Goal: Task Accomplishment & Management: Use online tool/utility

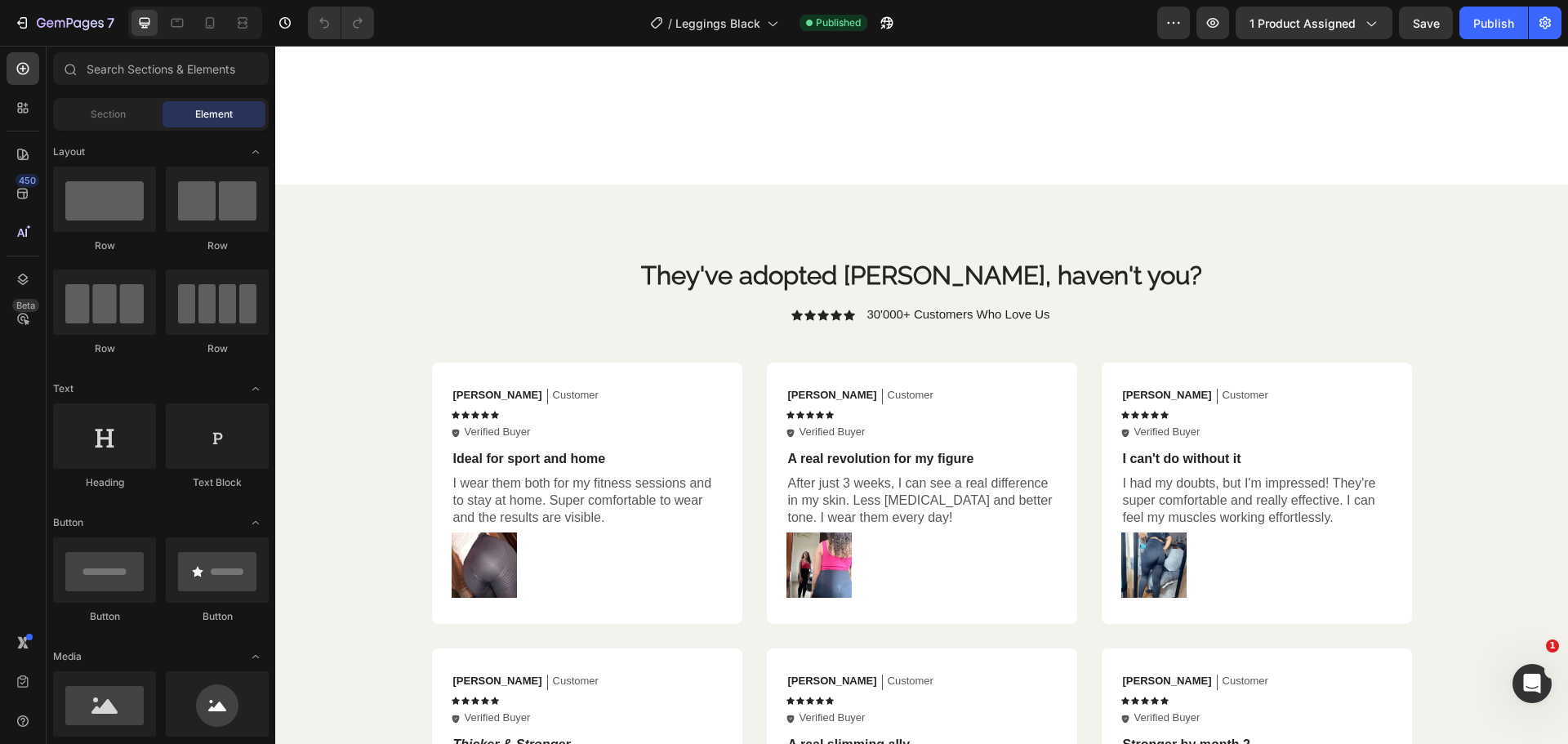
scroll to position [3511, 0]
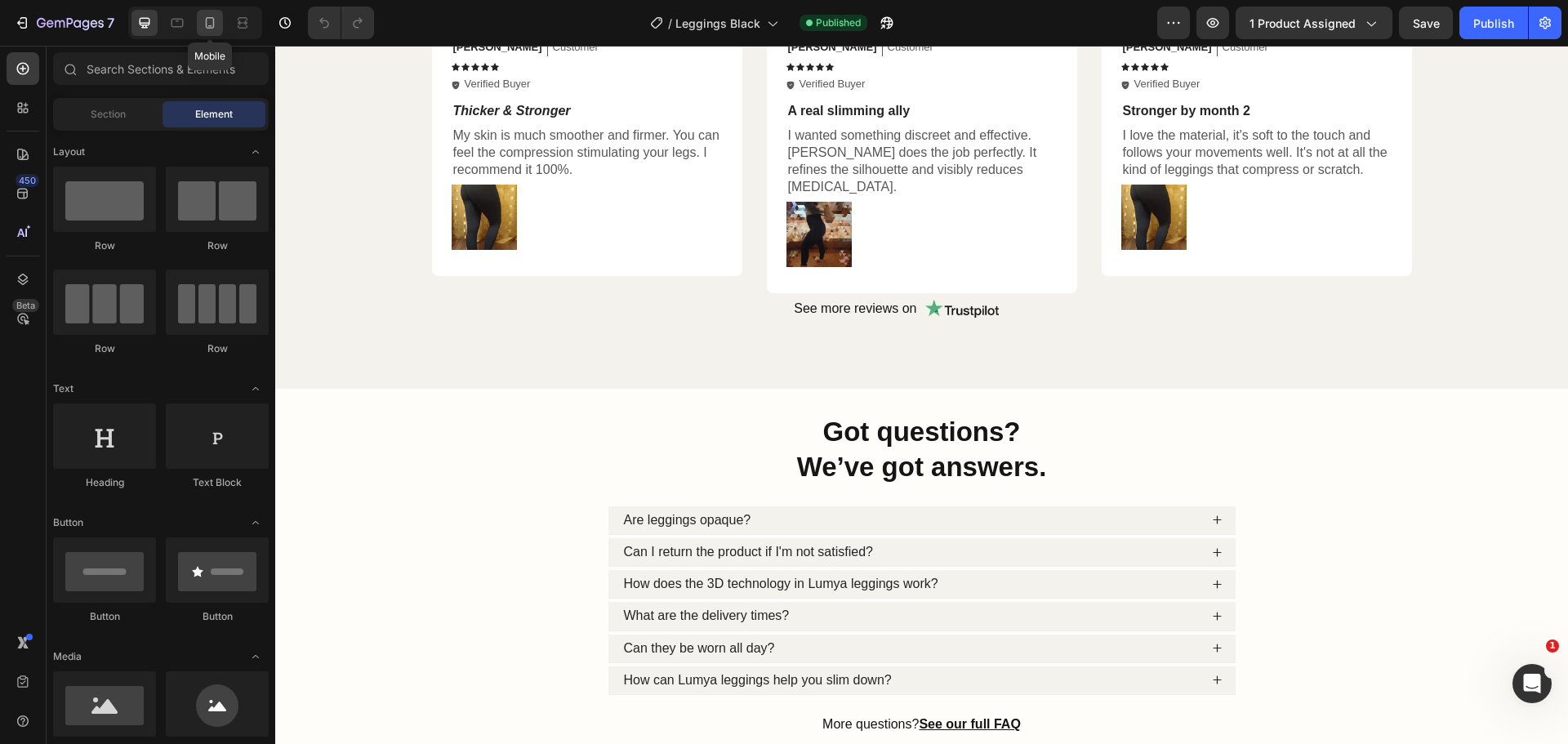
click at [217, 27] on icon at bounding box center [210, 23] width 17 height 17
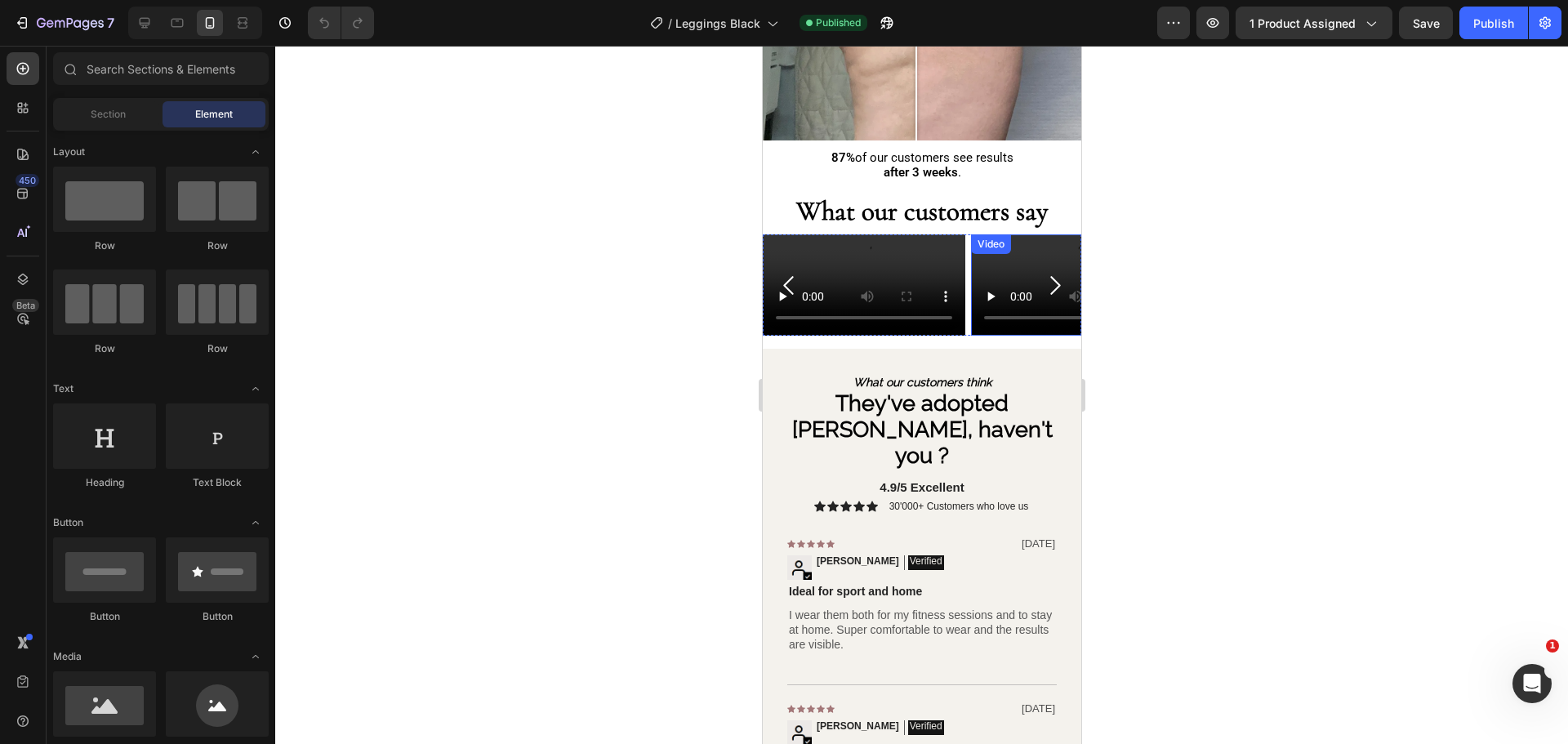
scroll to position [3293, 0]
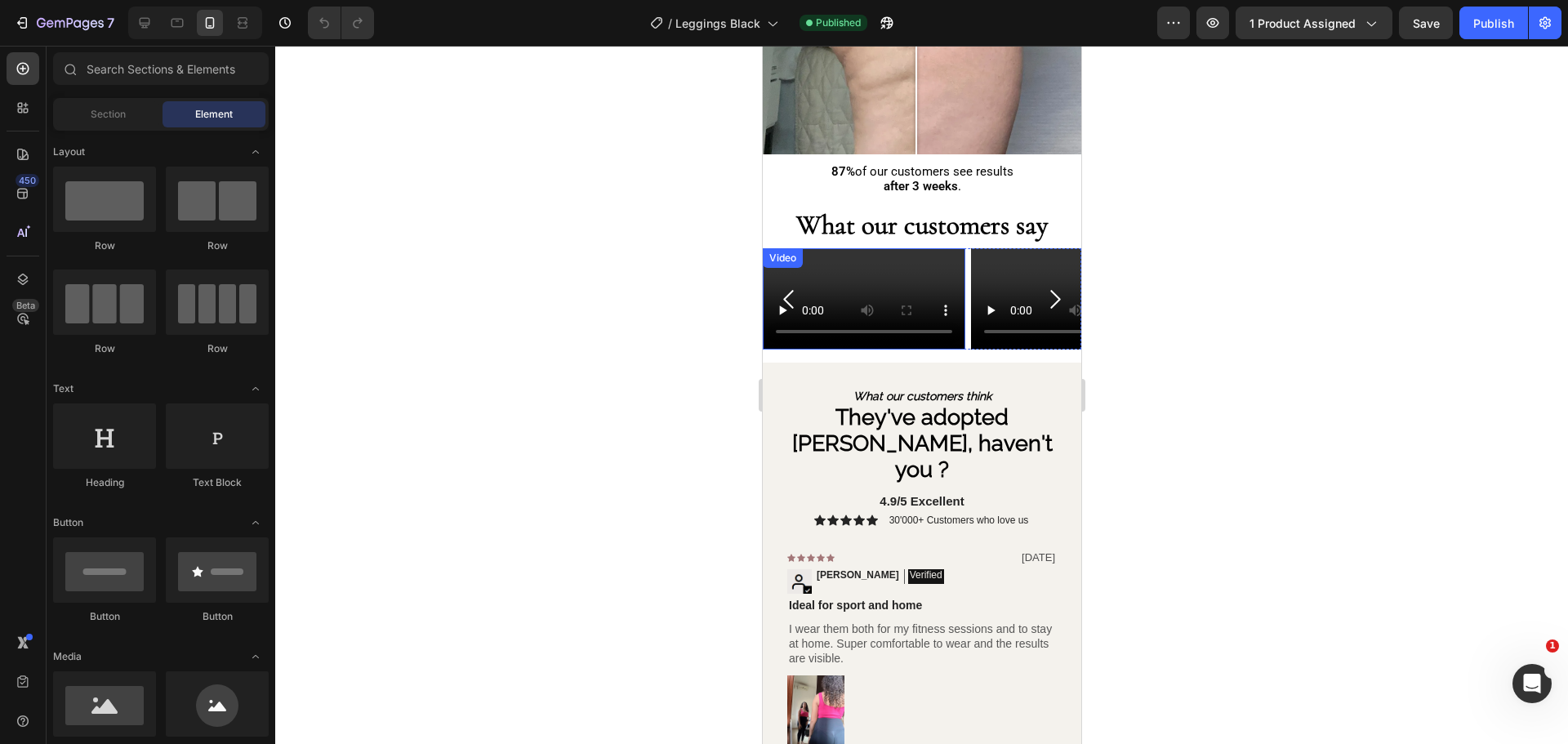
click at [959, 263] on video at bounding box center [863, 299] width 203 height 101
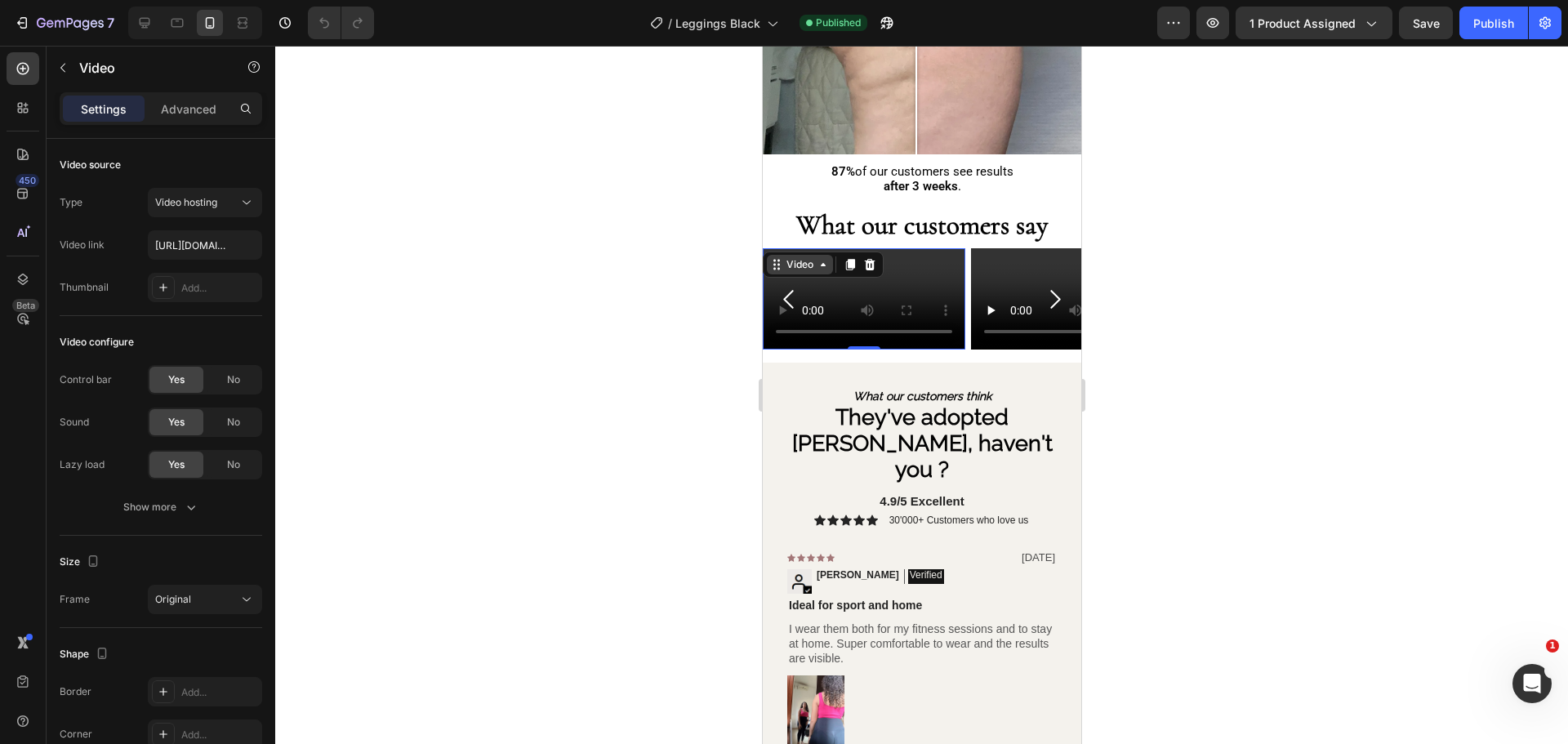
click at [792, 257] on div "Video" at bounding box center [799, 265] width 33 height 15
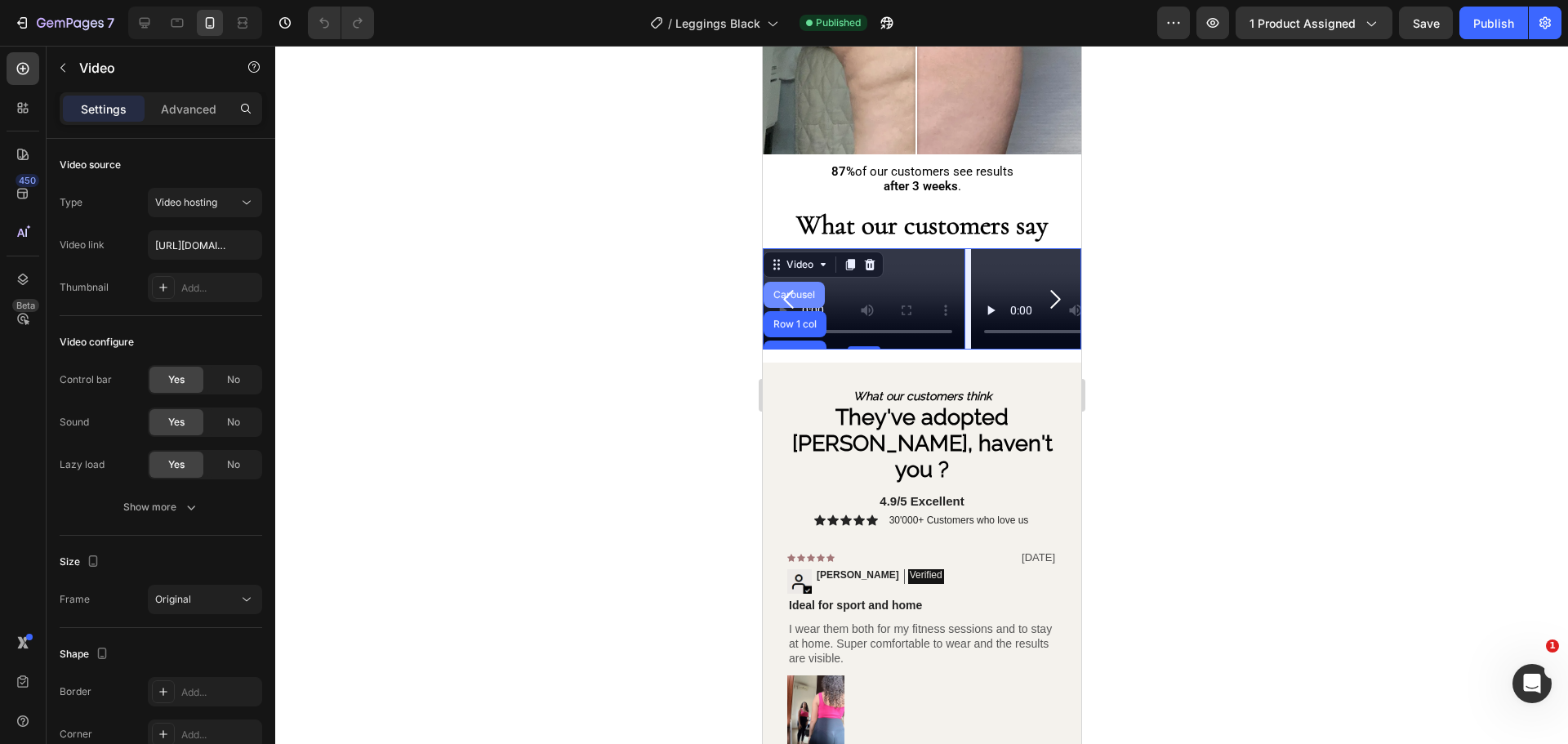
click at [798, 291] on div "Carousel" at bounding box center [793, 295] width 48 height 10
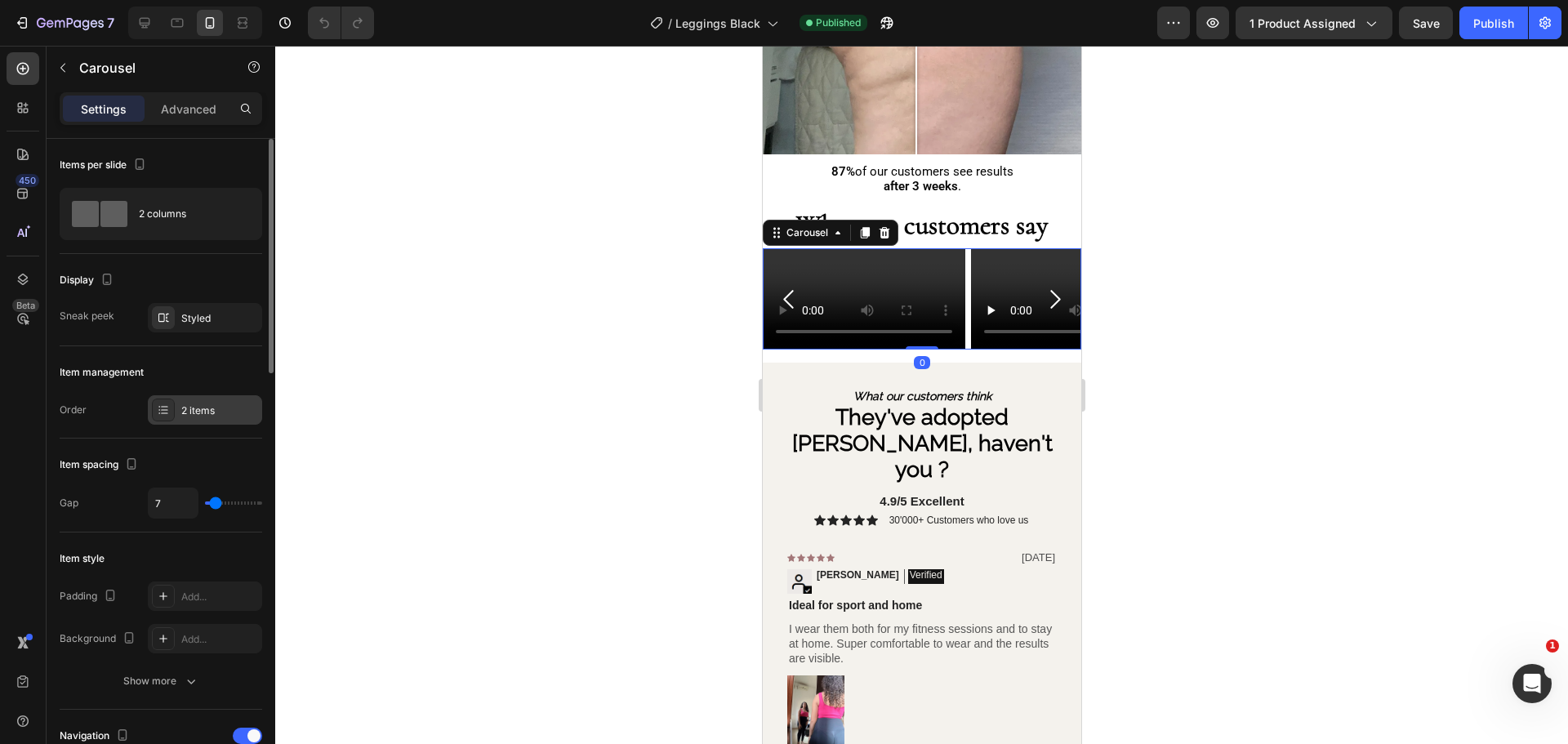
click at [181, 410] on div "2 items" at bounding box center [219, 411] width 76 height 15
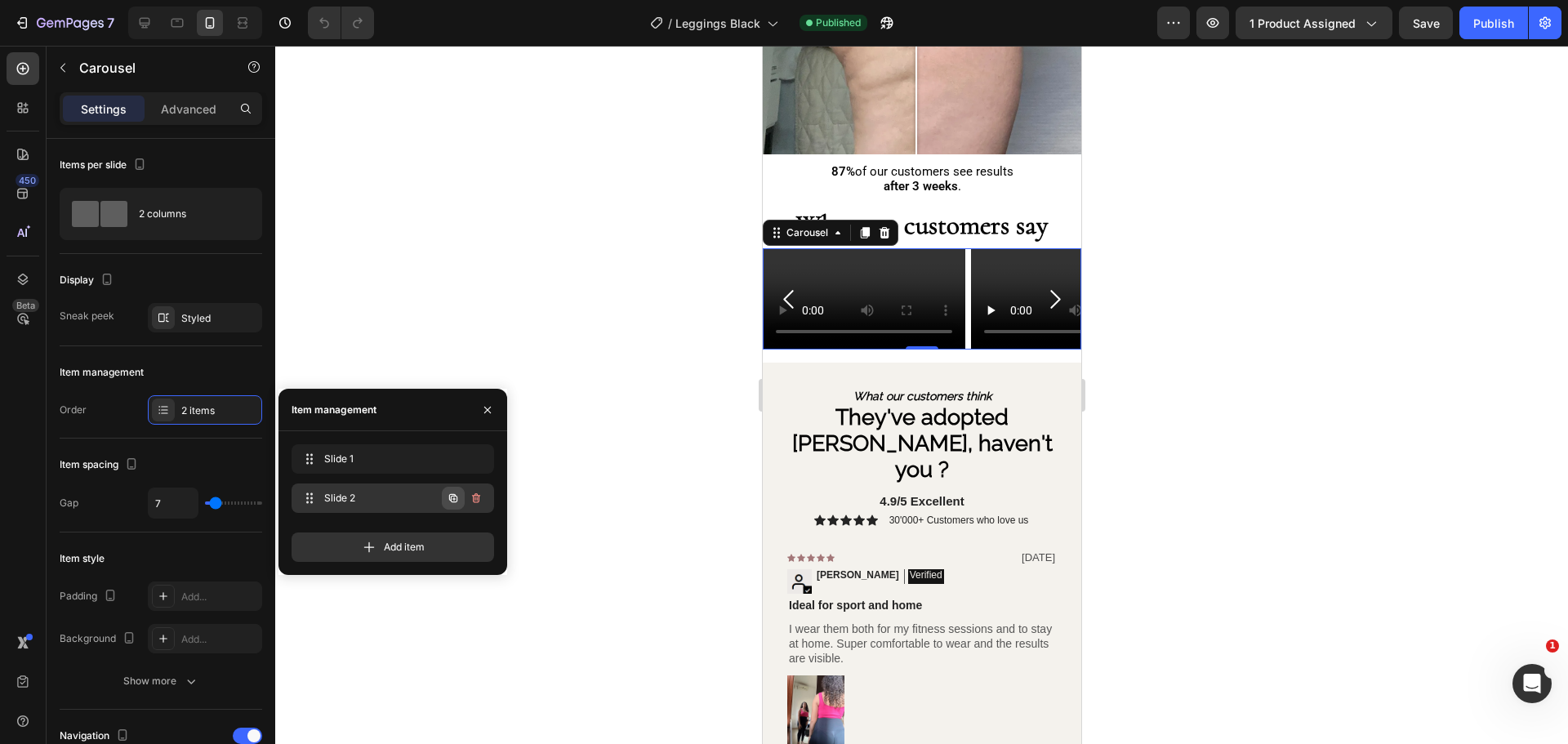
click at [447, 494] on icon "button" at bounding box center [453, 498] width 13 height 13
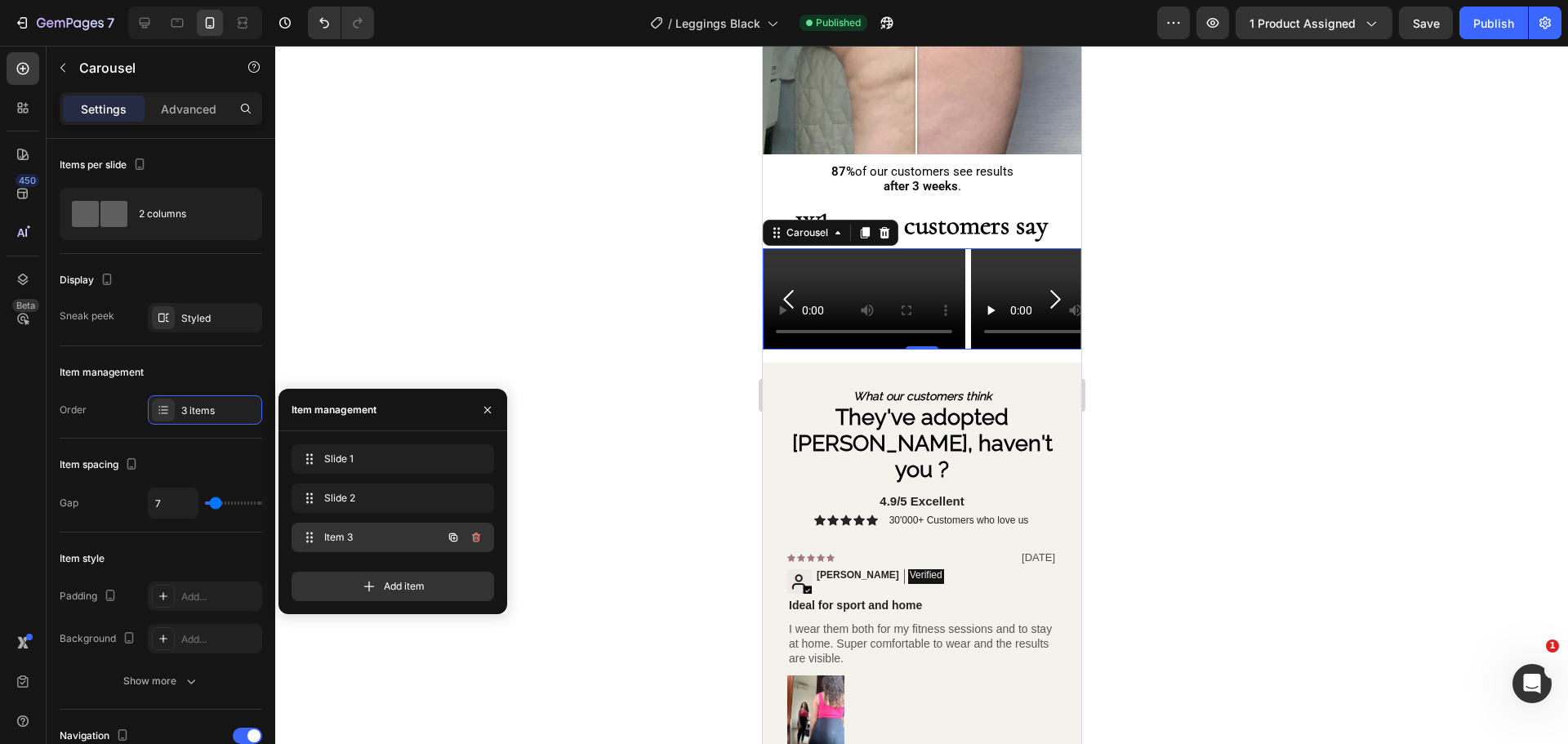
click at [385, 545] on div "Item 3 Item 3" at bounding box center [370, 537] width 144 height 23
click at [394, 544] on span "Item 3" at bounding box center [381, 537] width 121 height 15
click at [384, 540] on span "Item 3" at bounding box center [370, 537] width 92 height 15
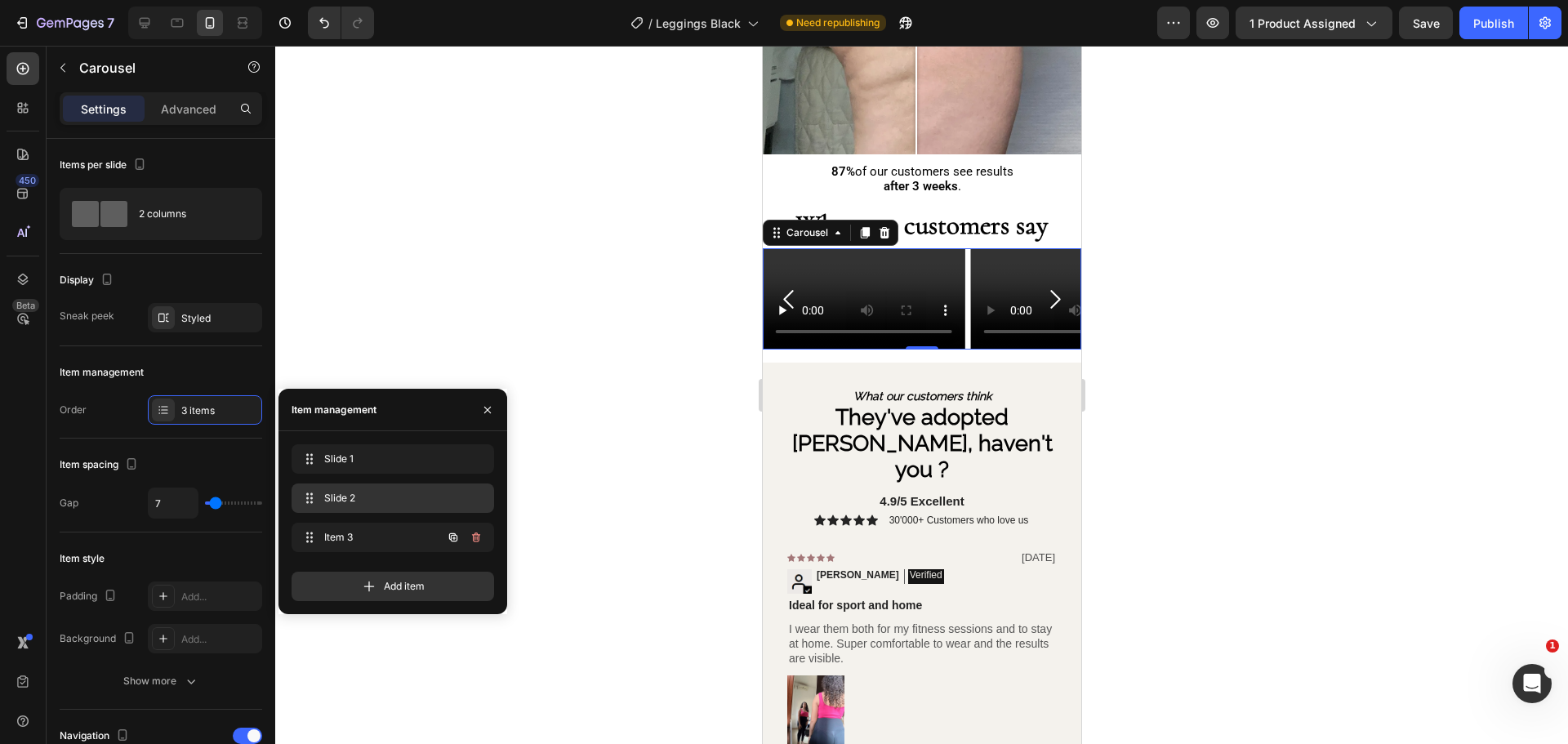
click at [380, 509] on div "Slide 2 Slide 2" at bounding box center [393, 497] width 203 height 29
click at [388, 539] on span "Item 3" at bounding box center [381, 537] width 121 height 15
click at [389, 467] on div "Slide 1 Slide 1" at bounding box center [370, 459] width 144 height 23
click at [388, 531] on span "Item 3" at bounding box center [381, 537] width 121 height 15
click at [391, 501] on span "Slide 2" at bounding box center [381, 498] width 121 height 15
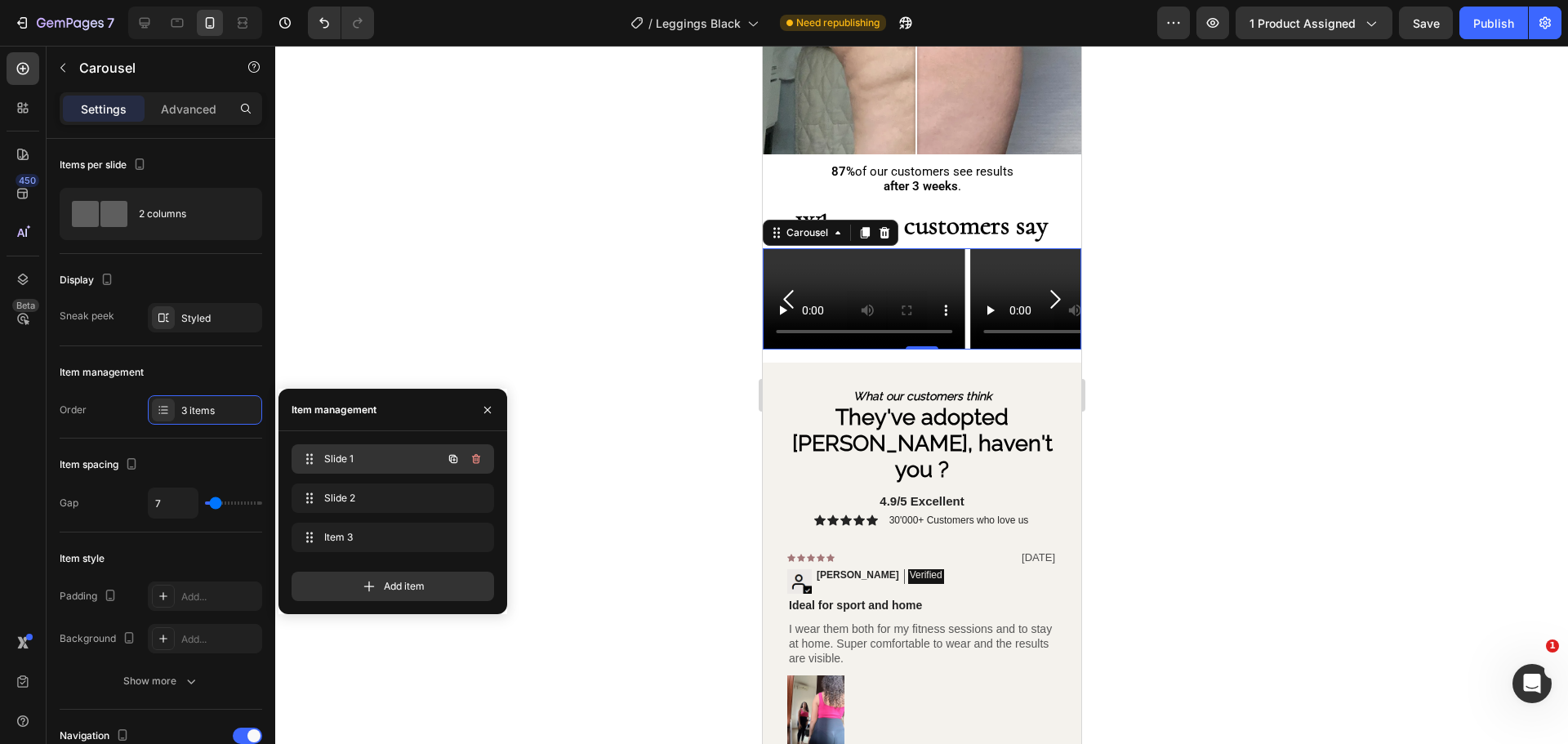
click at [385, 453] on span "Slide 1" at bounding box center [370, 459] width 92 height 15
click at [385, 536] on span "Item 3" at bounding box center [370, 537] width 92 height 15
click at [387, 533] on span "Item 3" at bounding box center [370, 537] width 92 height 15
click at [889, 350] on video at bounding box center [863, 299] width 203 height 101
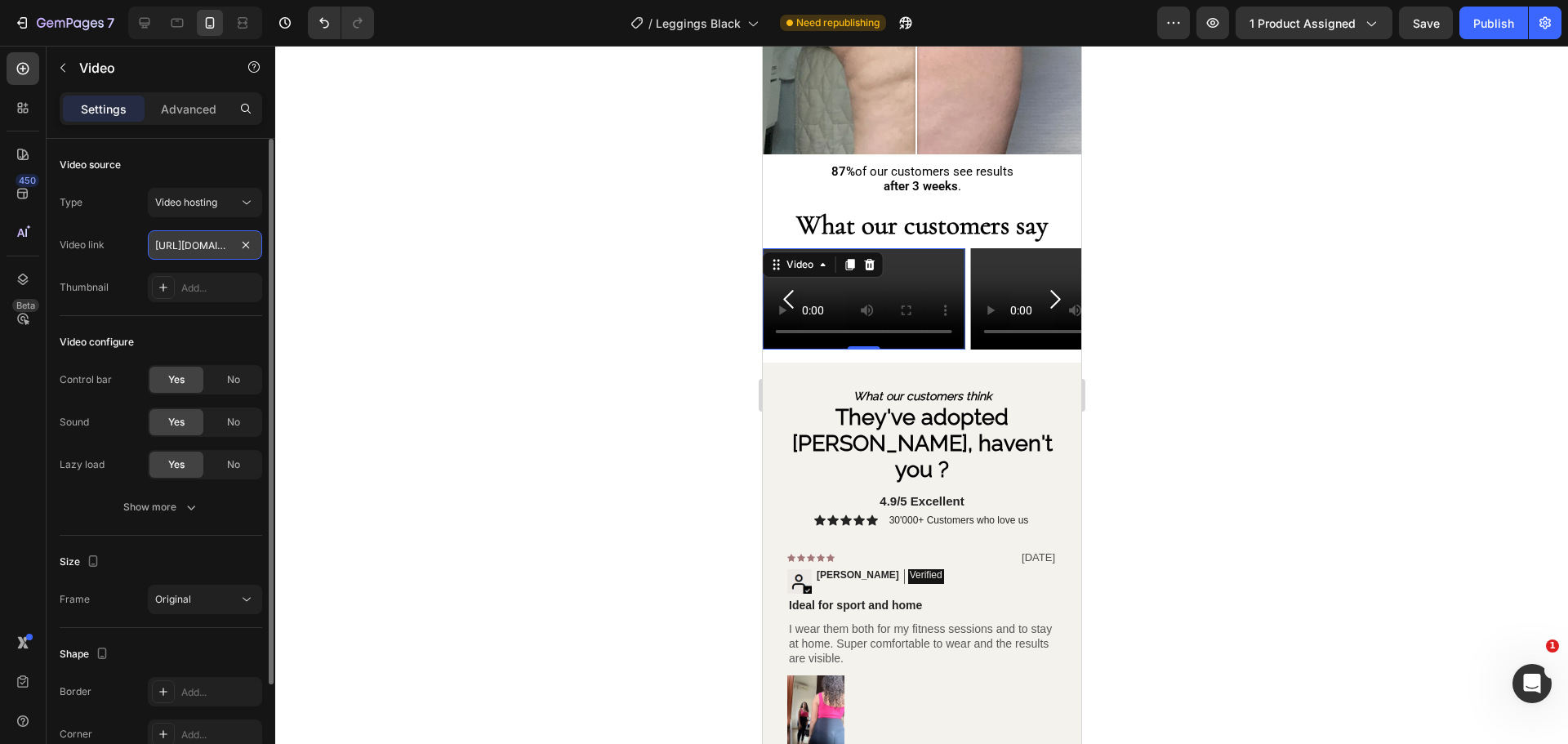
click at [211, 236] on input "https://cdn.shopify.com/videos/c/o/v/d4289f1ef3e149ed9b62987a09f7b07e.mov" at bounding box center [205, 244] width 115 height 29
paste input "ad627106a9124934ad1c4e0e28648698.mp4"
type input "https://cdn.shopify.com/videos/c/o/v/ad627106a9124934ad1c4e0e28648698.mp4"
click at [664, 326] on div at bounding box center [921, 394] width 1292 height 698
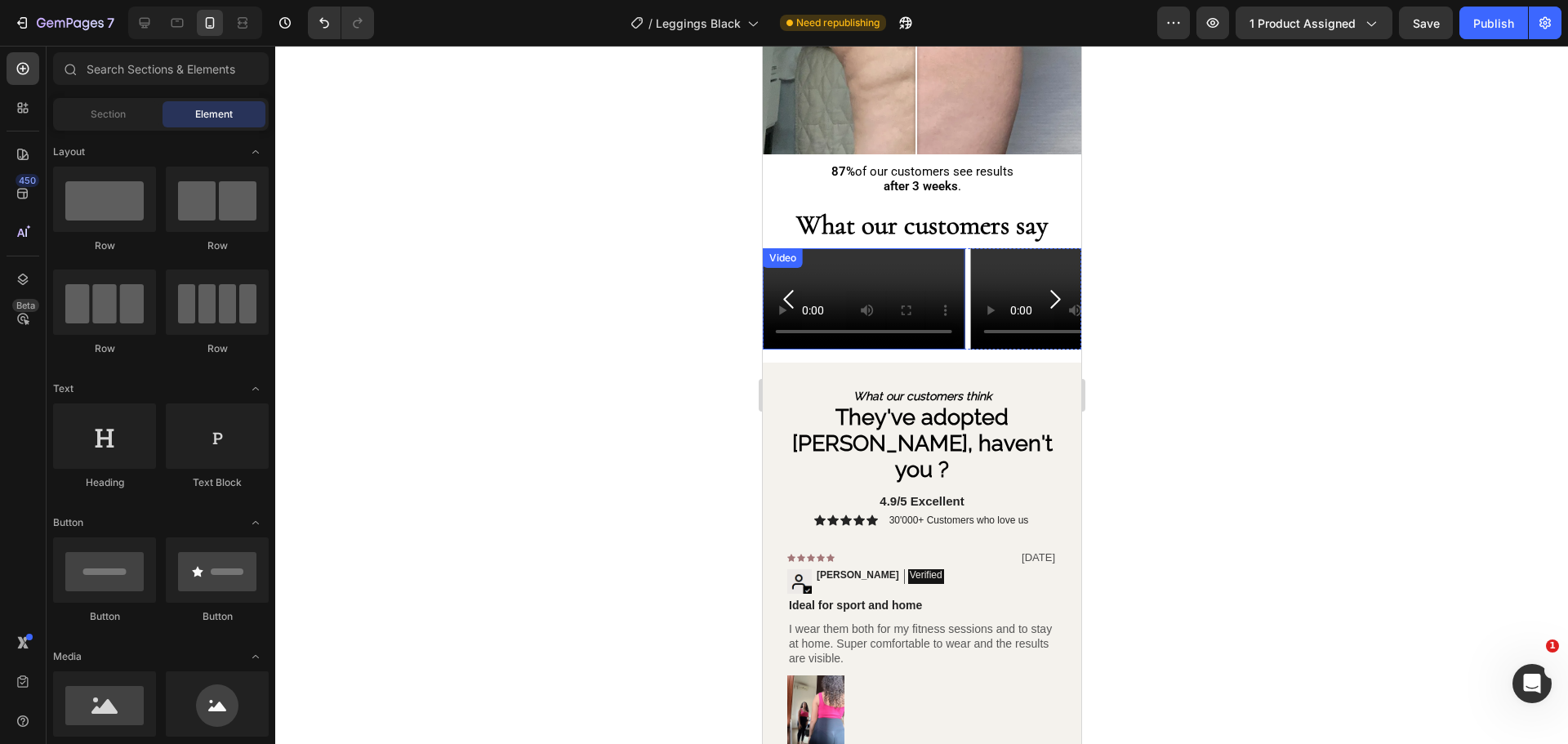
click at [850, 350] on video at bounding box center [863, 299] width 203 height 101
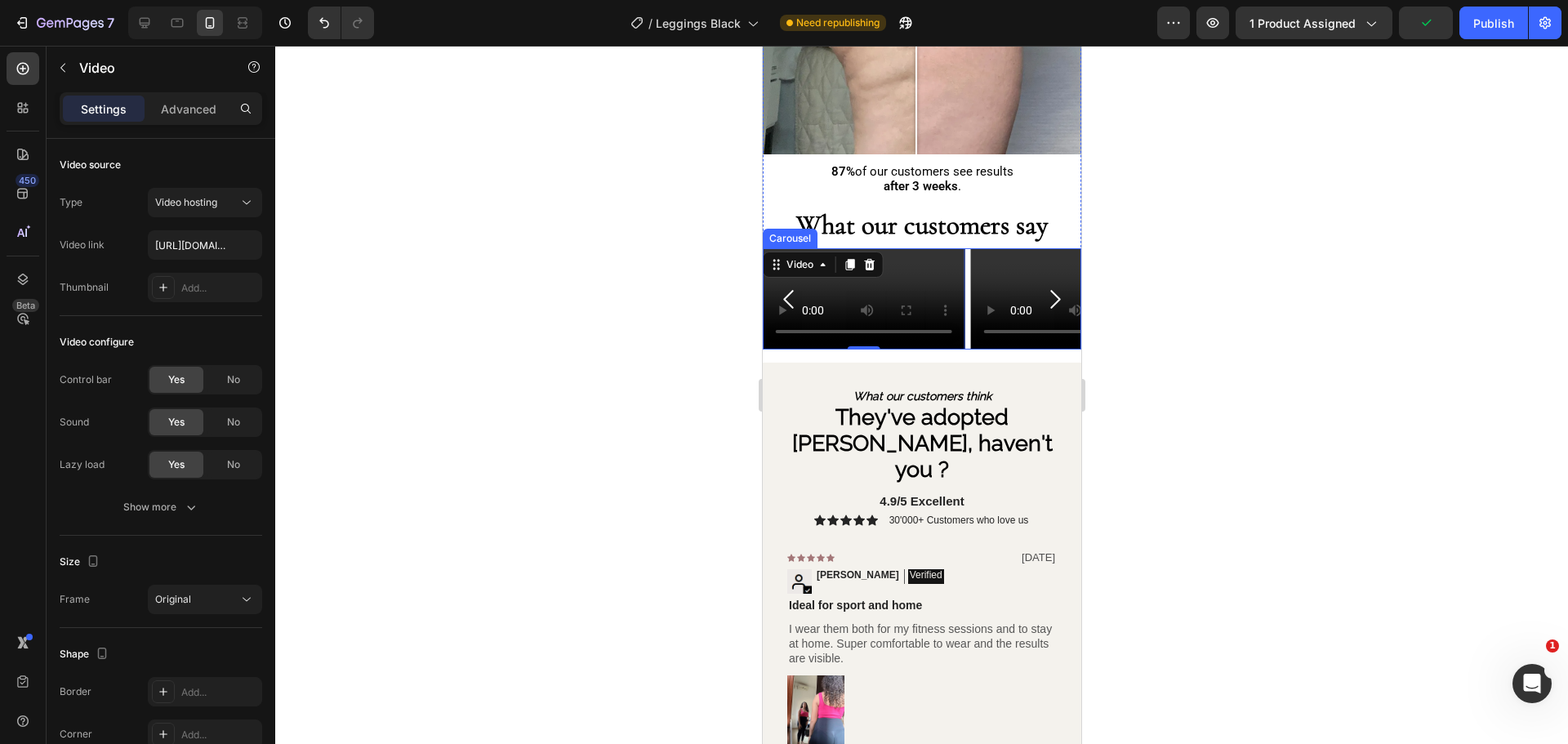
click at [968, 260] on div "Video Video Video 0" at bounding box center [920, 299] width 318 height 101
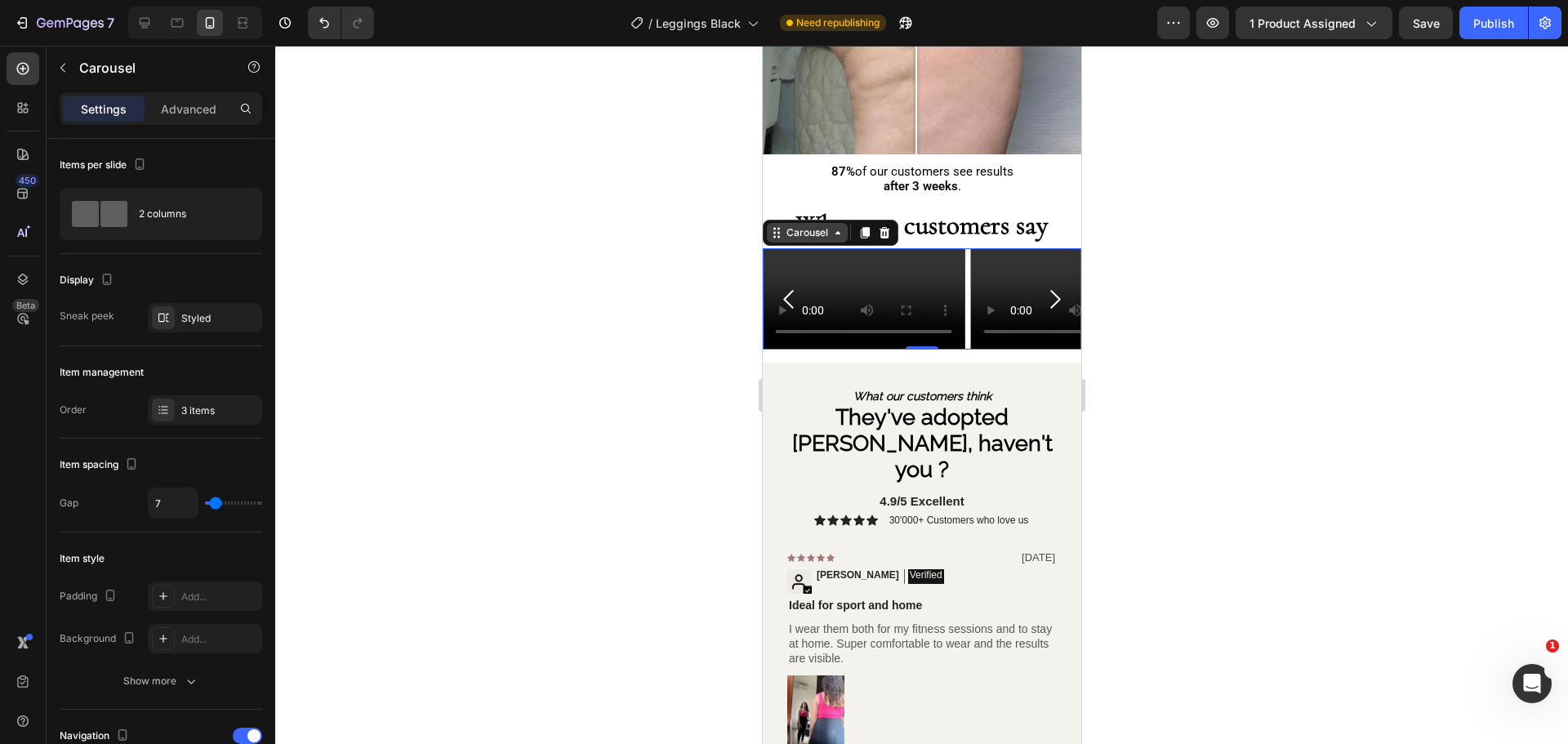
click at [823, 225] on div "Carousel" at bounding box center [806, 232] width 48 height 15
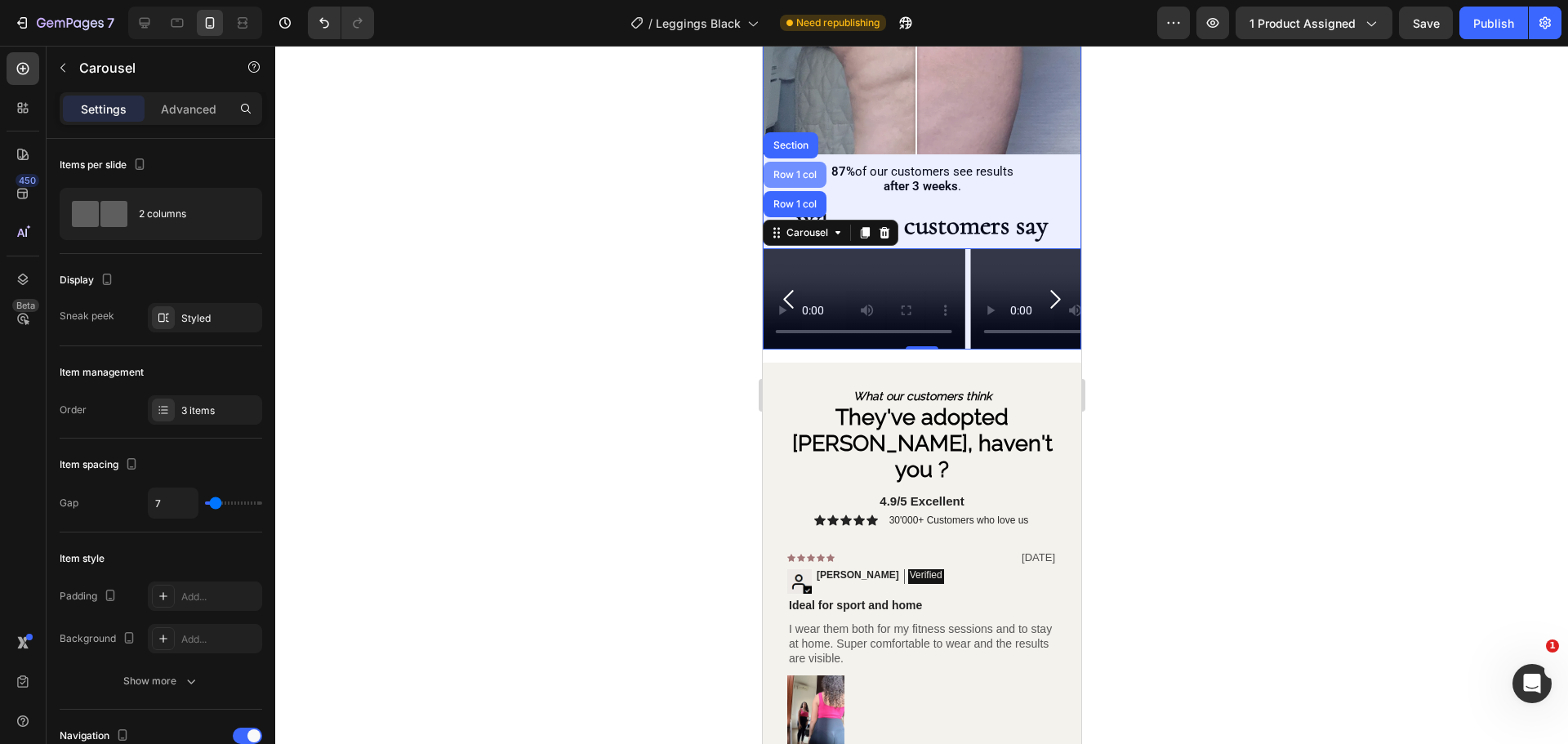
click at [796, 170] on div "Row 1 col" at bounding box center [794, 175] width 50 height 10
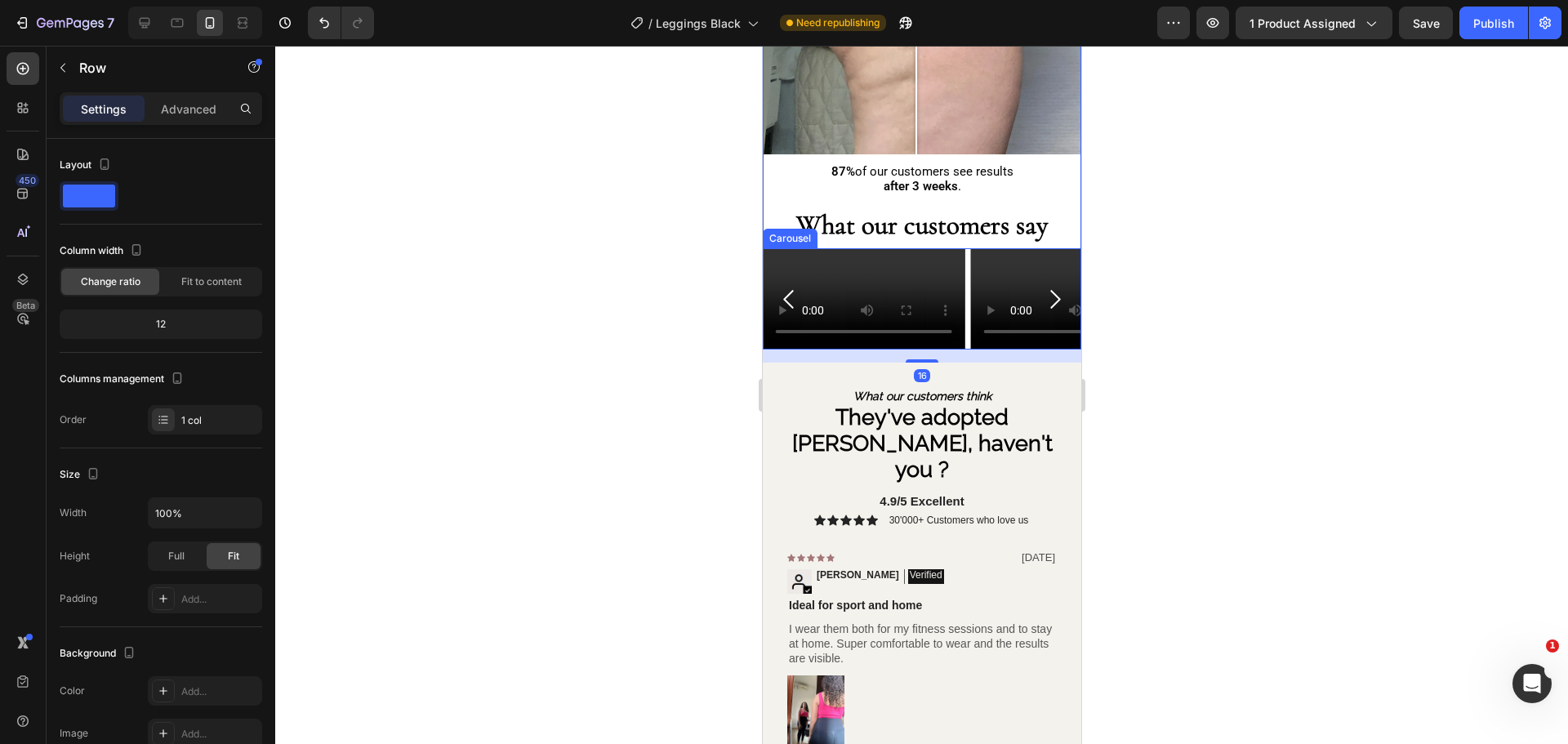
click at [965, 350] on div "Video Video Video" at bounding box center [920, 299] width 318 height 101
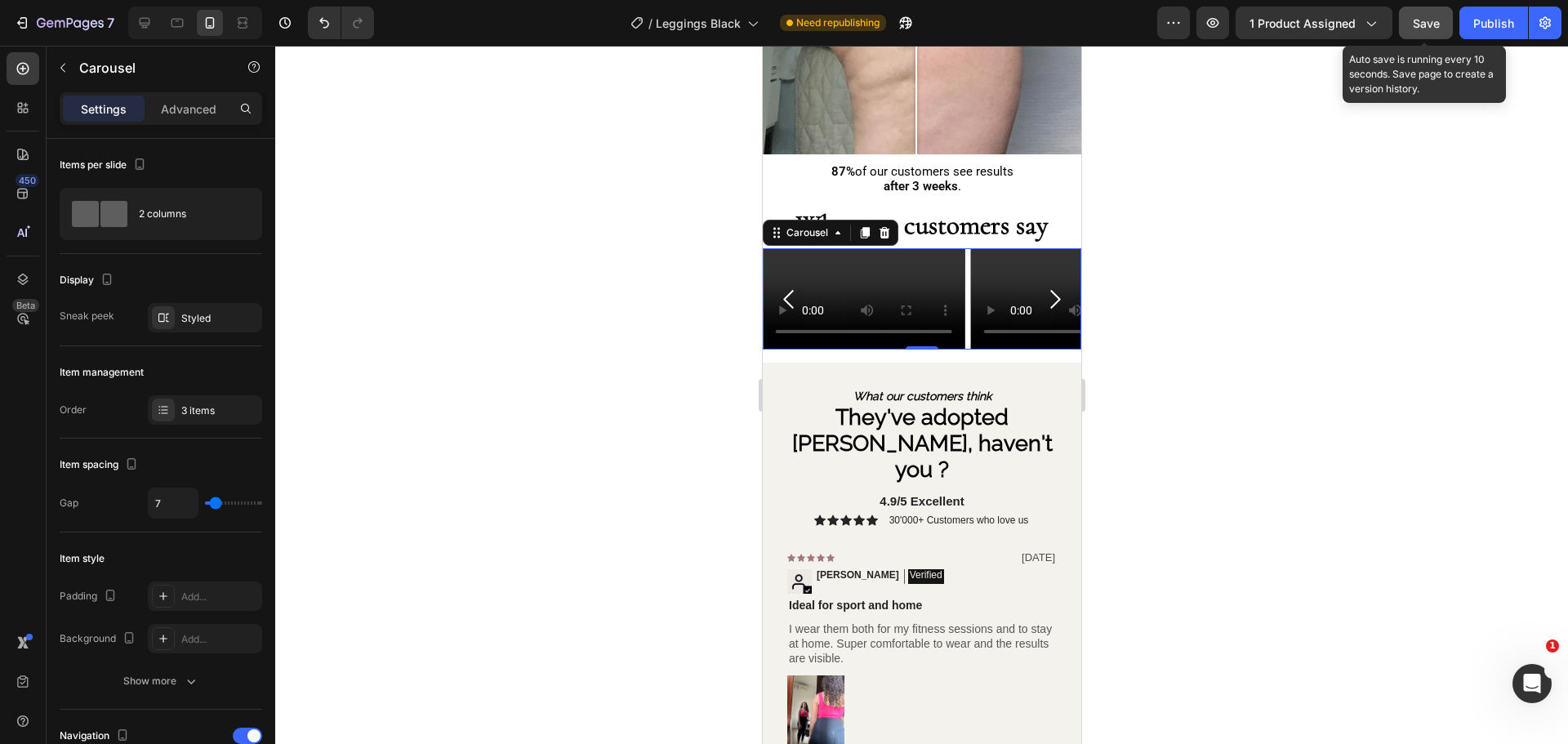
click at [1423, 28] on span "Save" at bounding box center [1426, 23] width 27 height 14
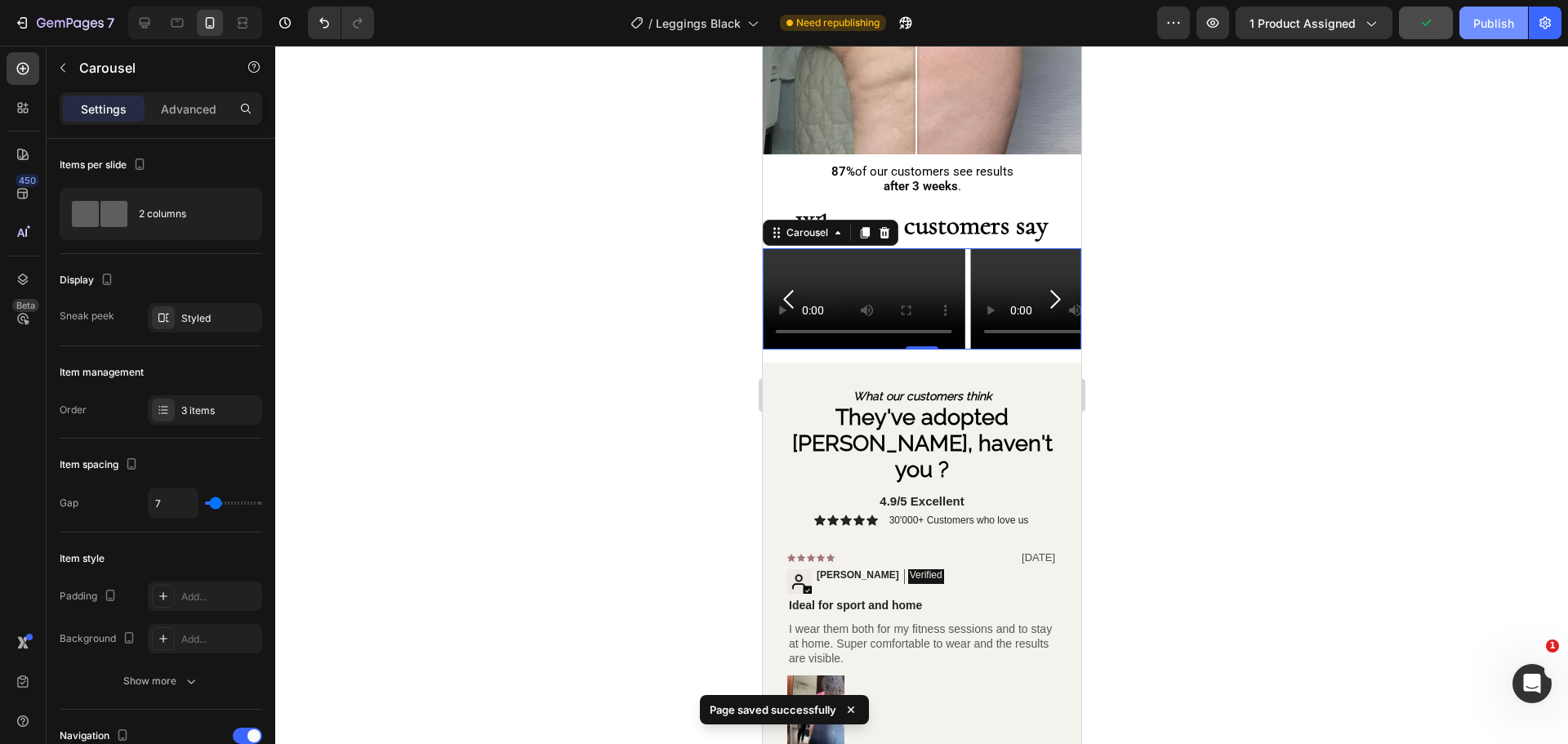
click at [1492, 15] on div "Publish" at bounding box center [1493, 23] width 41 height 17
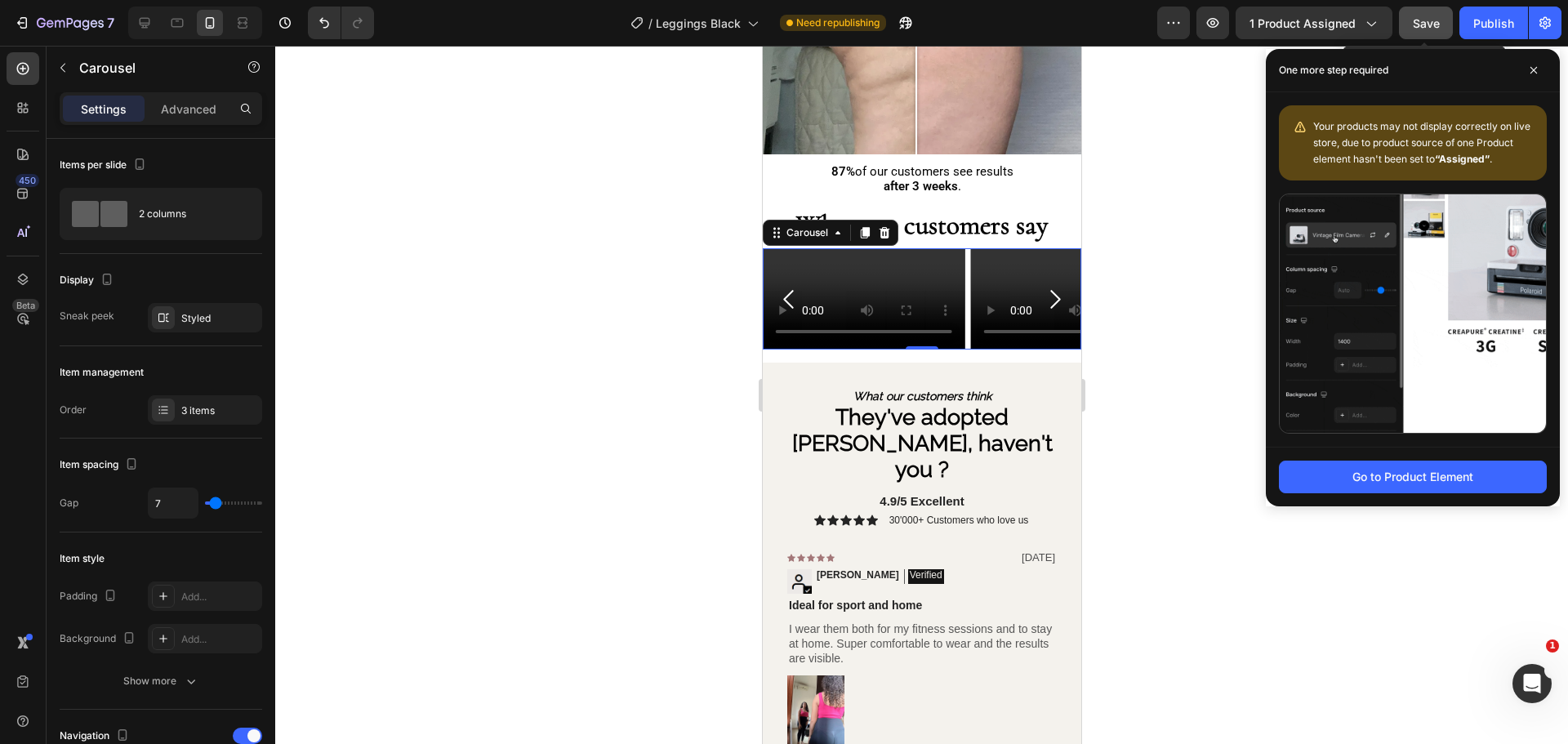
click at [1423, 12] on button "Save" at bounding box center [1425, 22] width 54 height 32
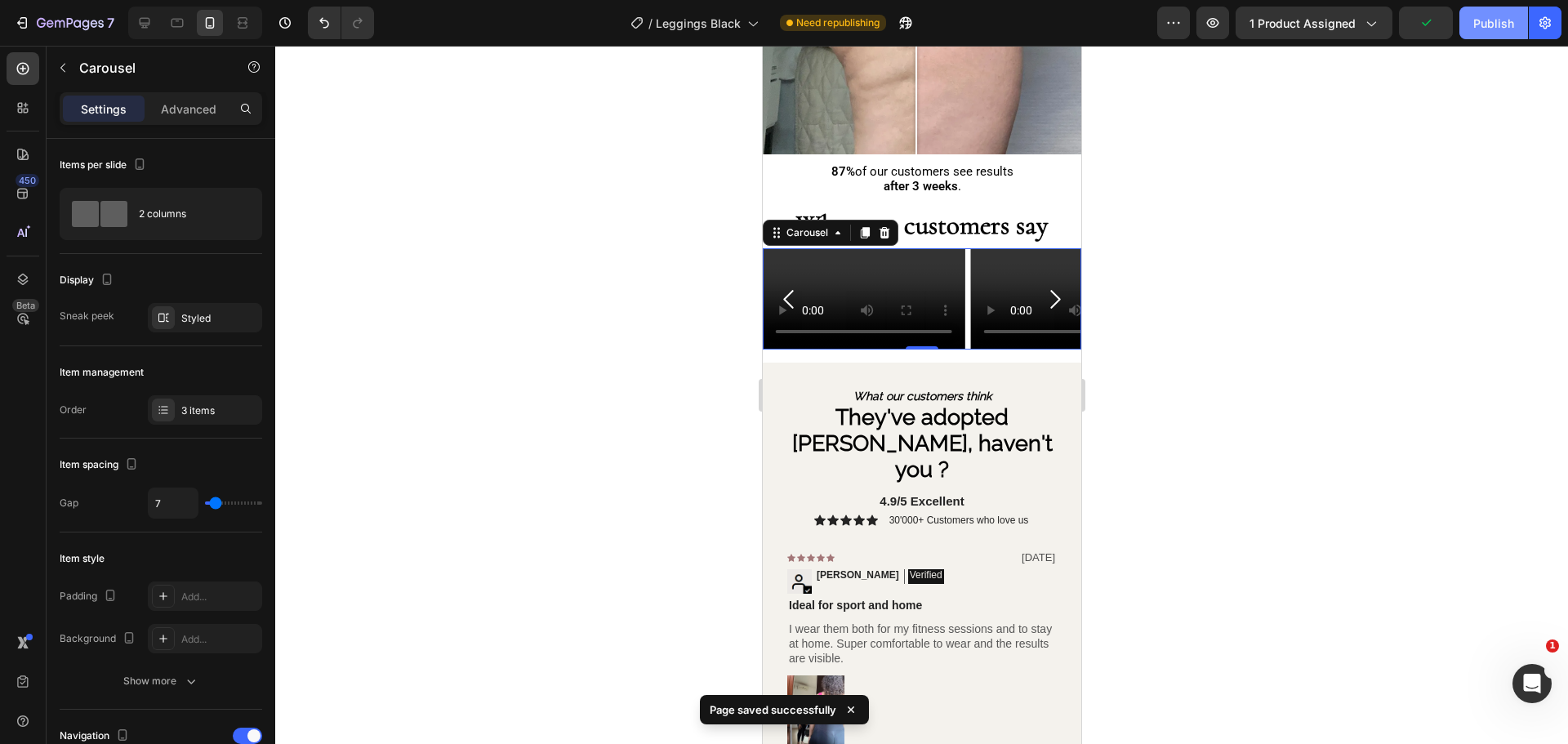
click at [1476, 22] on div "Publish" at bounding box center [1493, 23] width 41 height 17
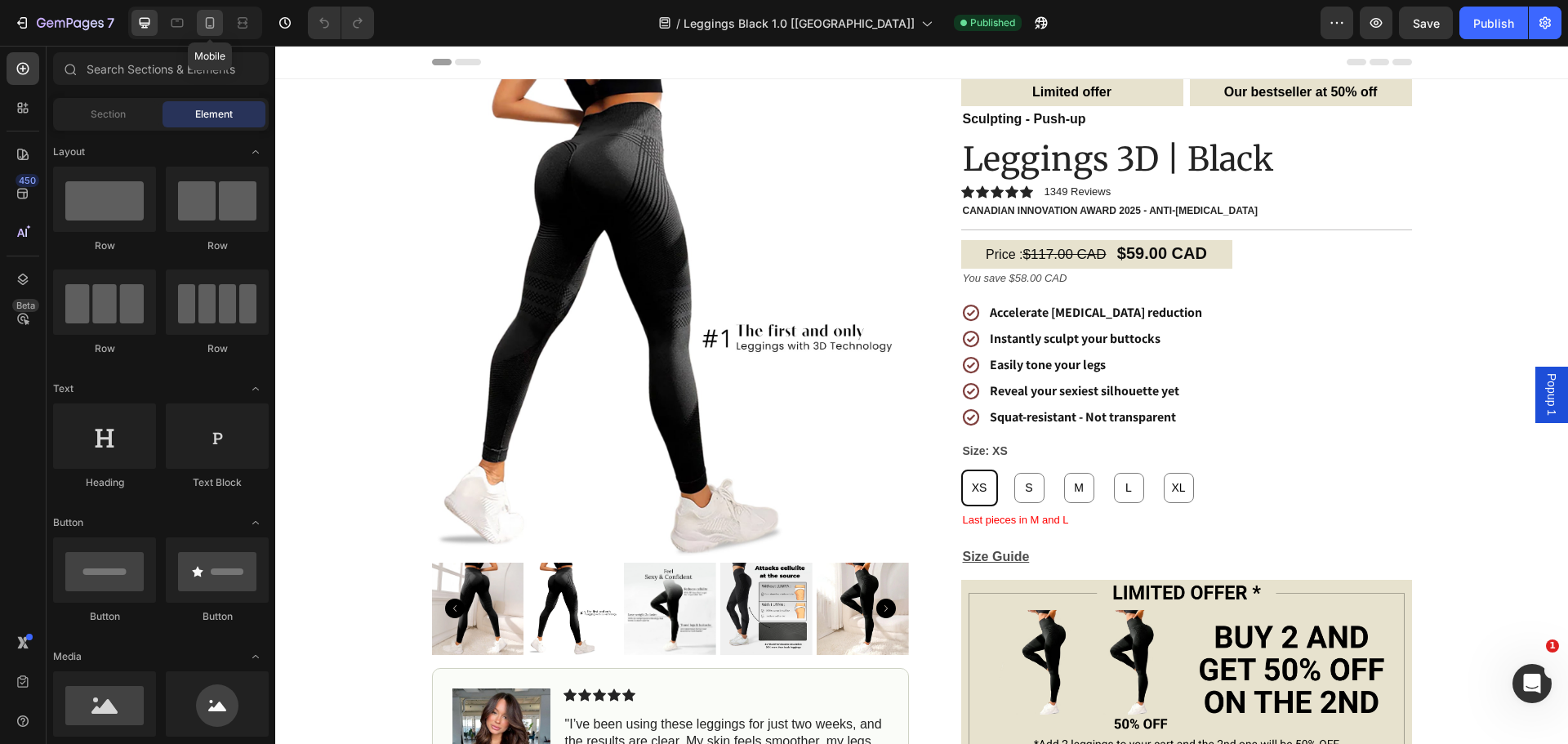
click at [206, 18] on icon at bounding box center [210, 23] width 17 height 17
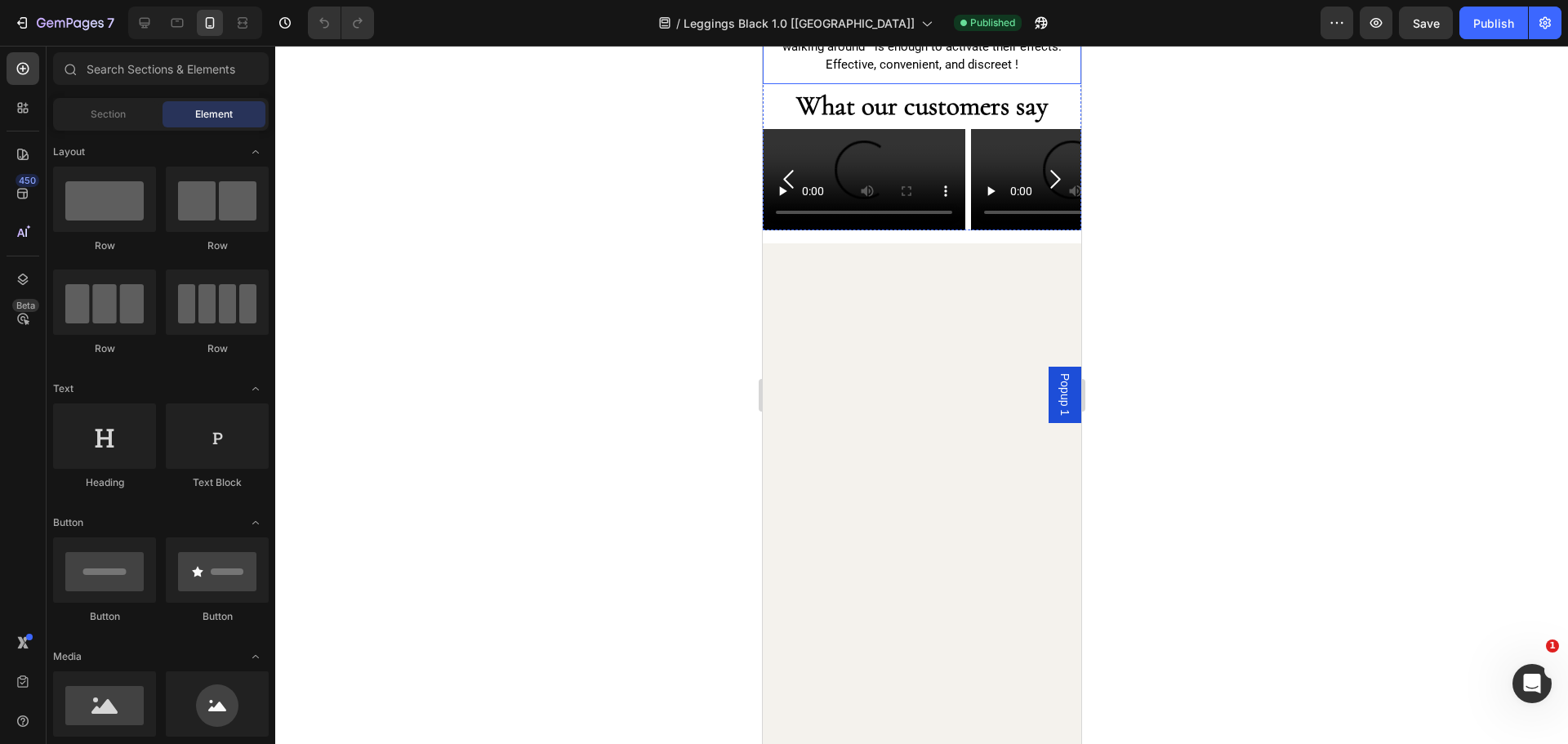
scroll to position [3490, 0]
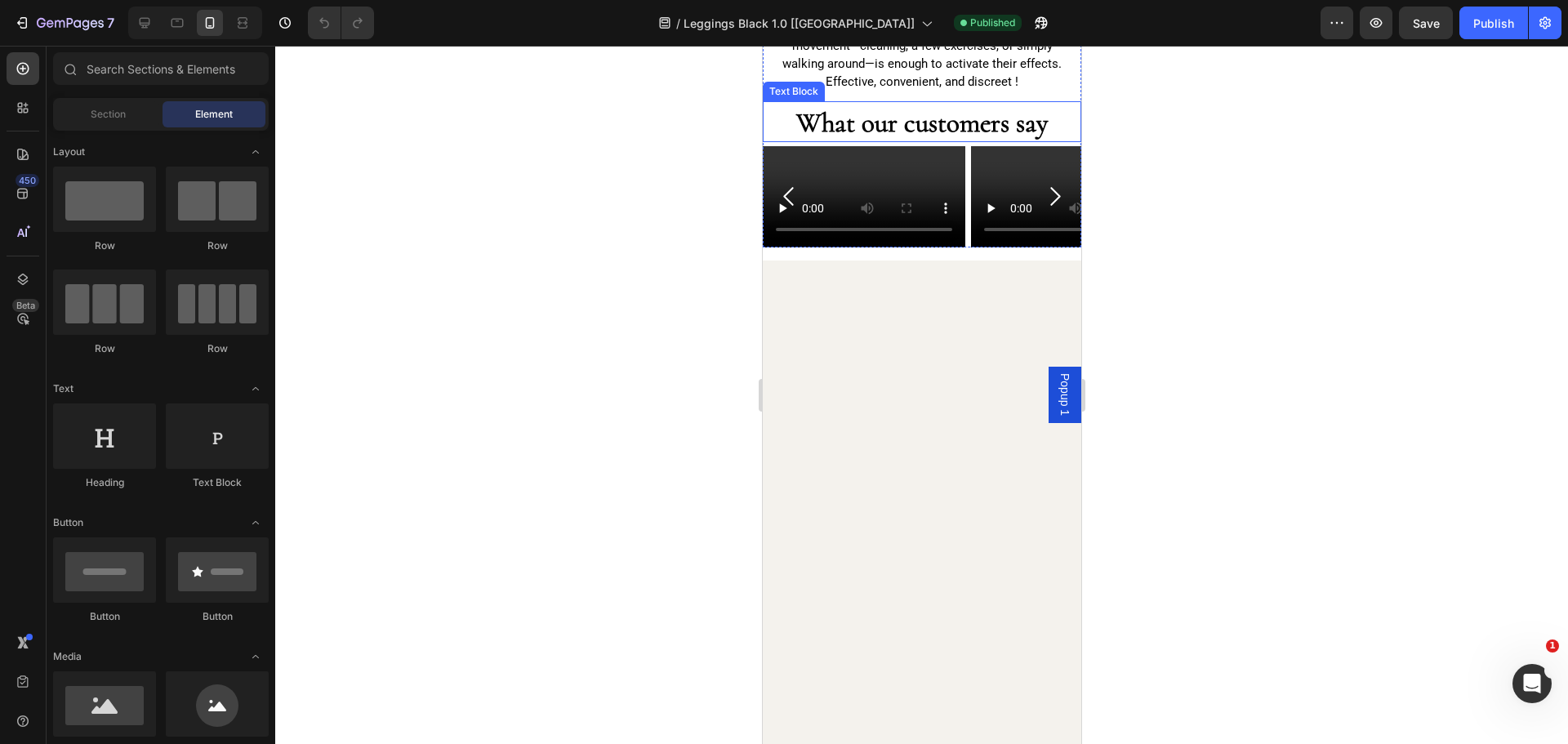
click at [949, 139] on strong "What our customers say" at bounding box center [921, 123] width 252 height 32
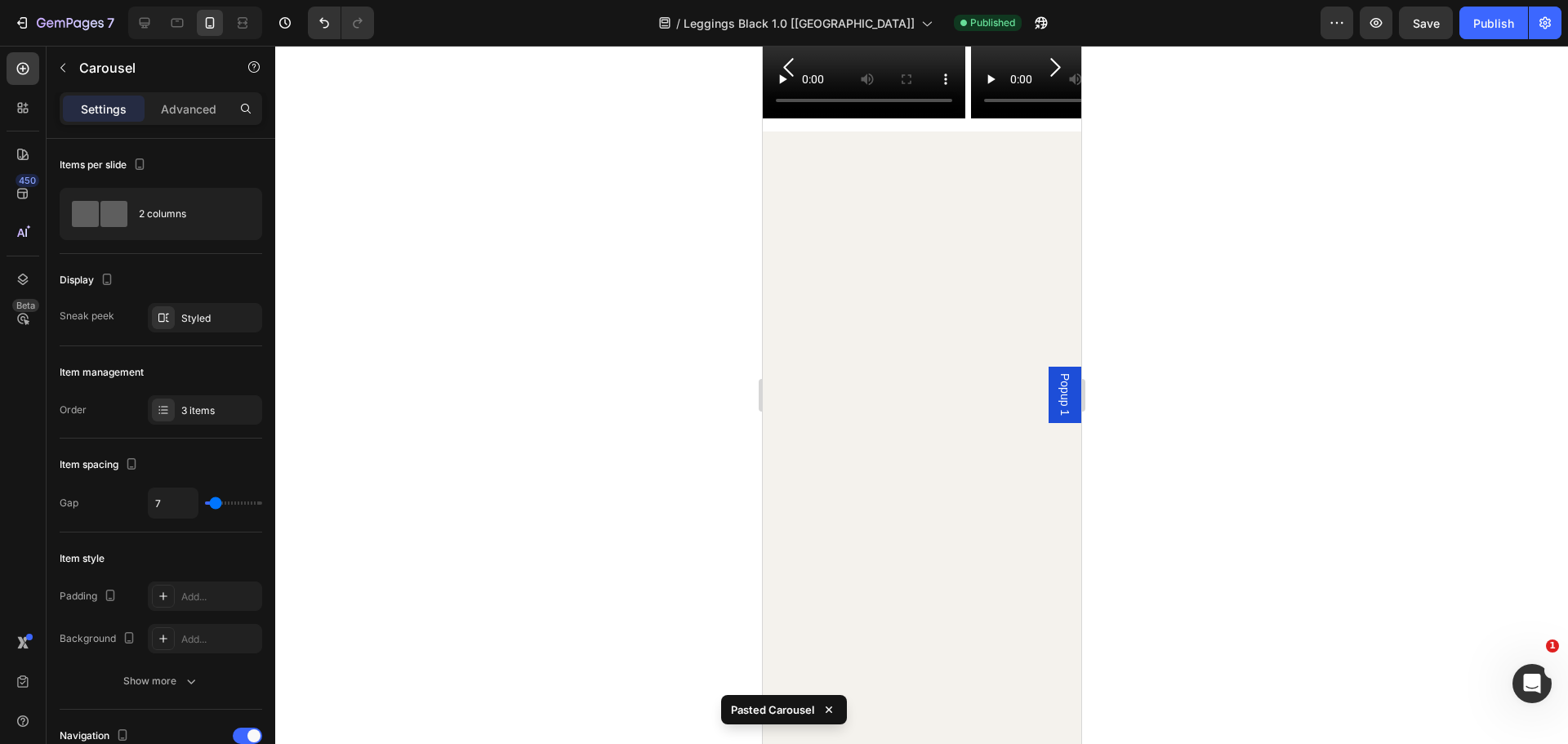
scroll to position [3899, 0]
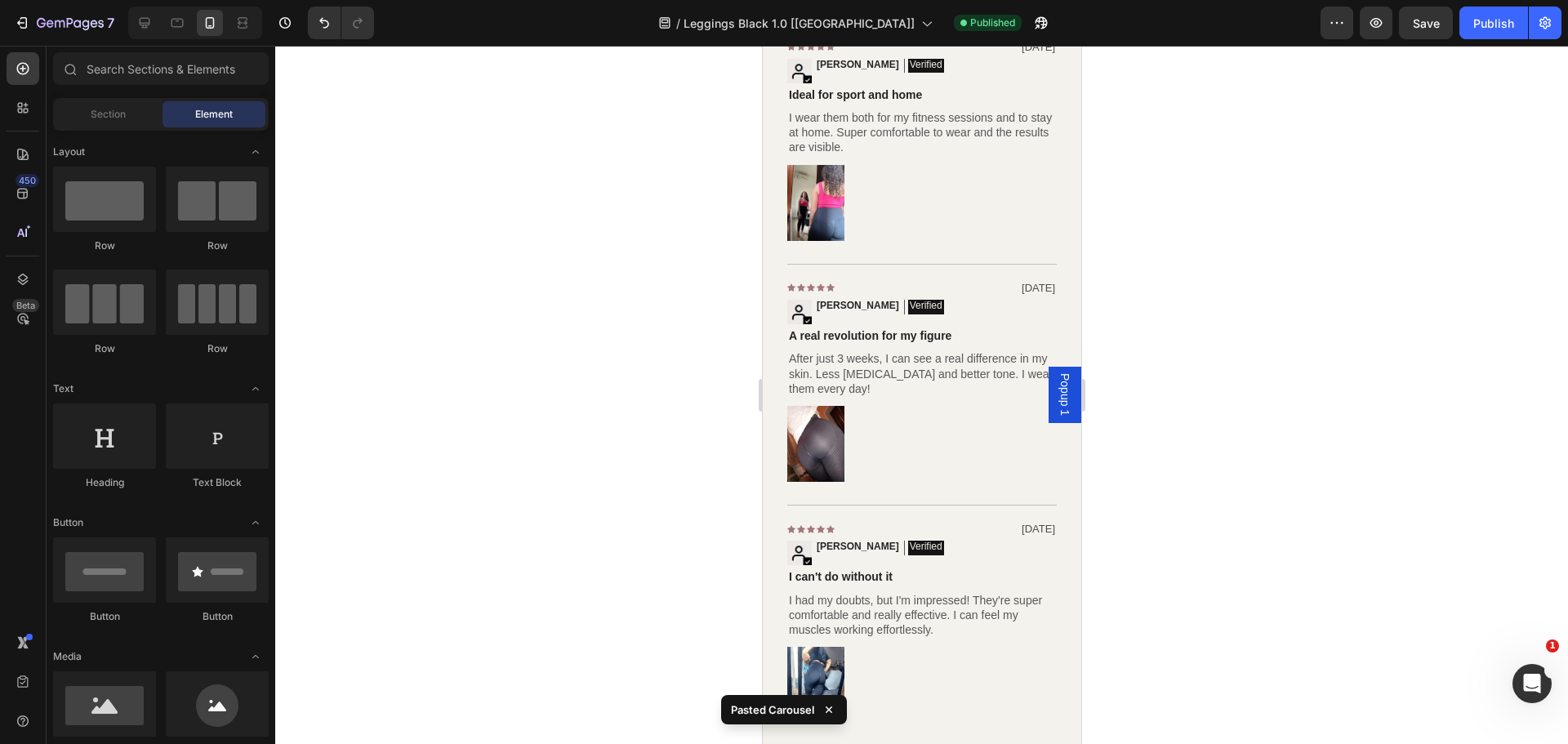
scroll to position [3654, 0]
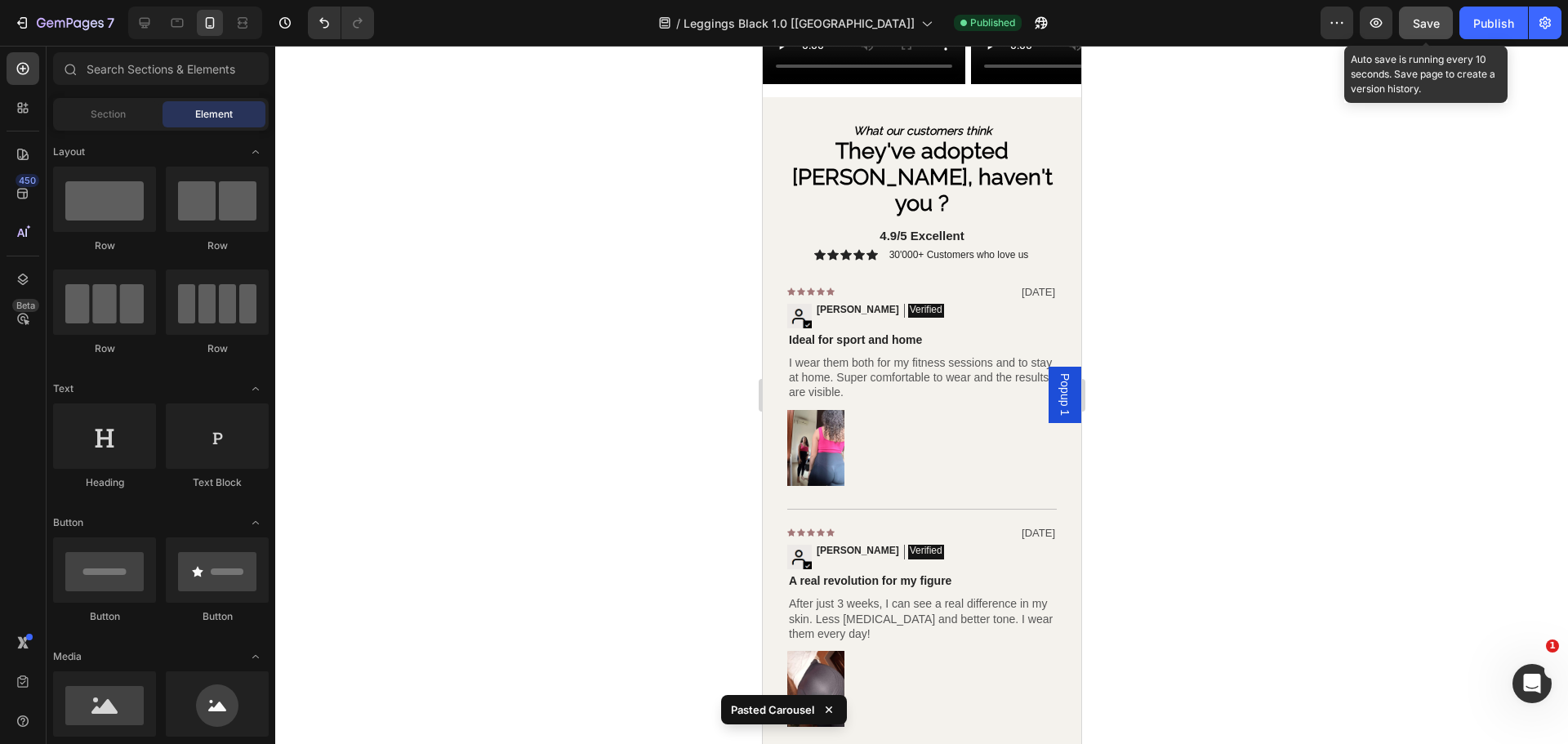
click at [1433, 17] on span "Save" at bounding box center [1426, 23] width 27 height 14
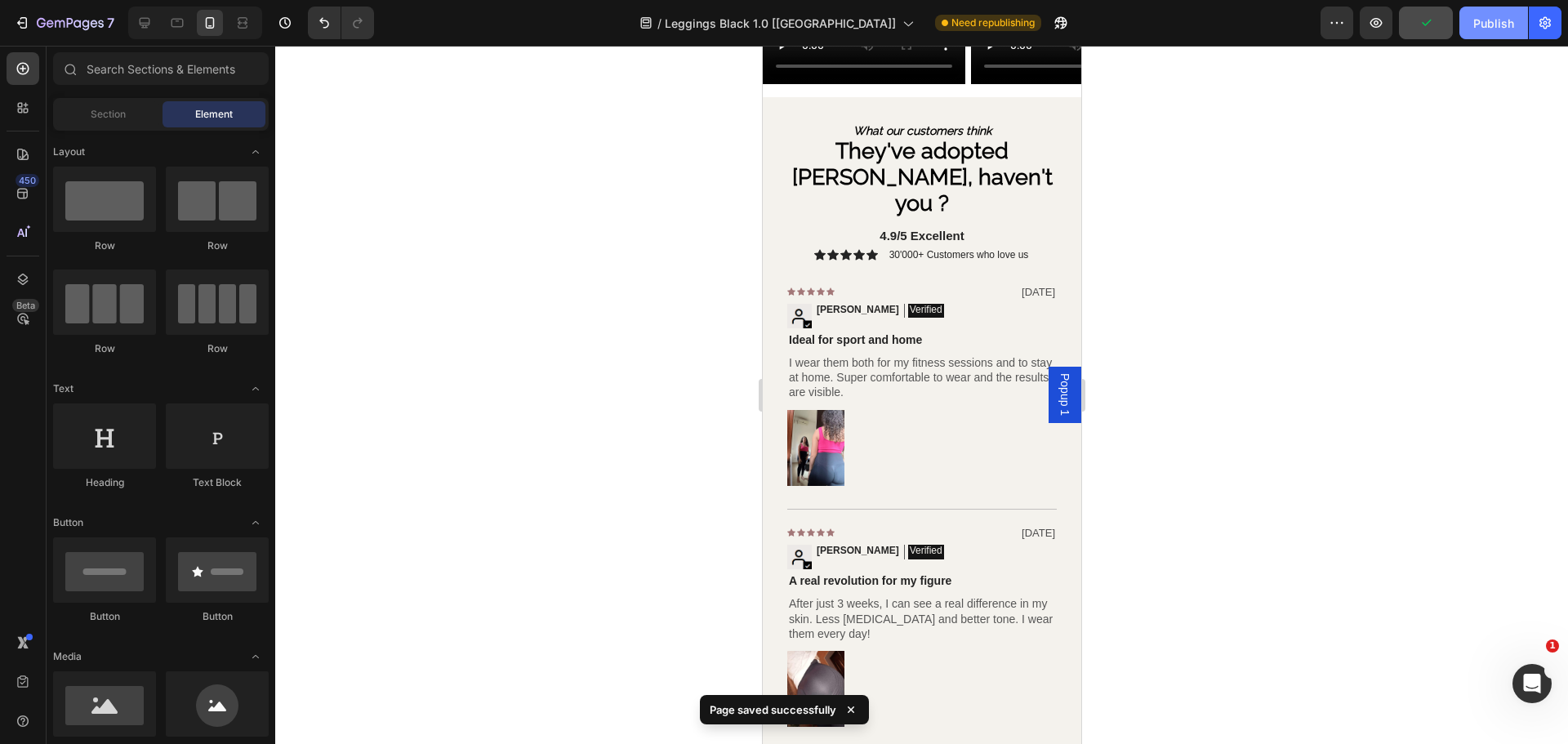
click at [1487, 19] on div "Publish" at bounding box center [1493, 23] width 41 height 17
click at [1487, 19] on div "button" at bounding box center [1493, 23] width 13 height 13
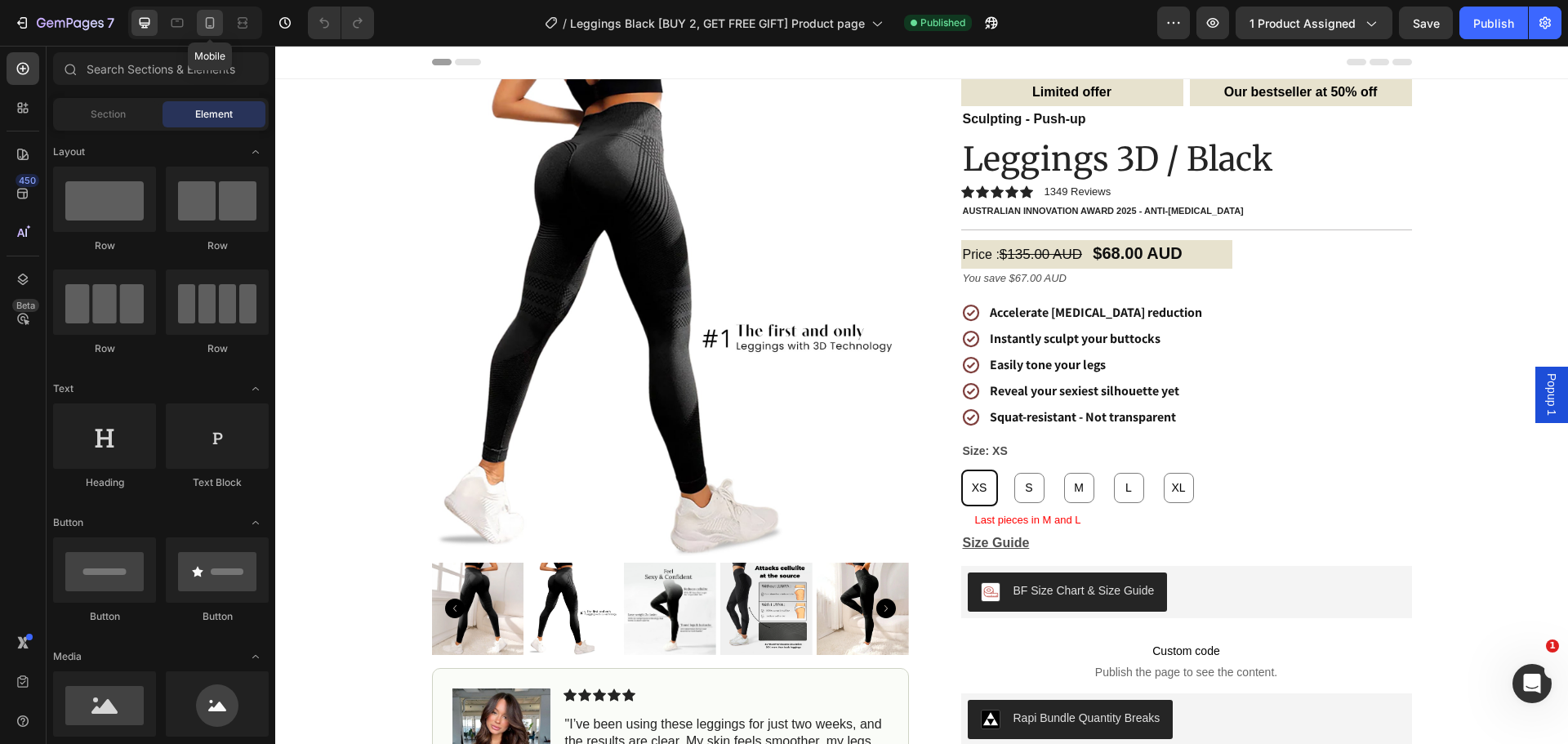
click at [207, 16] on icon at bounding box center [210, 23] width 17 height 17
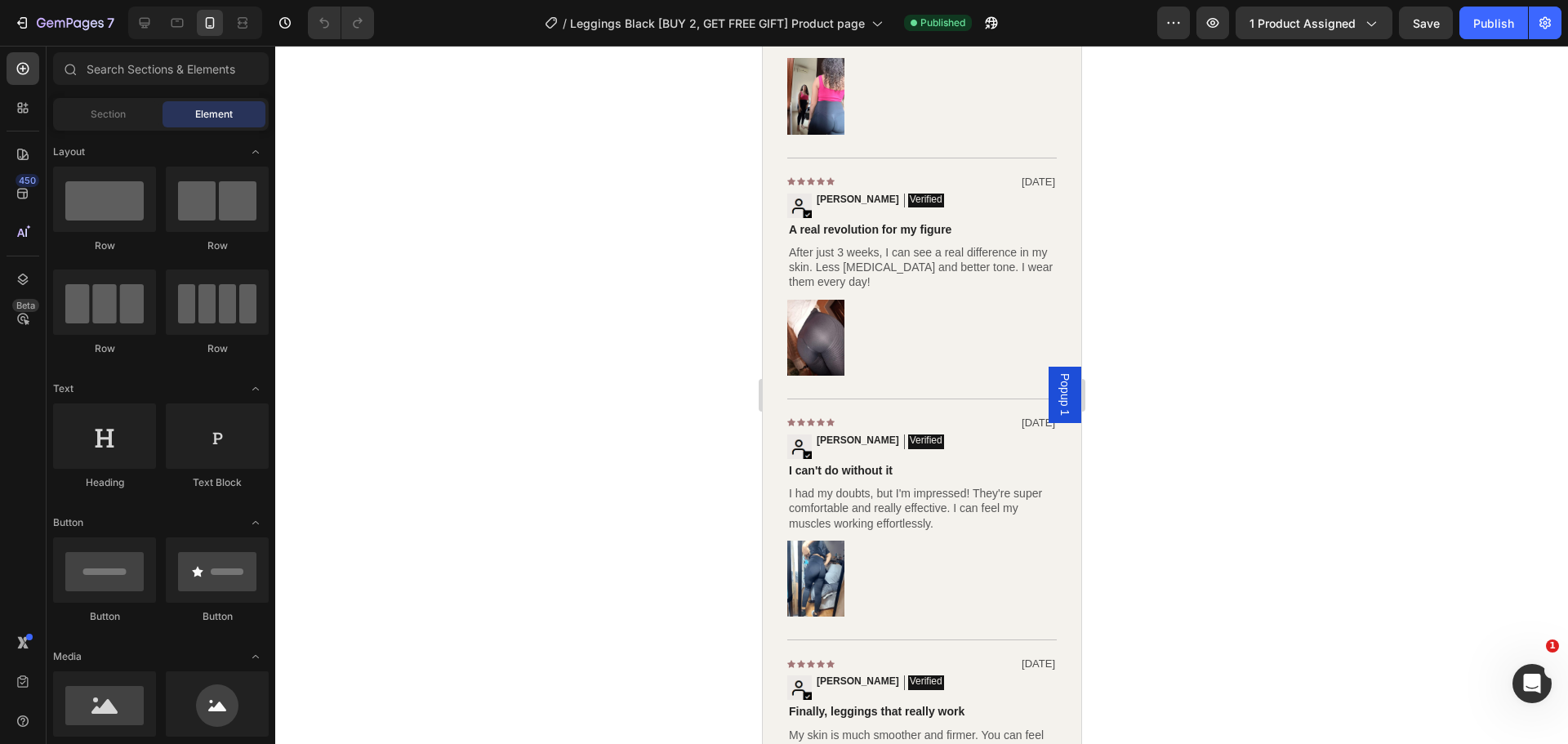
scroll to position [3674, 0]
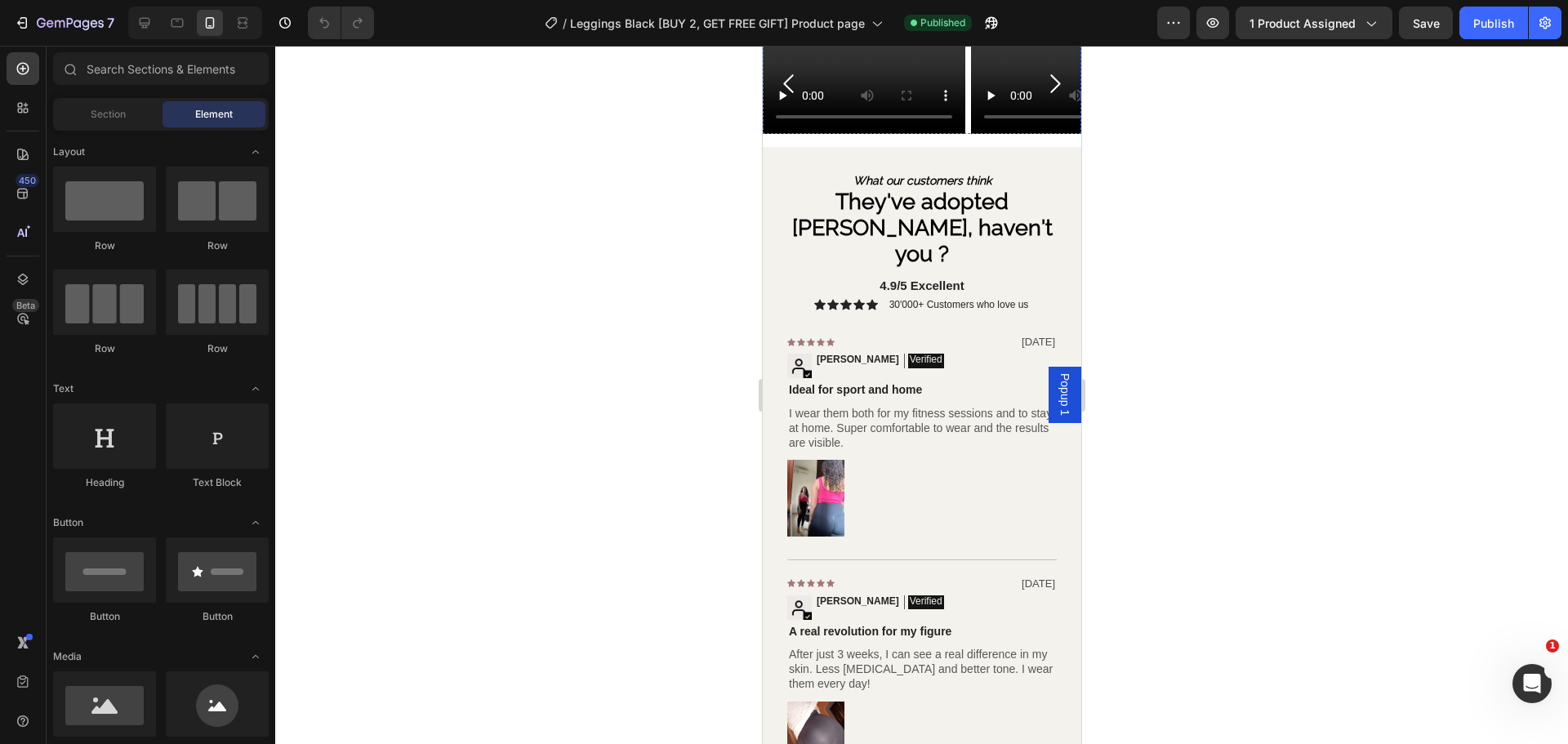
click at [961, 25] on strong "What our customers say" at bounding box center [921, 9] width 252 height 32
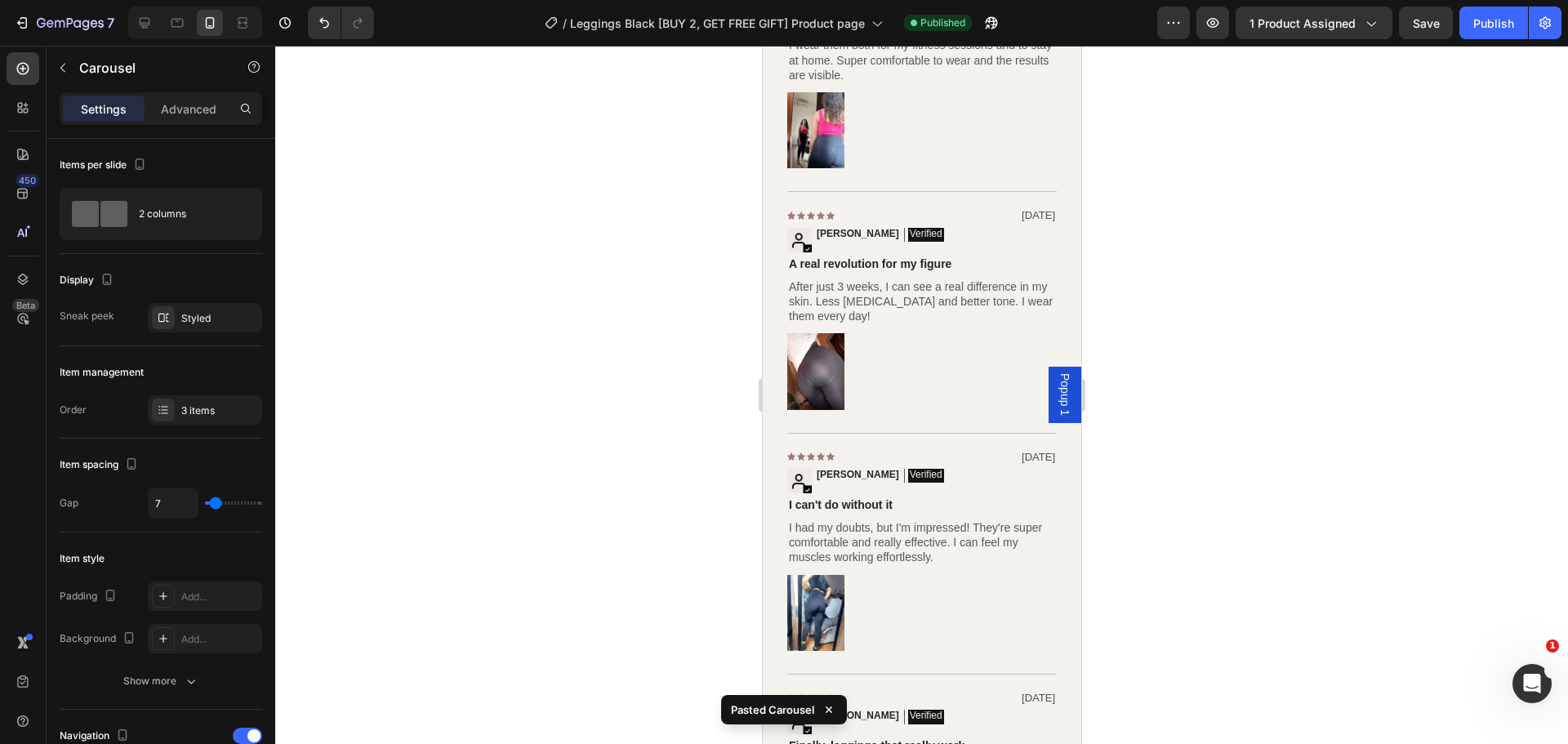
scroll to position [4163, 0]
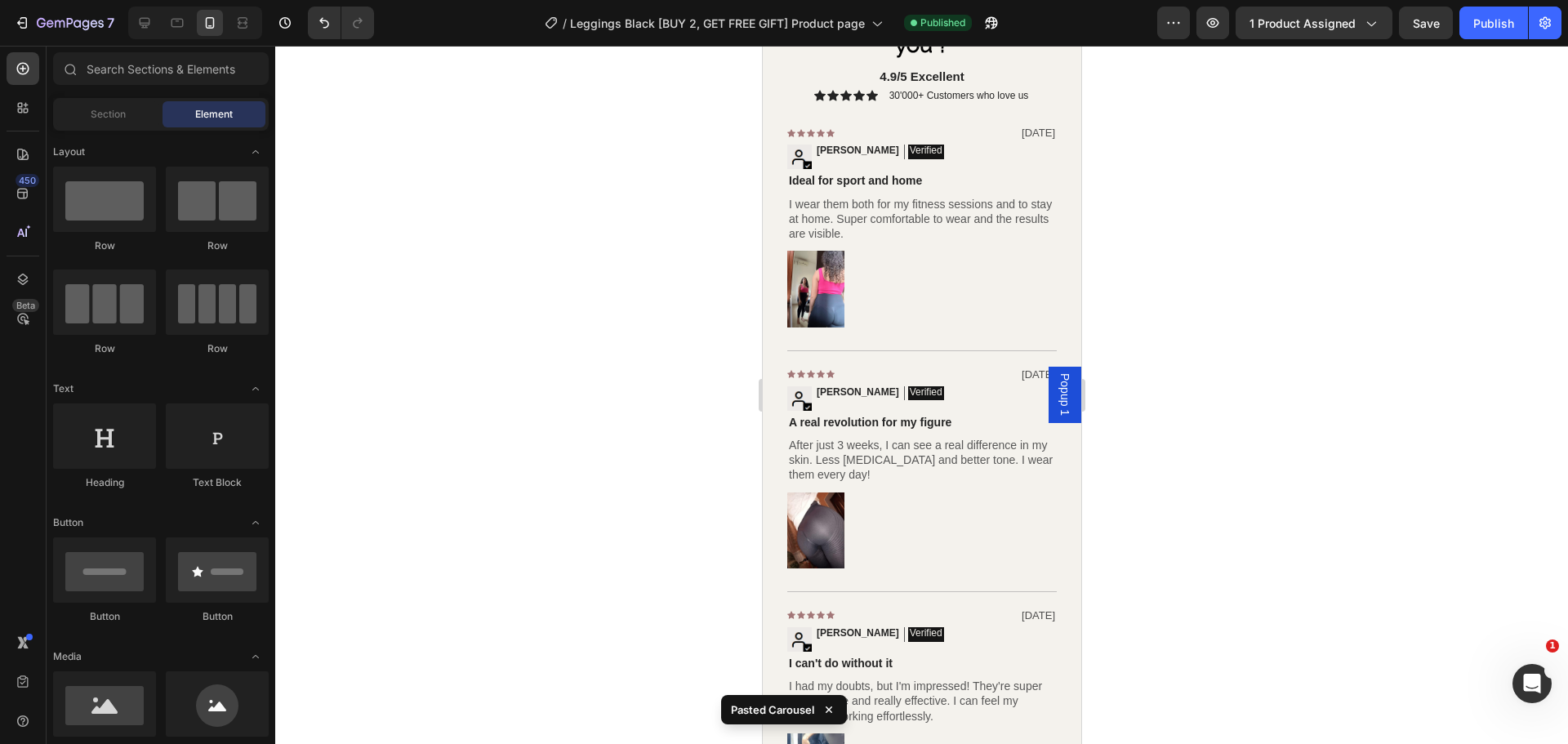
scroll to position [3674, 0]
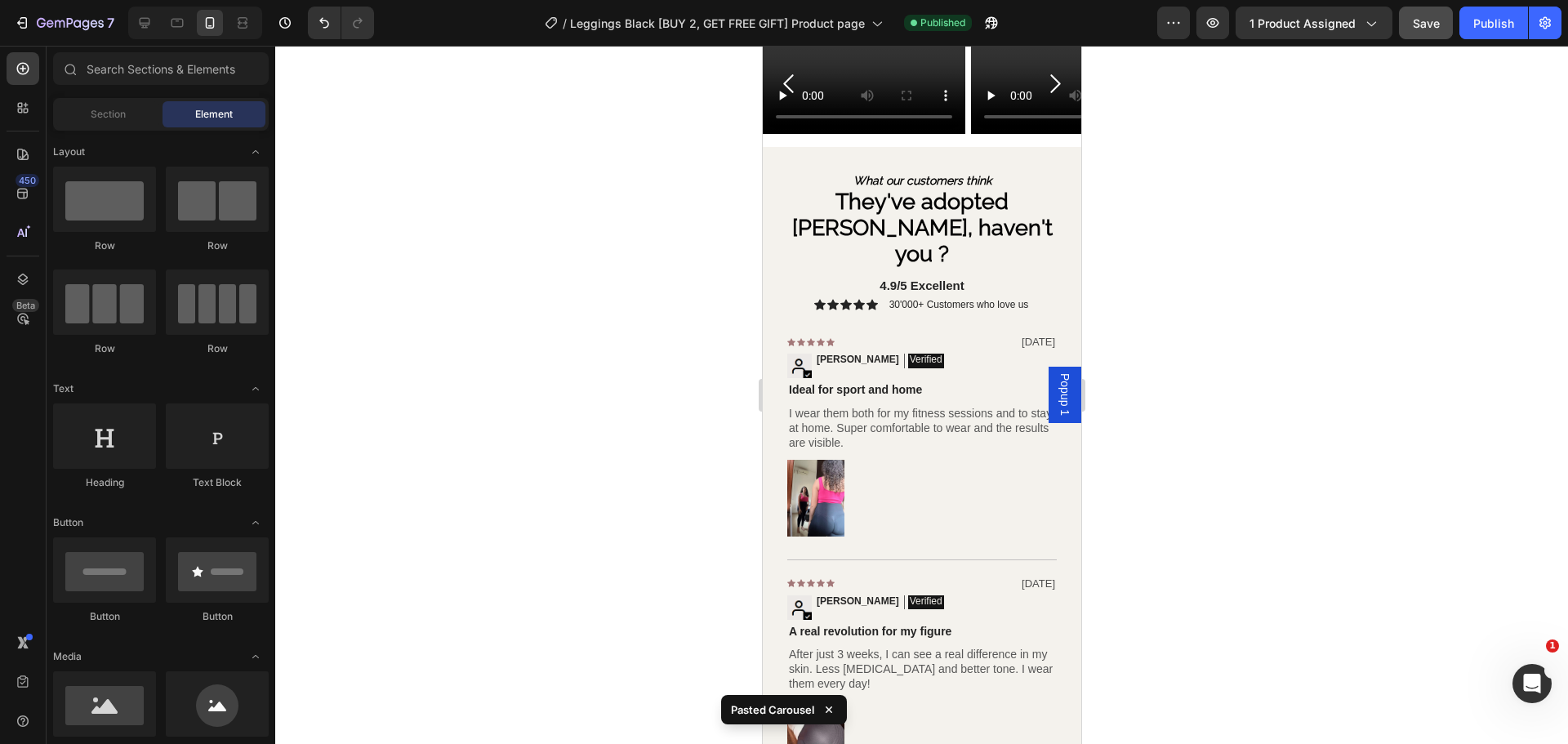
click at [1428, 24] on span "Save" at bounding box center [1426, 23] width 27 height 14
click at [1492, 22] on div "Publish" at bounding box center [1493, 23] width 41 height 17
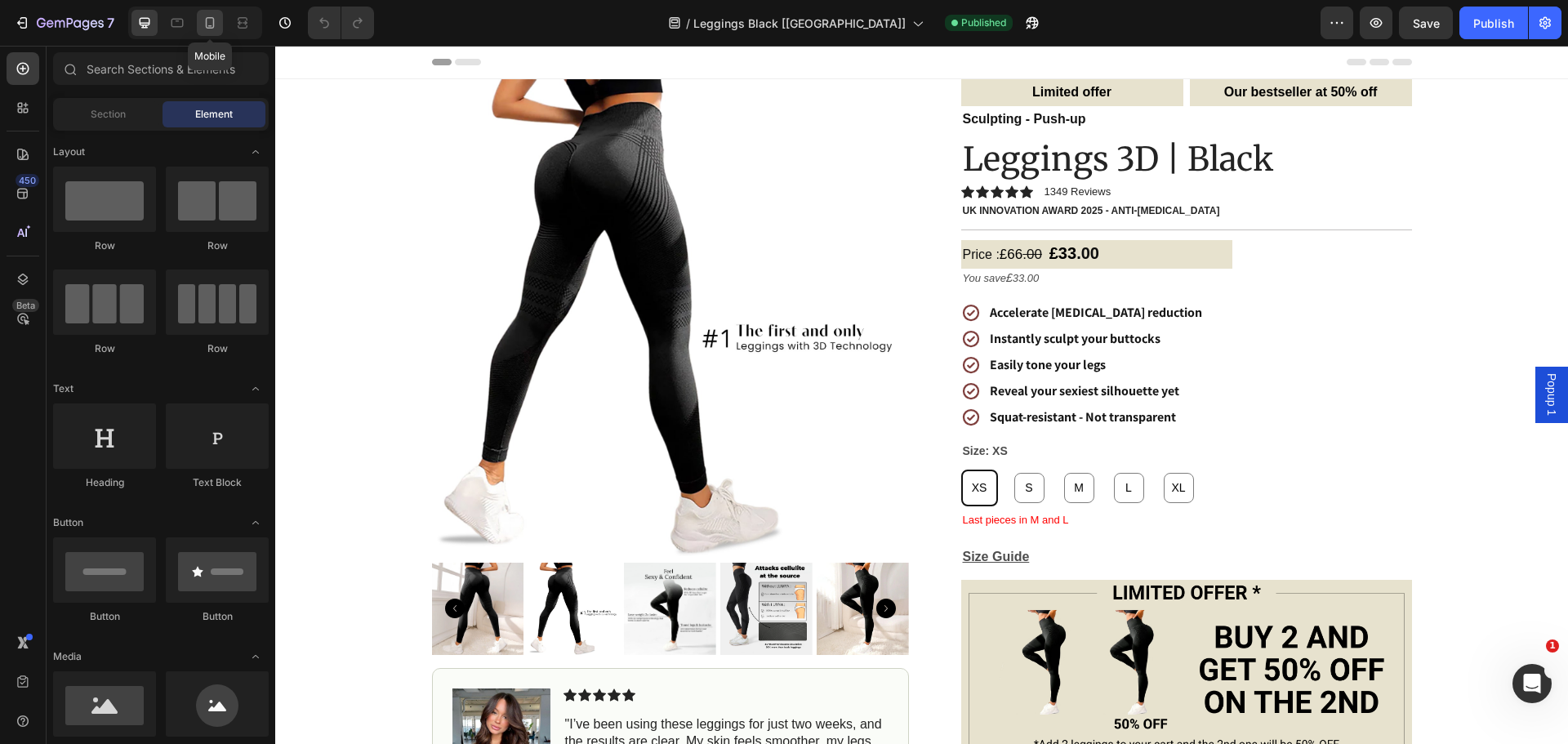
click at [220, 16] on div at bounding box center [209, 22] width 26 height 26
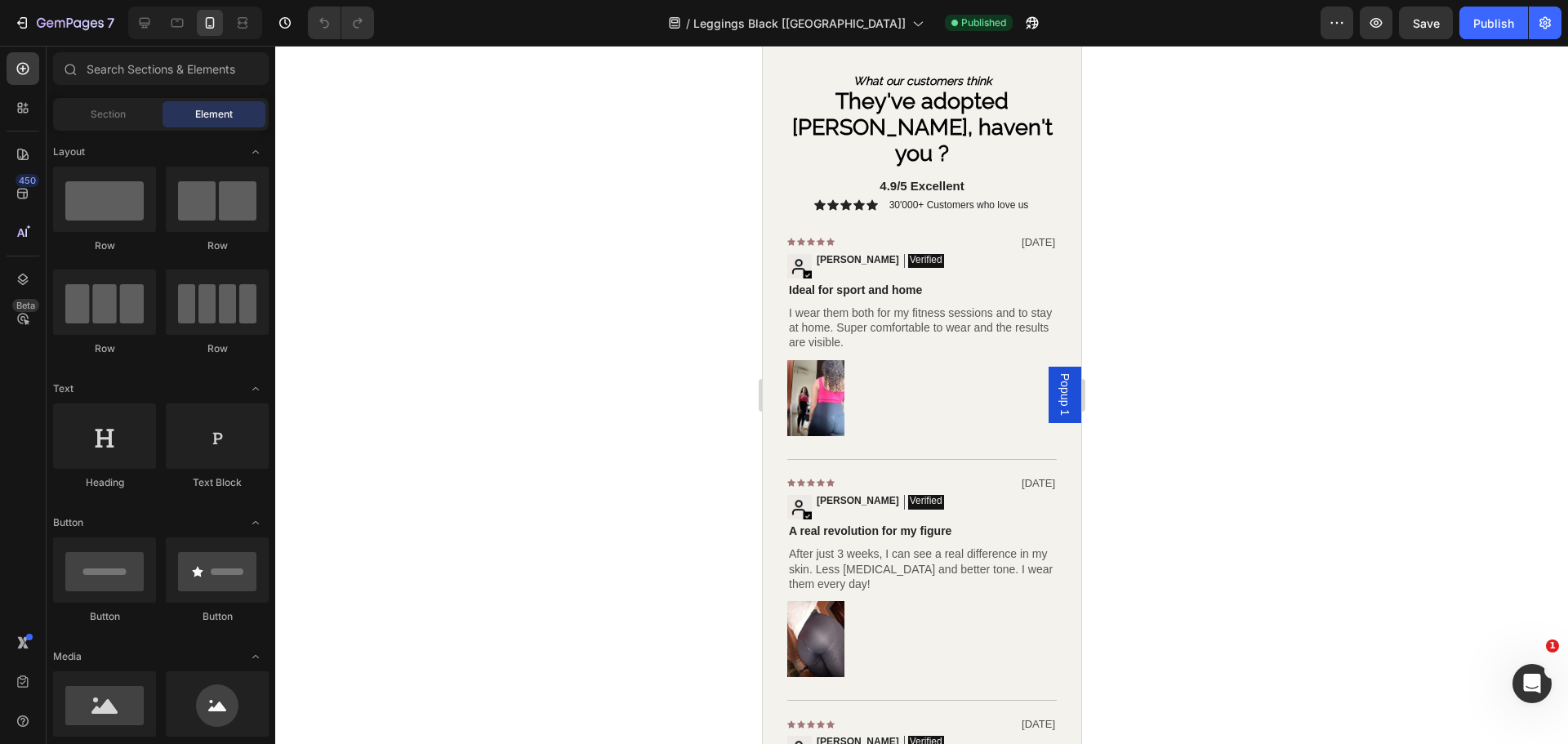
scroll to position [3674, 0]
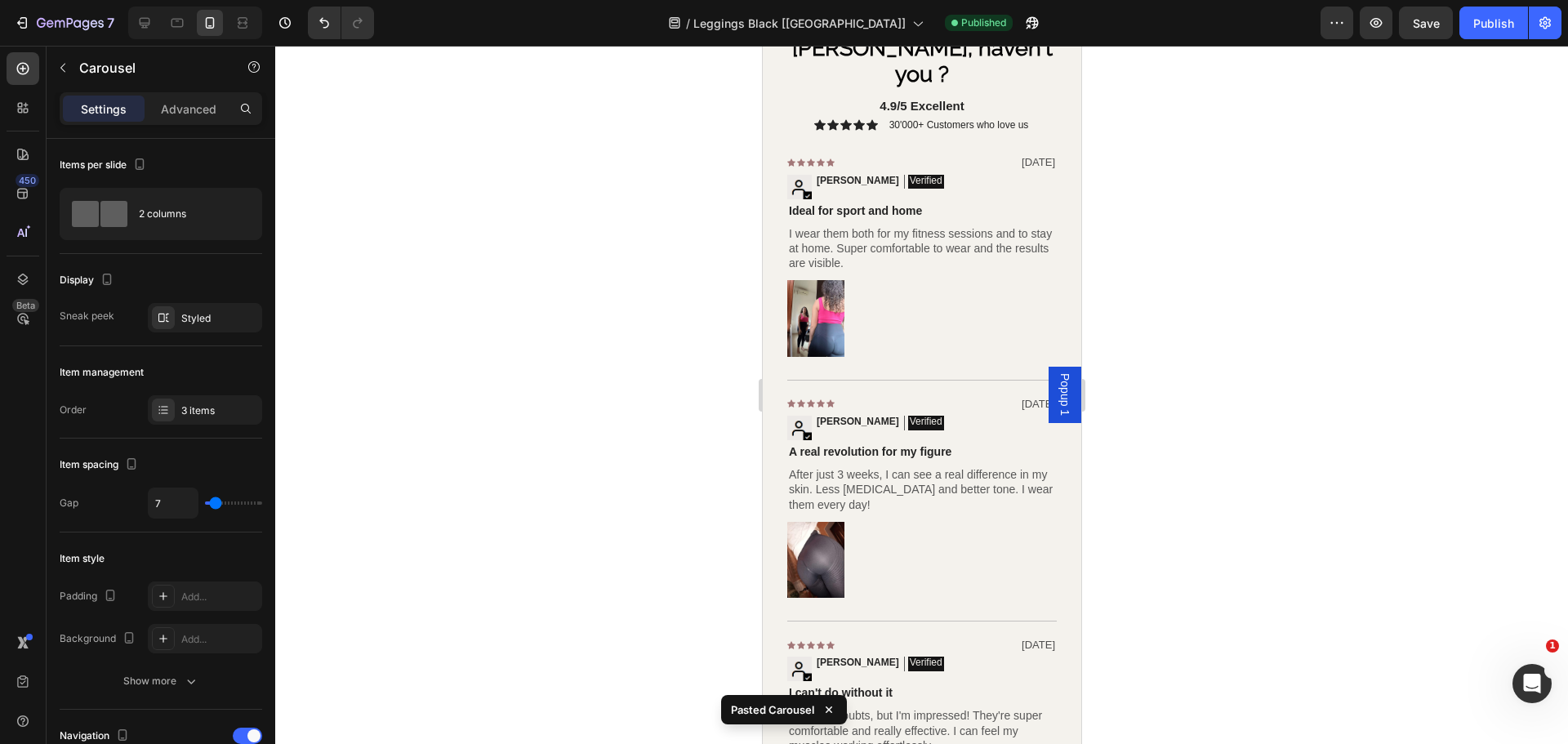
scroll to position [4001, 0]
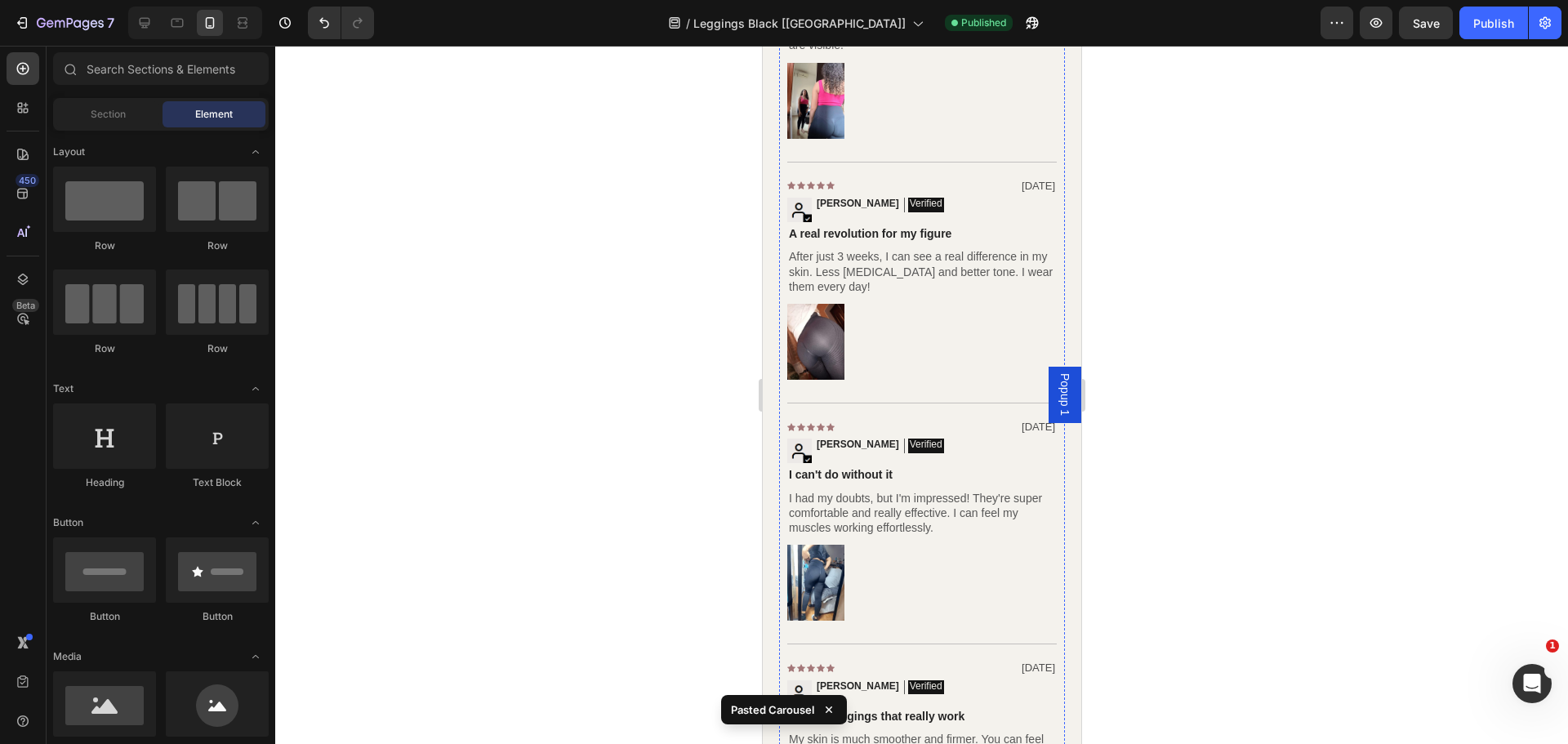
scroll to position [3592, 0]
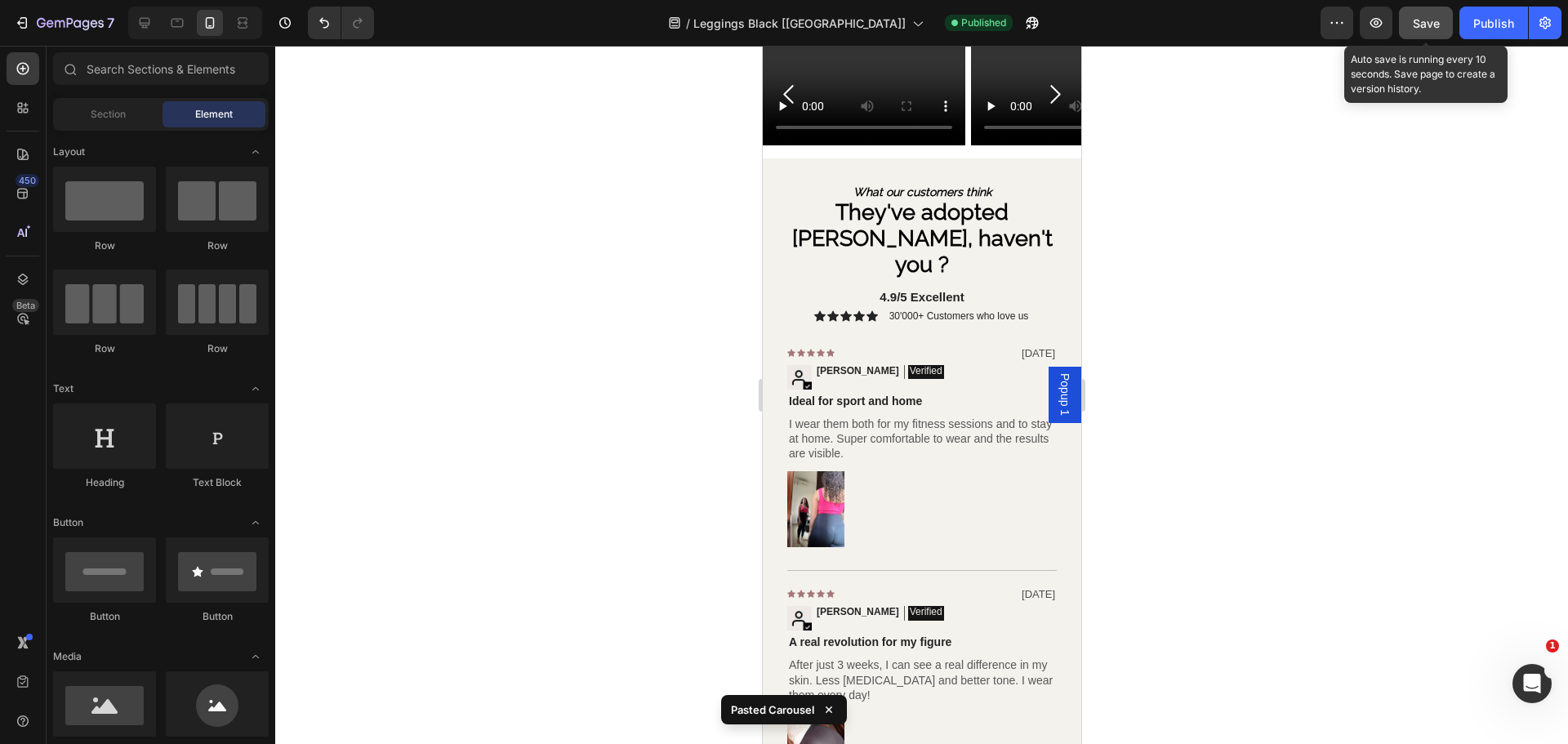
click at [1427, 22] on span "Save" at bounding box center [1426, 23] width 27 height 14
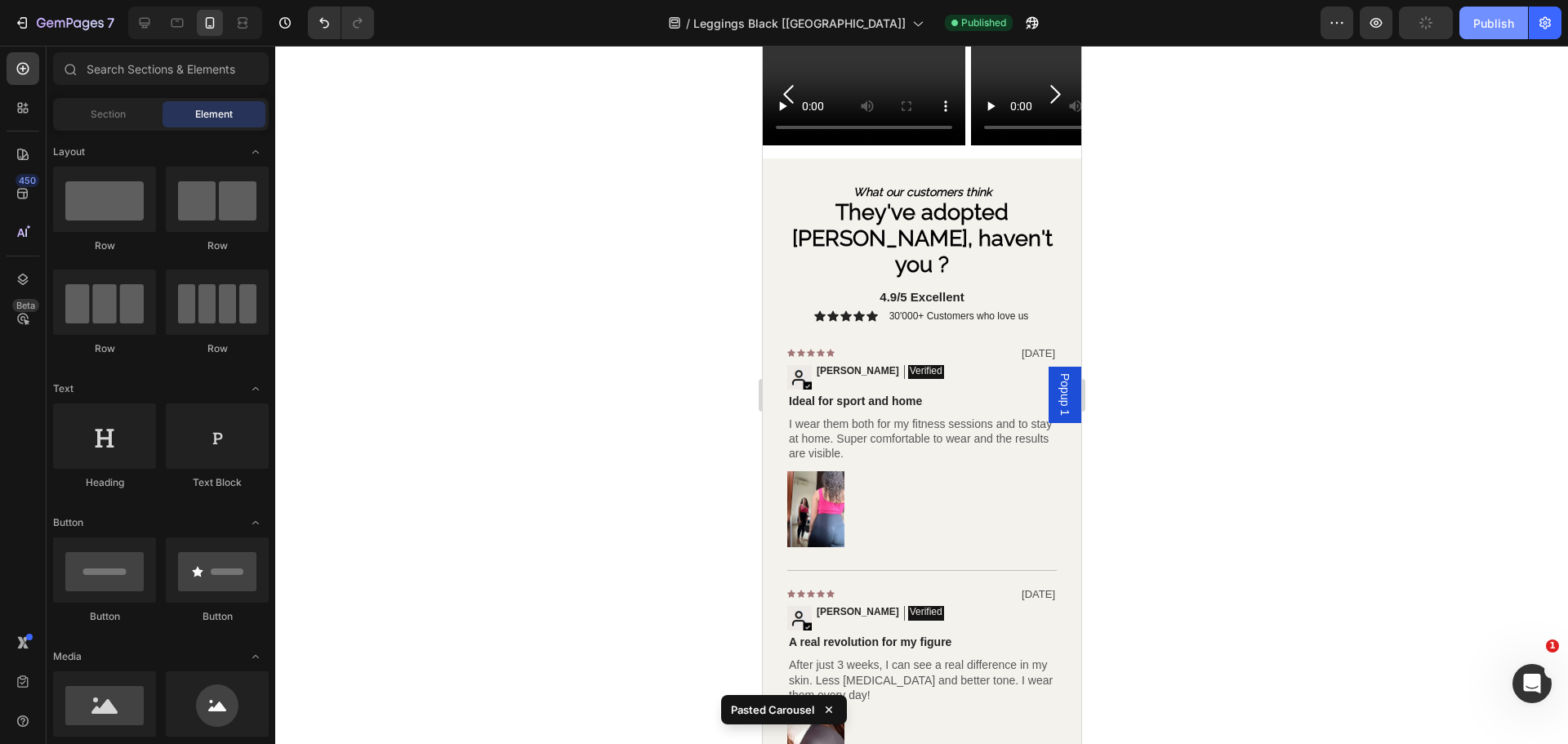
click at [1472, 15] on button "Publish" at bounding box center [1493, 22] width 69 height 32
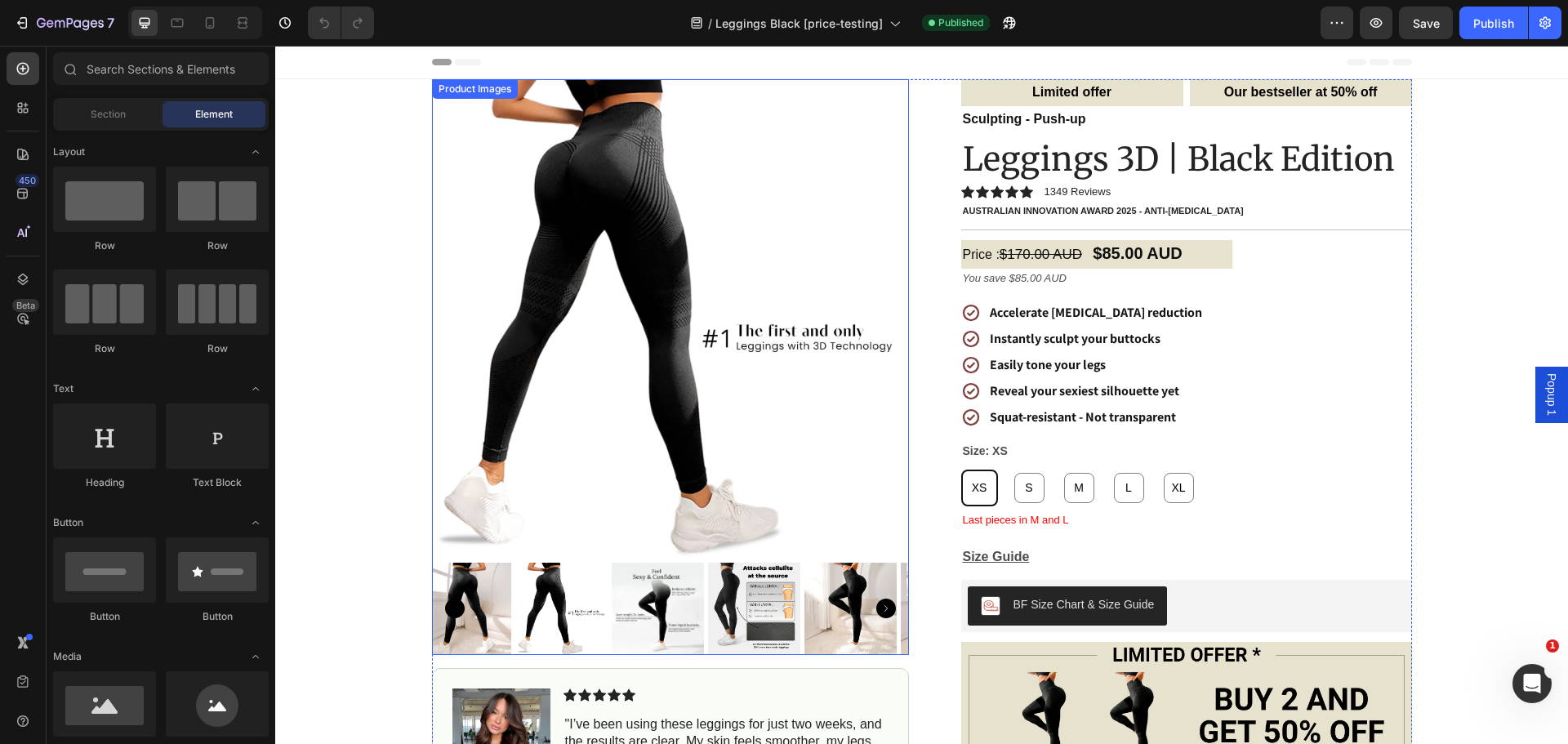
scroll to position [81, 0]
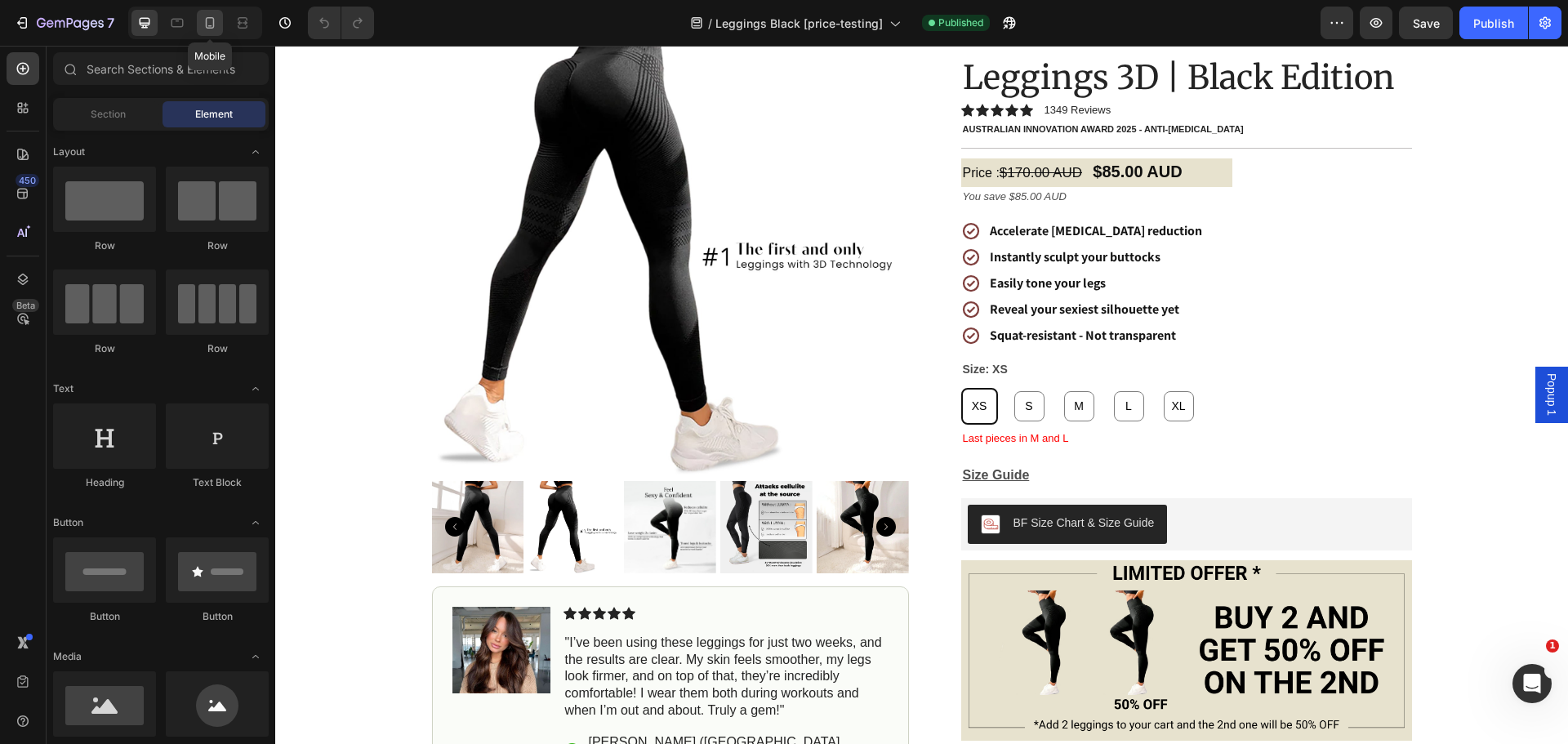
click at [223, 22] on div at bounding box center [209, 22] width 26 height 26
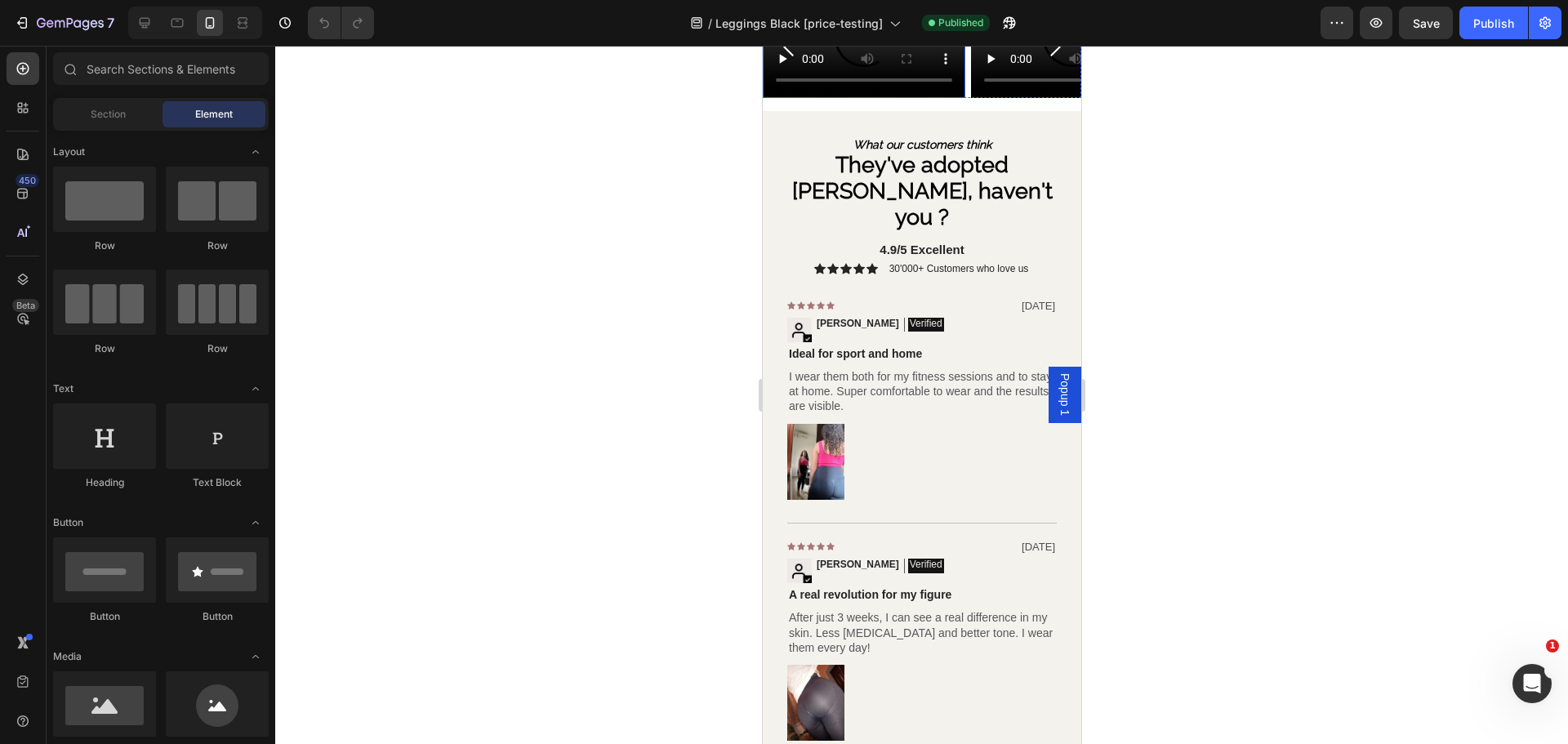
scroll to position [3674, 0]
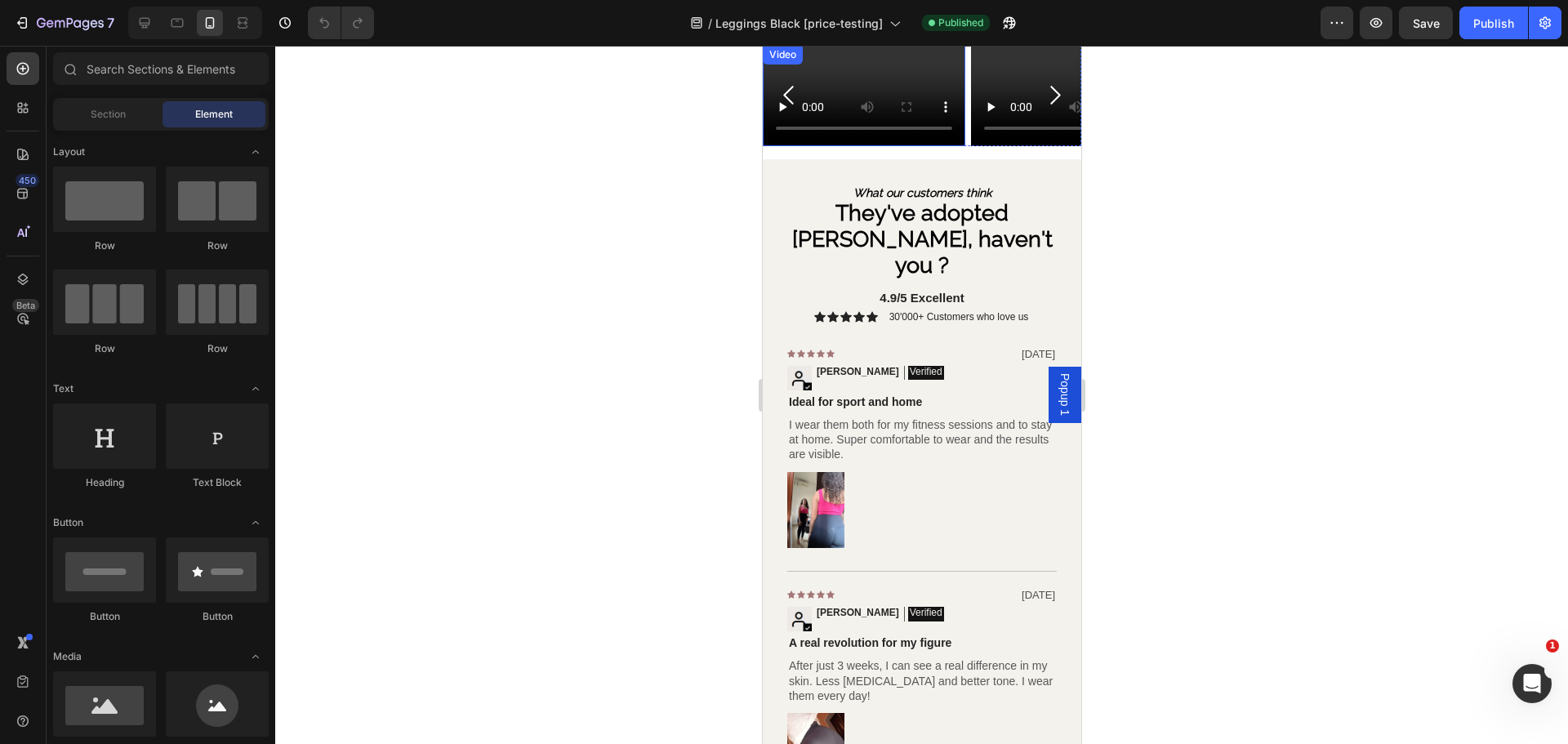
click at [945, 146] on div "Video Video Carousel" at bounding box center [920, 93] width 318 height 105
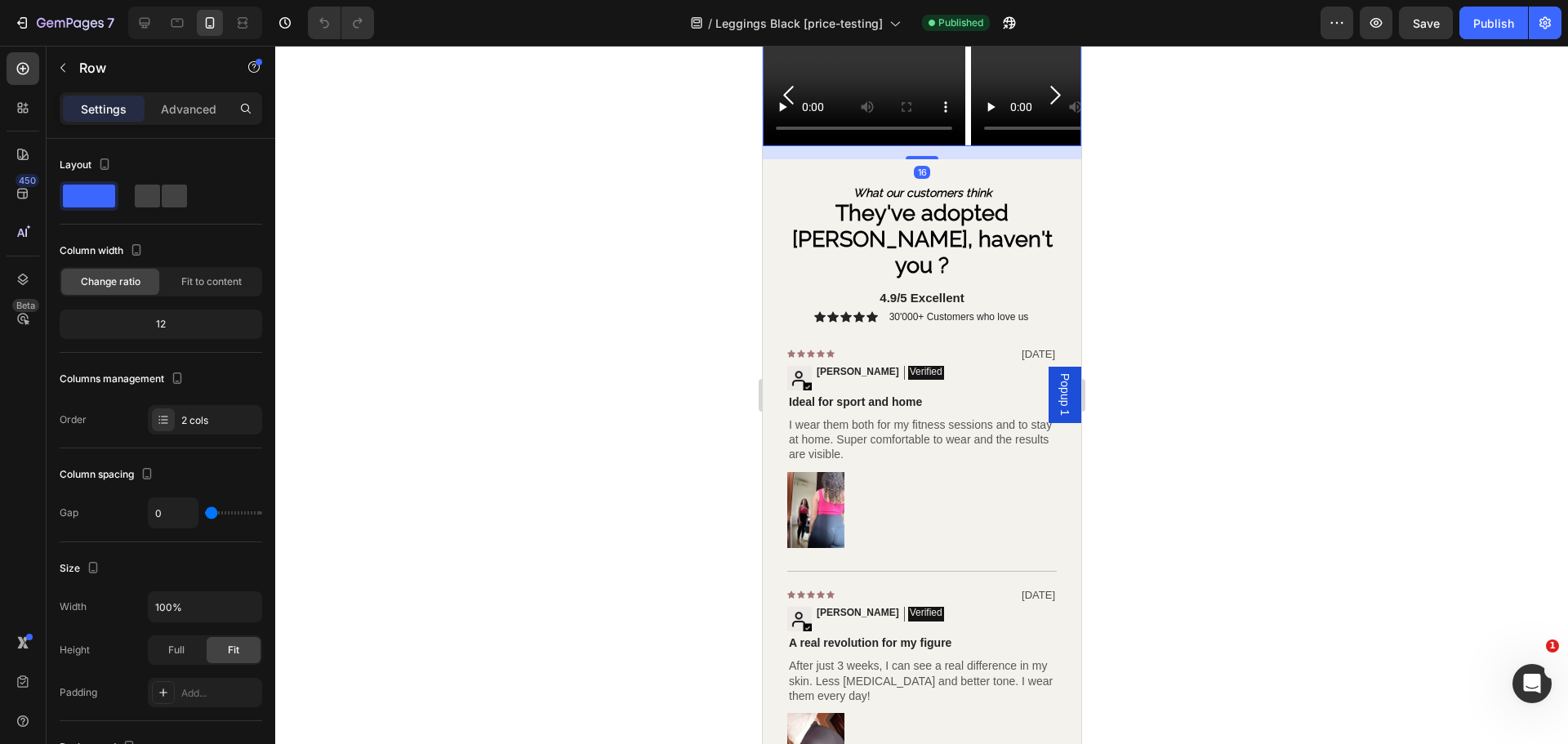
click at [954, 146] on div "Video Video Carousel" at bounding box center [920, 93] width 318 height 105
click at [963, 146] on div "Video Video Carousel" at bounding box center [920, 93] width 318 height 105
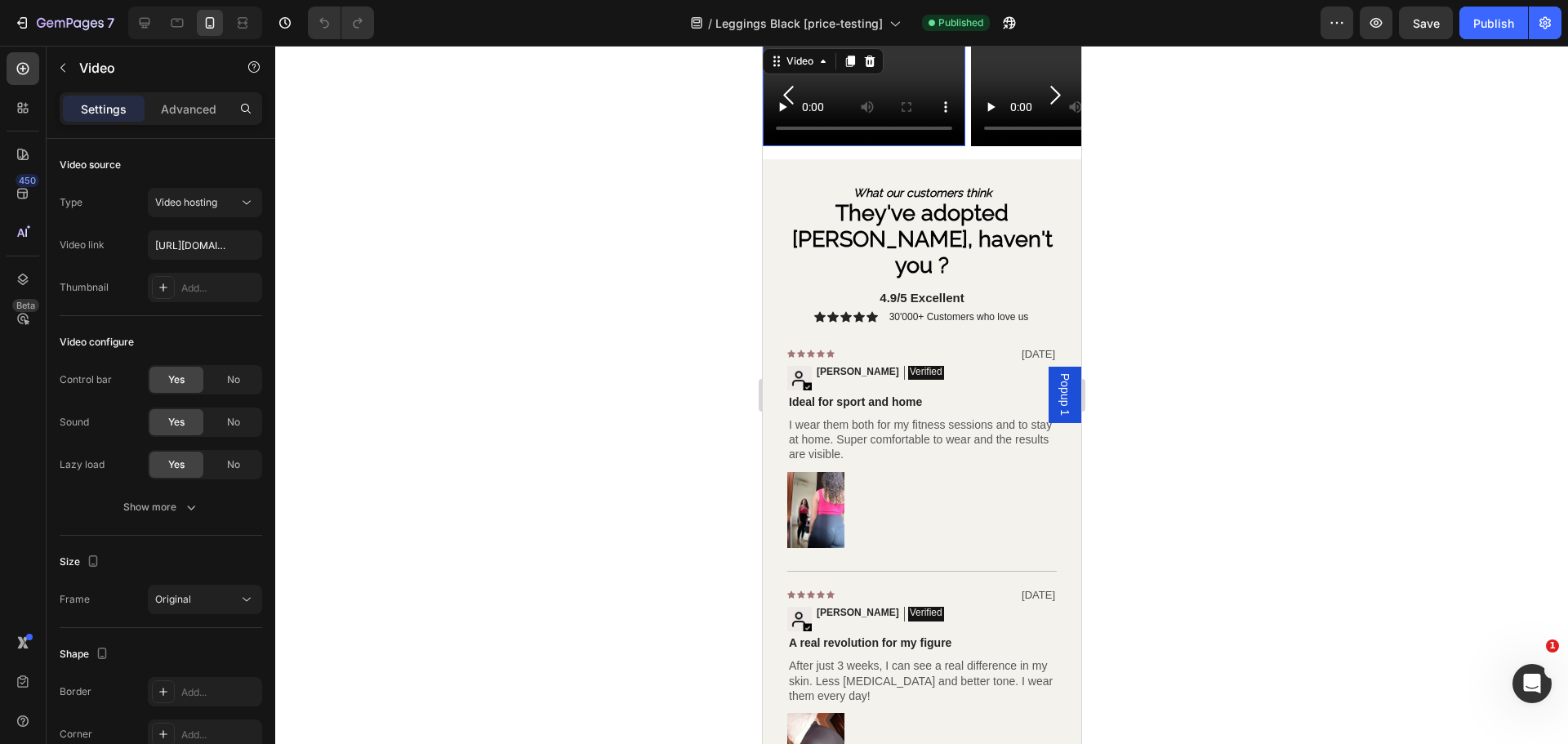
click at [963, 146] on video at bounding box center [863, 95] width 203 height 101
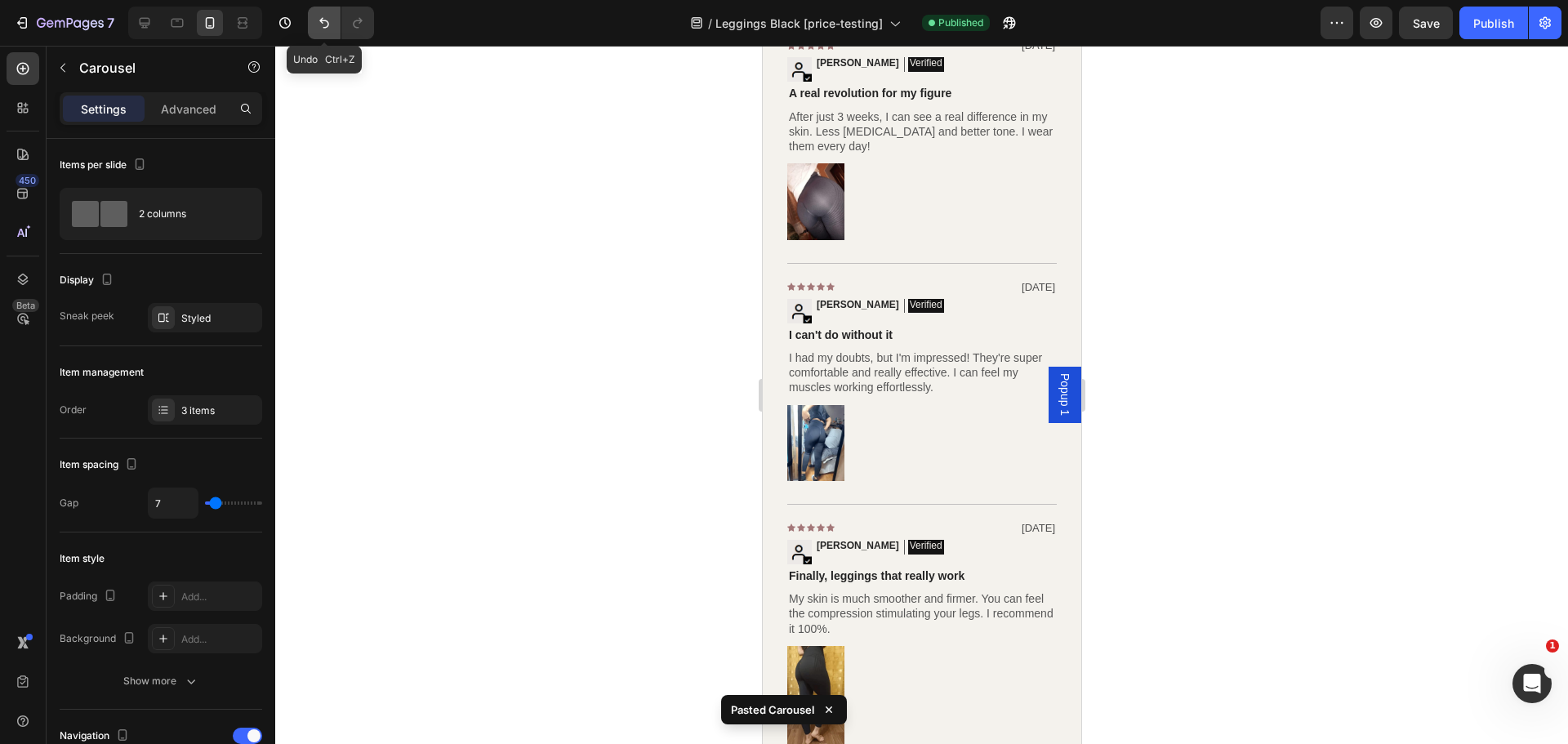
click at [315, 18] on button "Undo/Redo" at bounding box center [324, 22] width 32 height 32
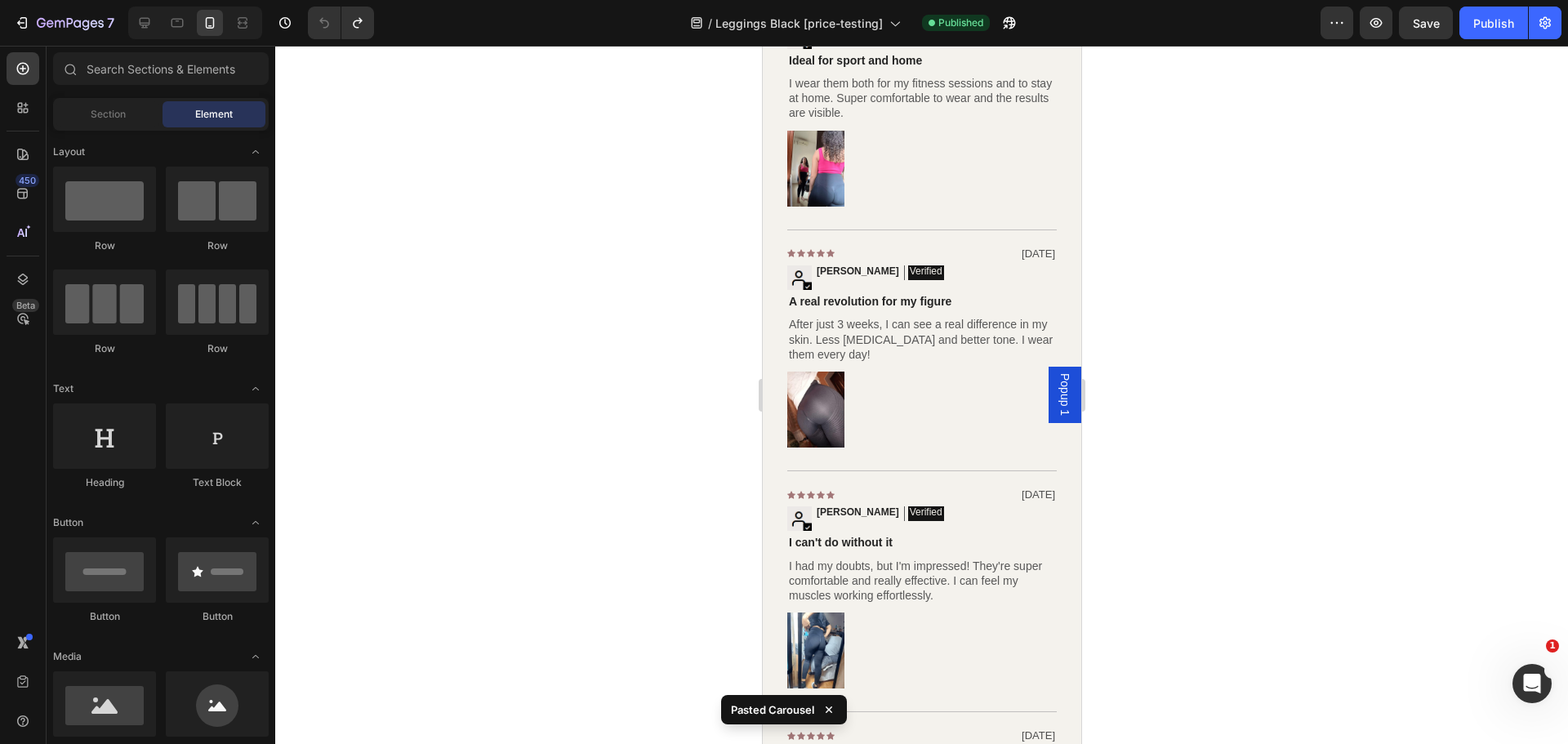
scroll to position [3766, 0]
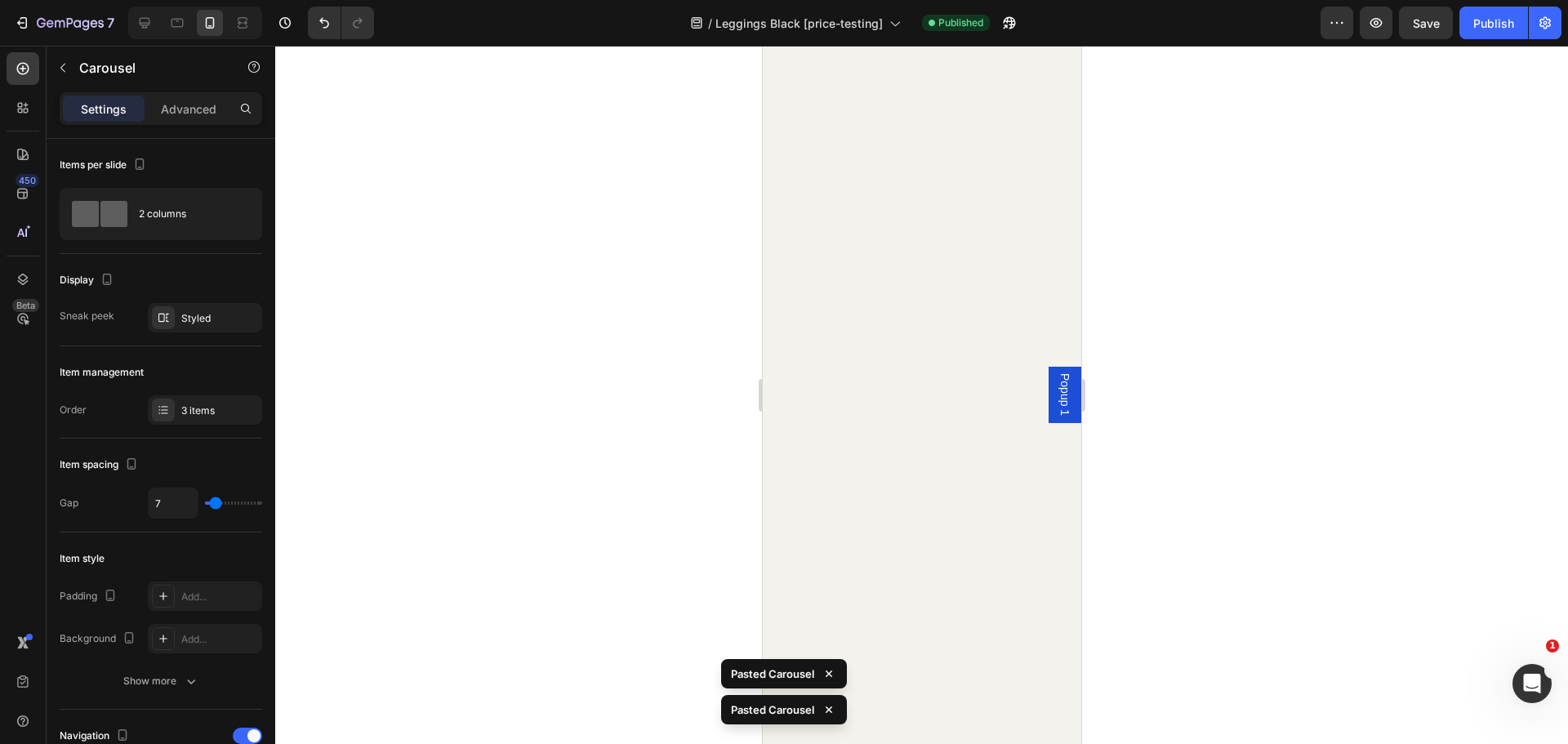
scroll to position [4011, 0]
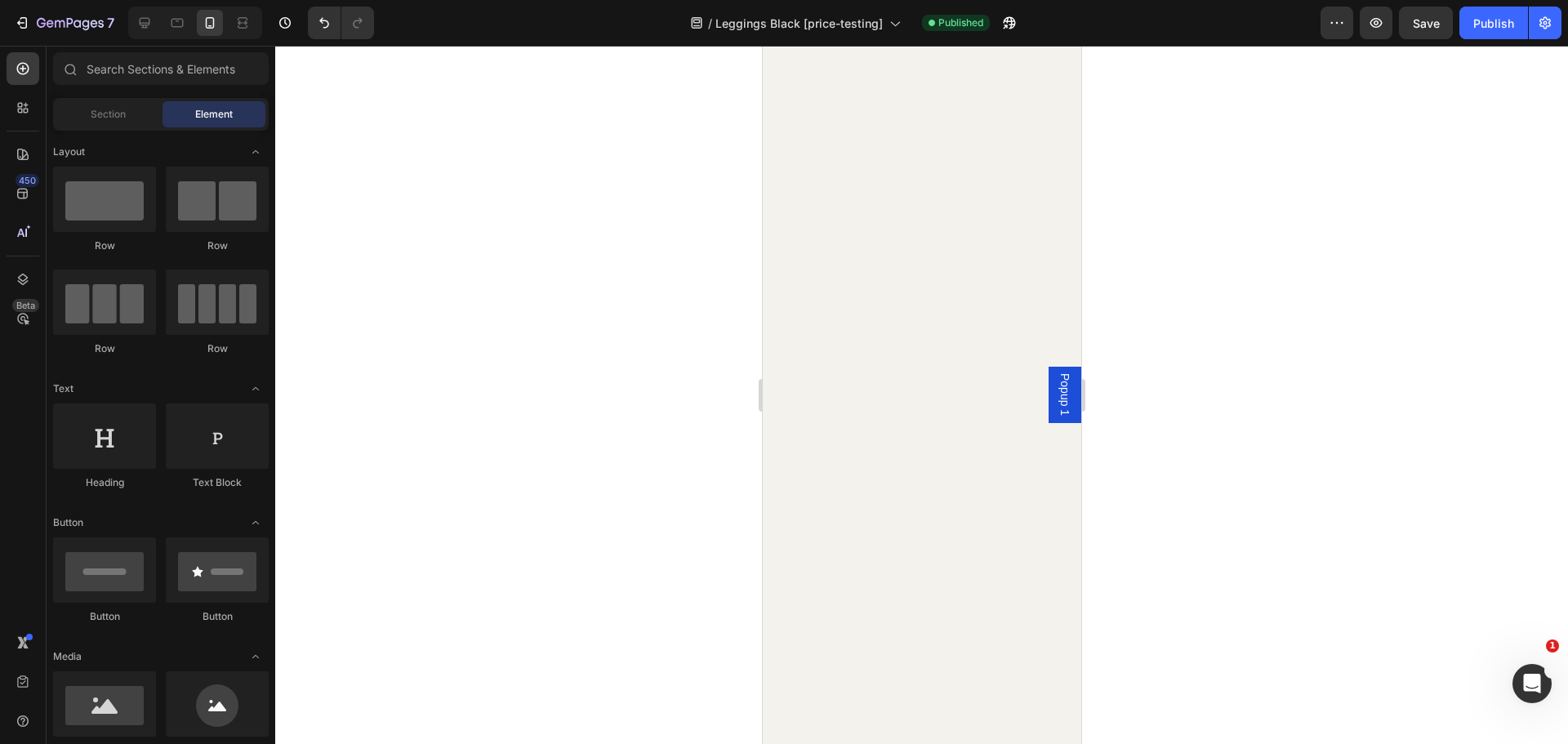
click at [642, 374] on div at bounding box center [921, 394] width 1292 height 698
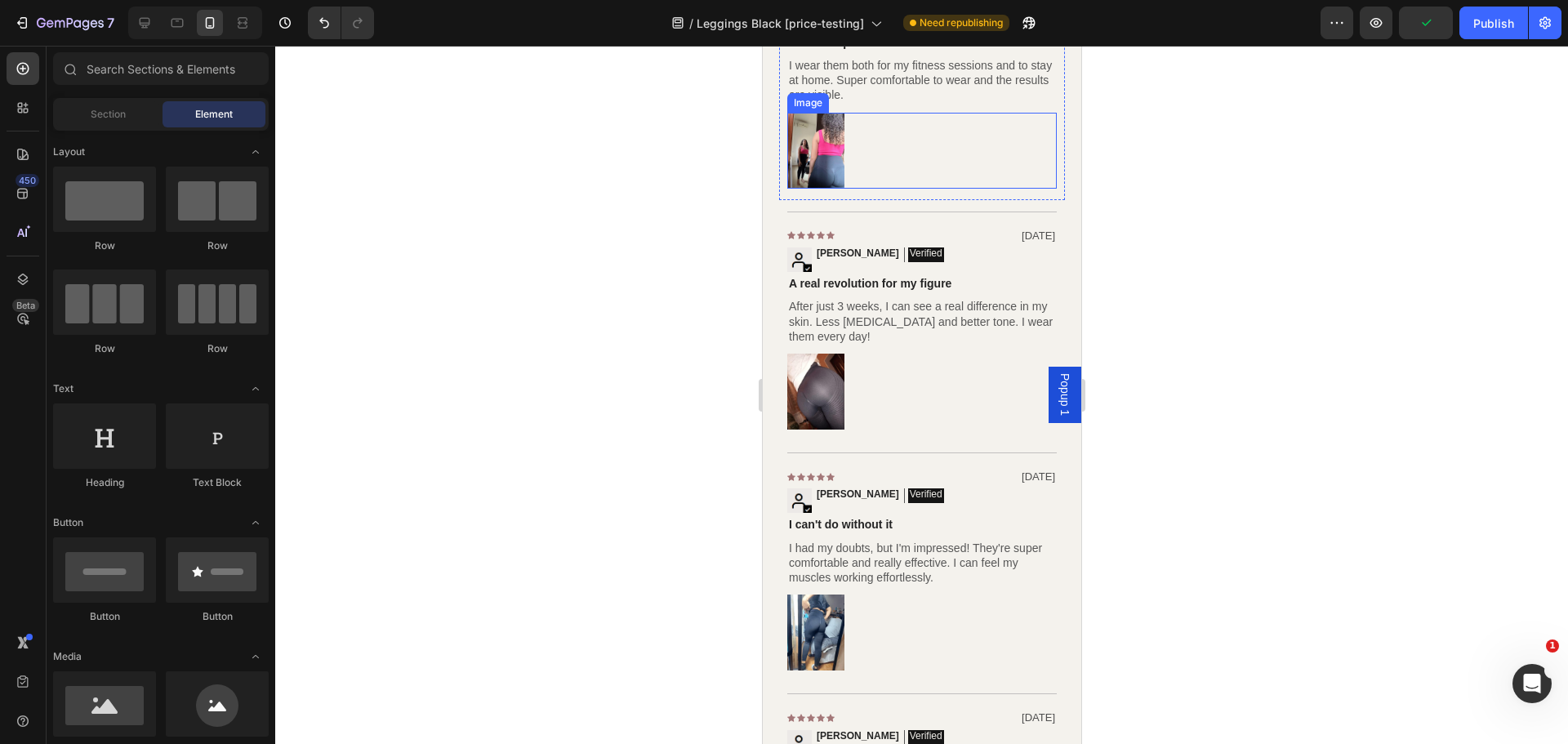
scroll to position [3766, 0]
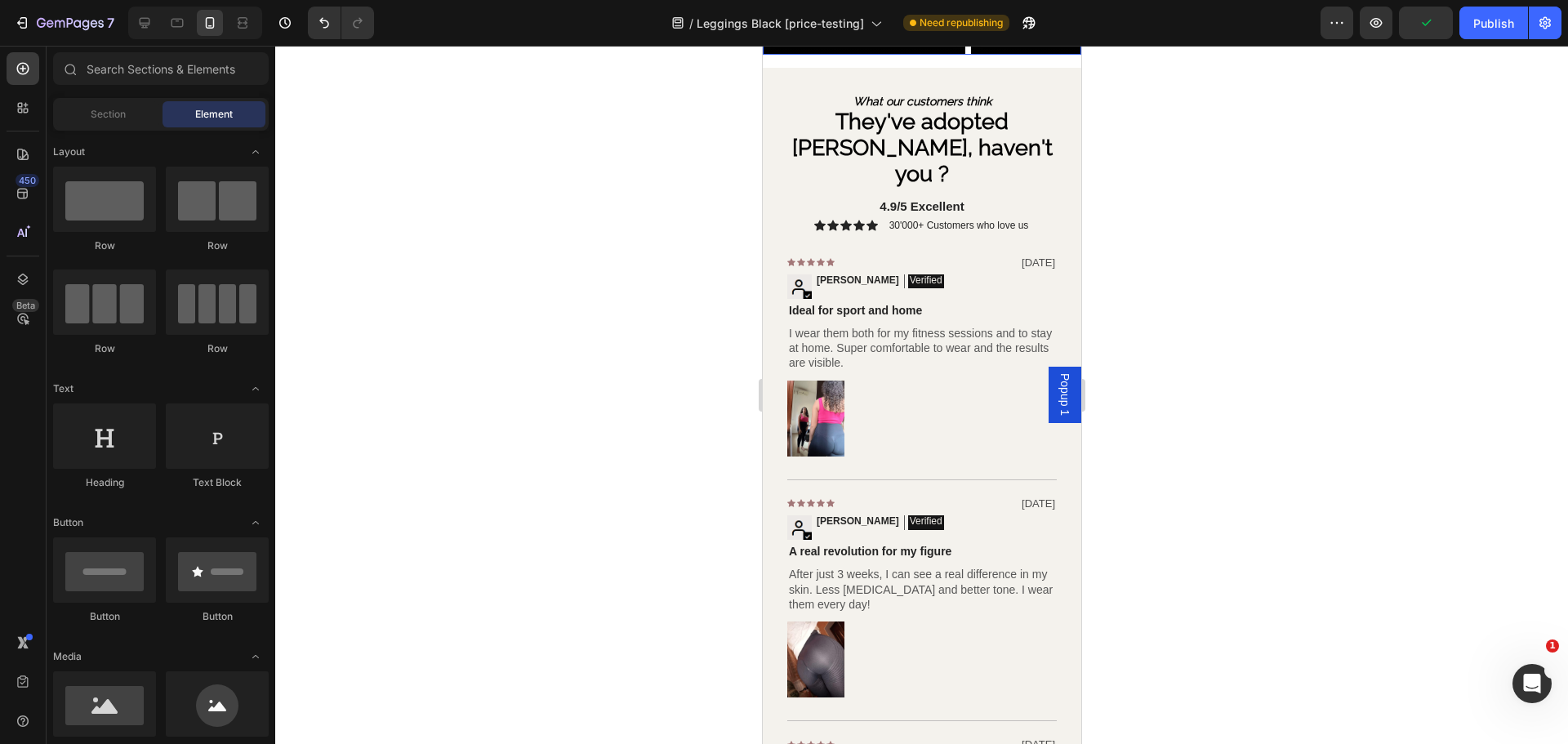
click at [784, 17] on icon "Carousel Back Arrow" at bounding box center [788, 3] width 27 height 27
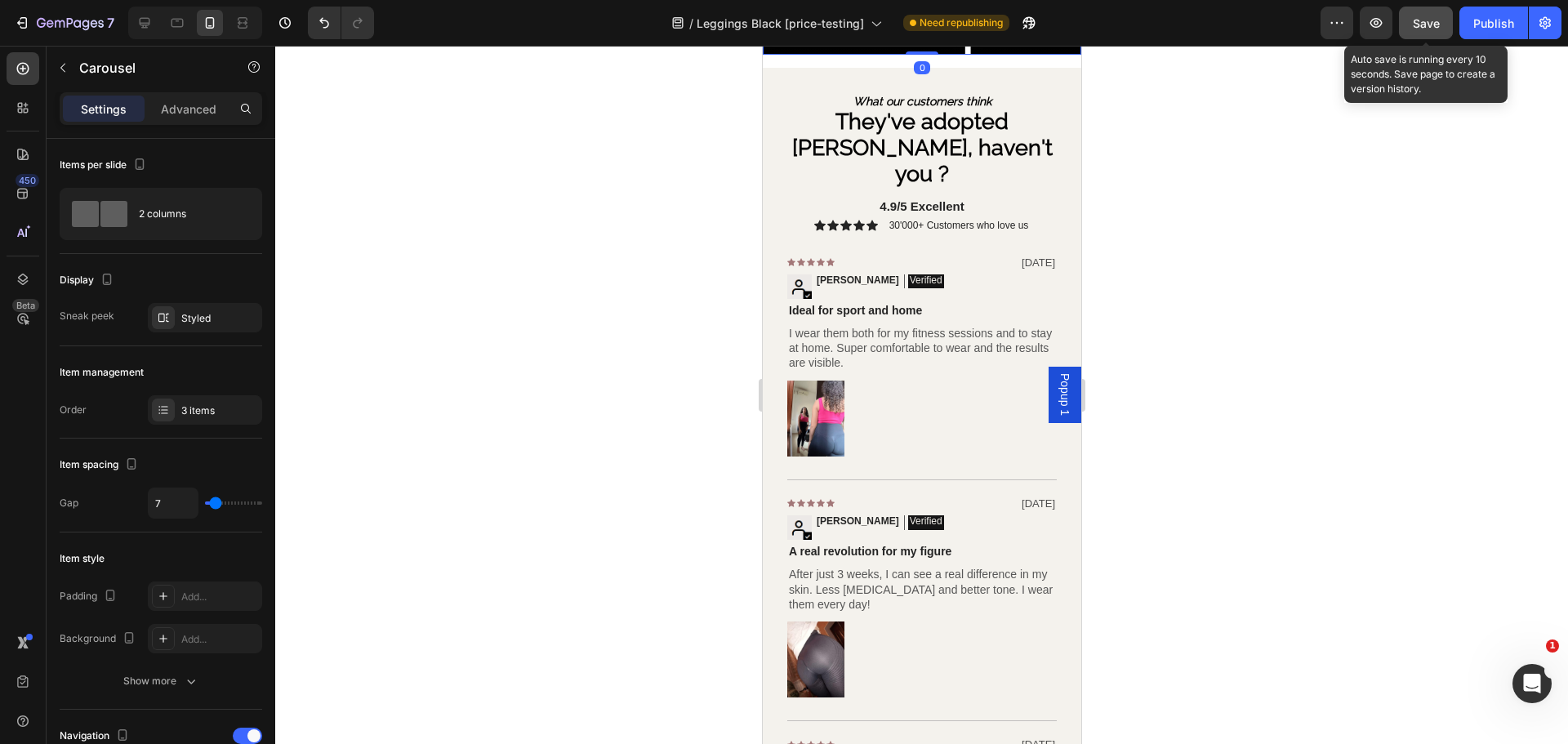
click at [1424, 30] on div "Save" at bounding box center [1426, 23] width 27 height 17
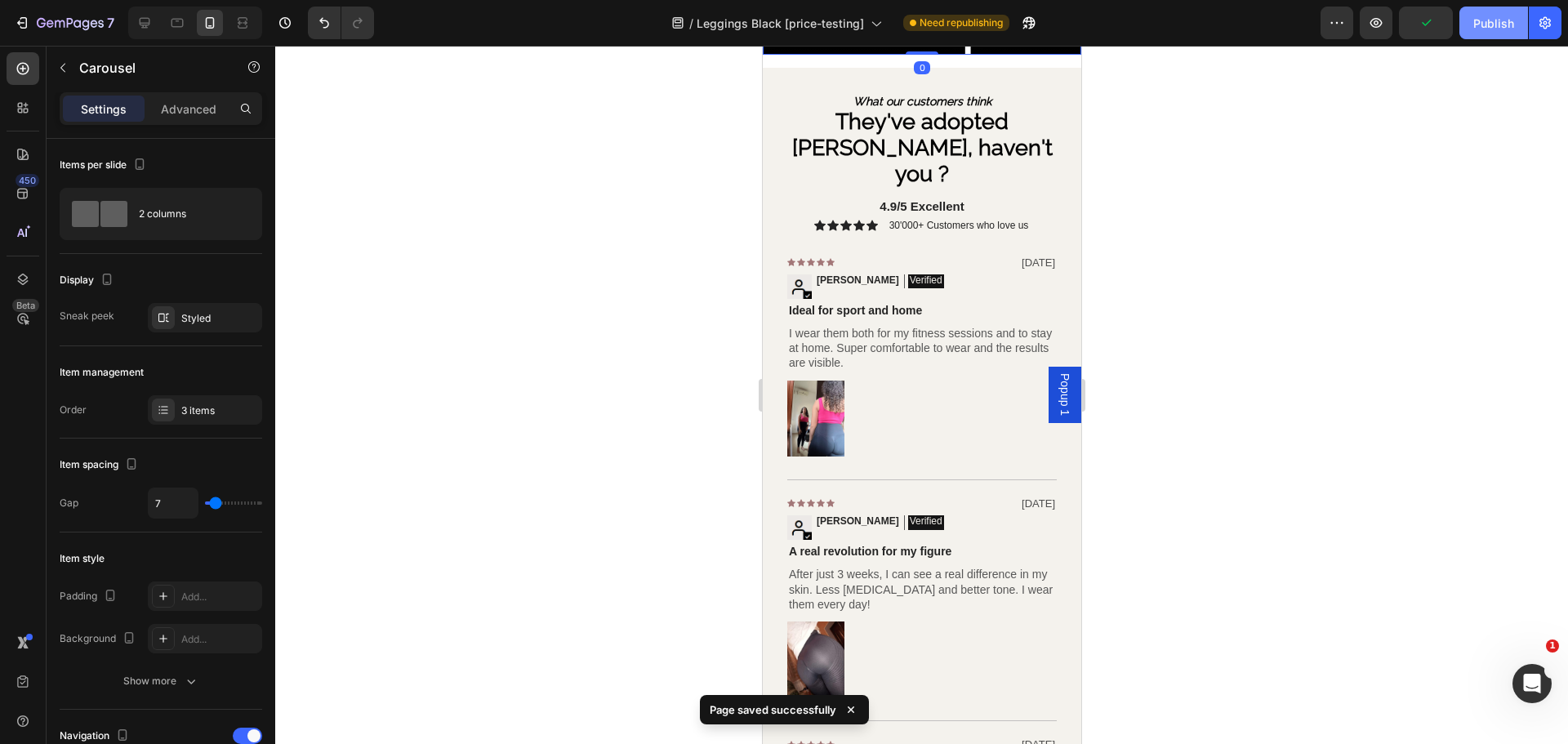
drag, startPoint x: 1506, startPoint y: 34, endPoint x: 1459, endPoint y: 24, distance: 48.1
click at [1506, 32] on button "Publish" at bounding box center [1493, 22] width 69 height 32
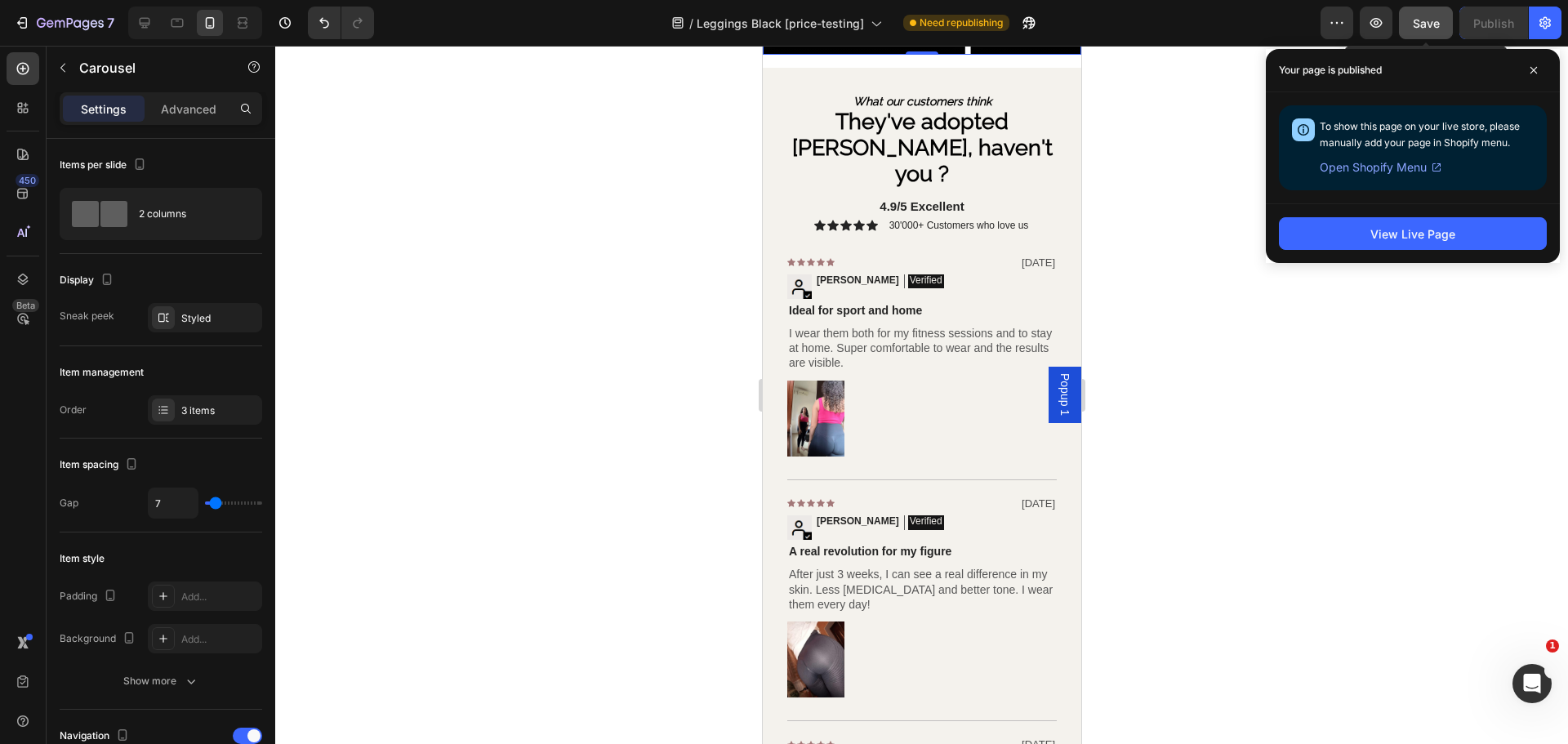
click at [1432, 24] on span "Save" at bounding box center [1426, 23] width 27 height 14
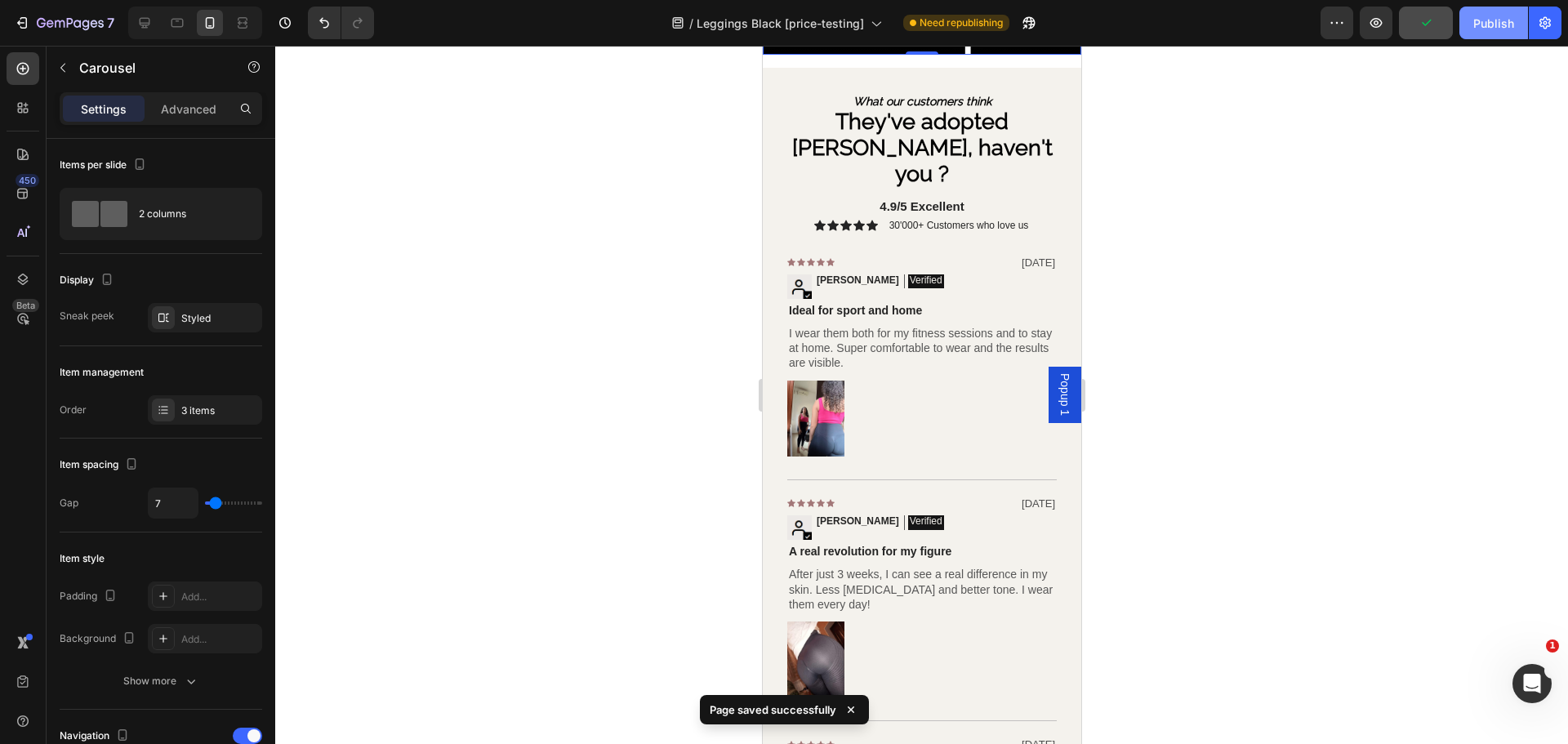
click at [1479, 22] on div "Publish" at bounding box center [1493, 23] width 41 height 17
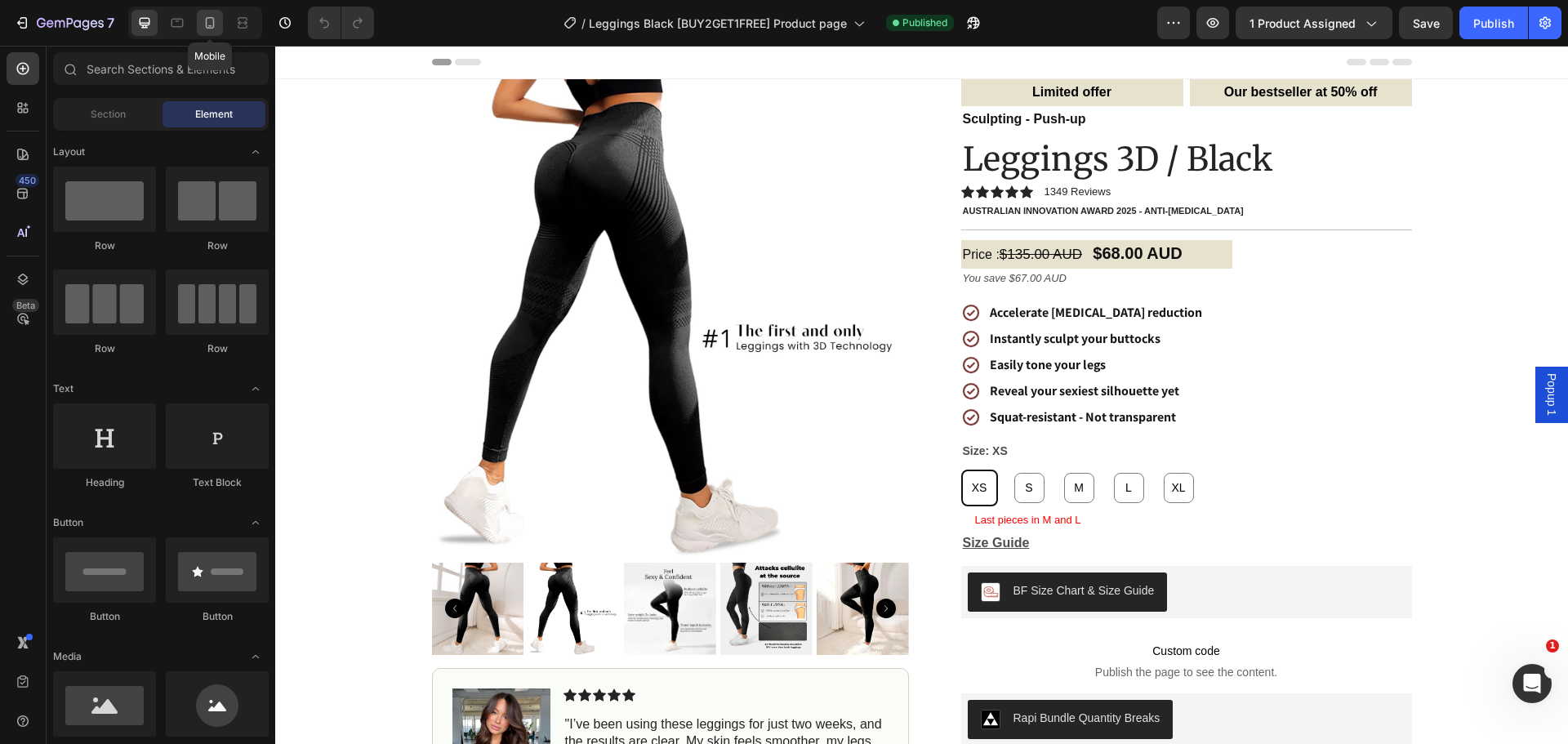
click at [208, 16] on icon at bounding box center [210, 23] width 17 height 17
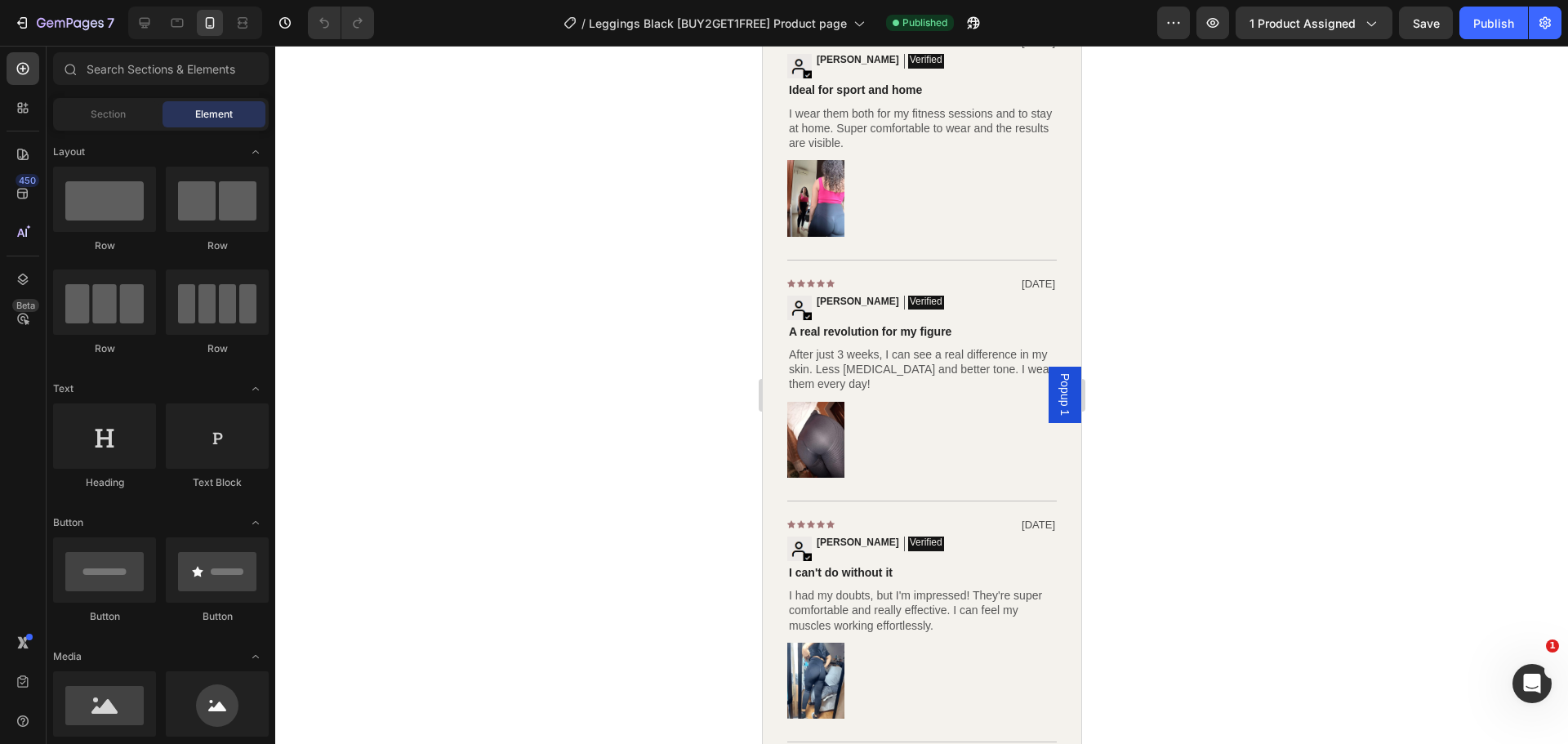
scroll to position [3837, 0]
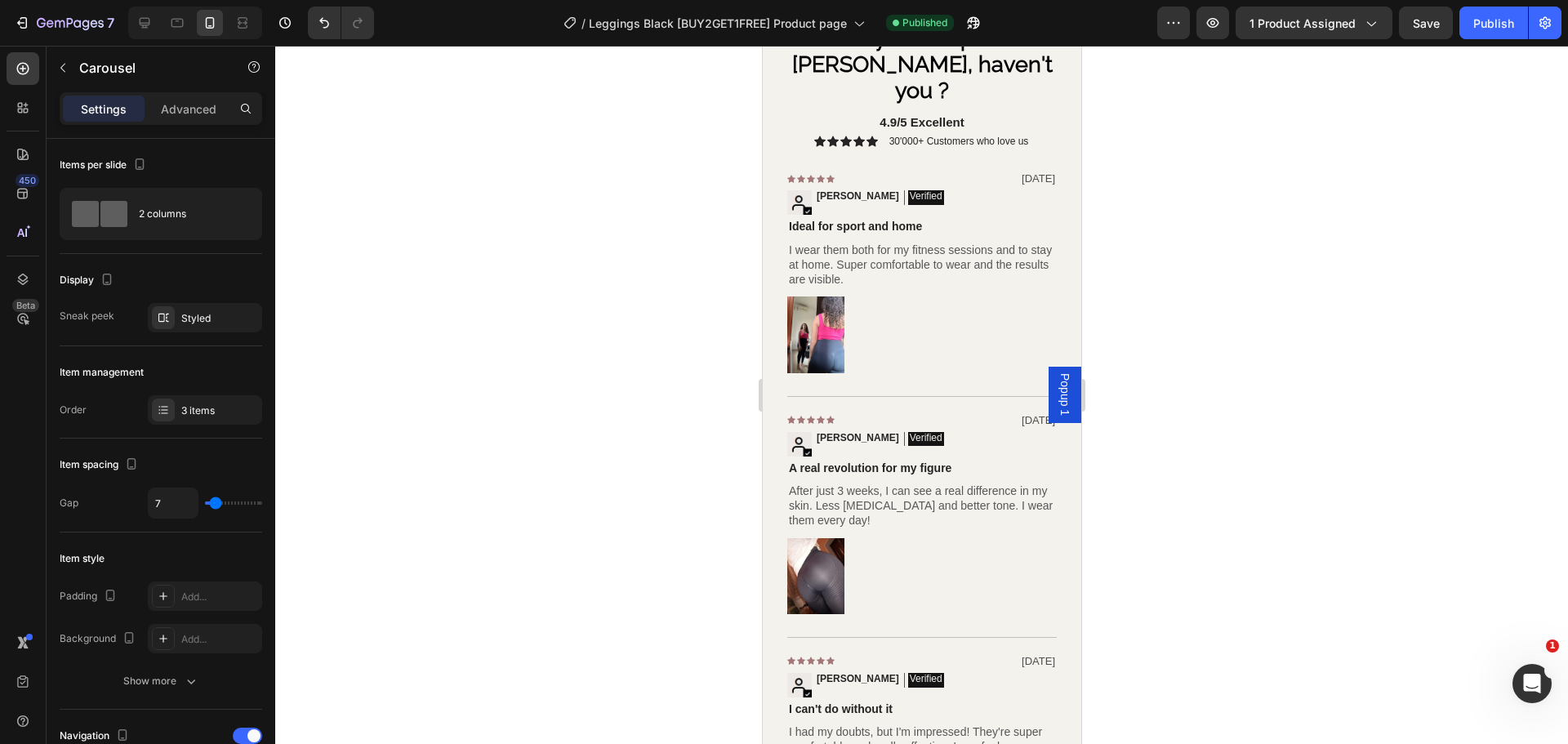
click at [1436, 17] on span "Save" at bounding box center [1426, 23] width 27 height 14
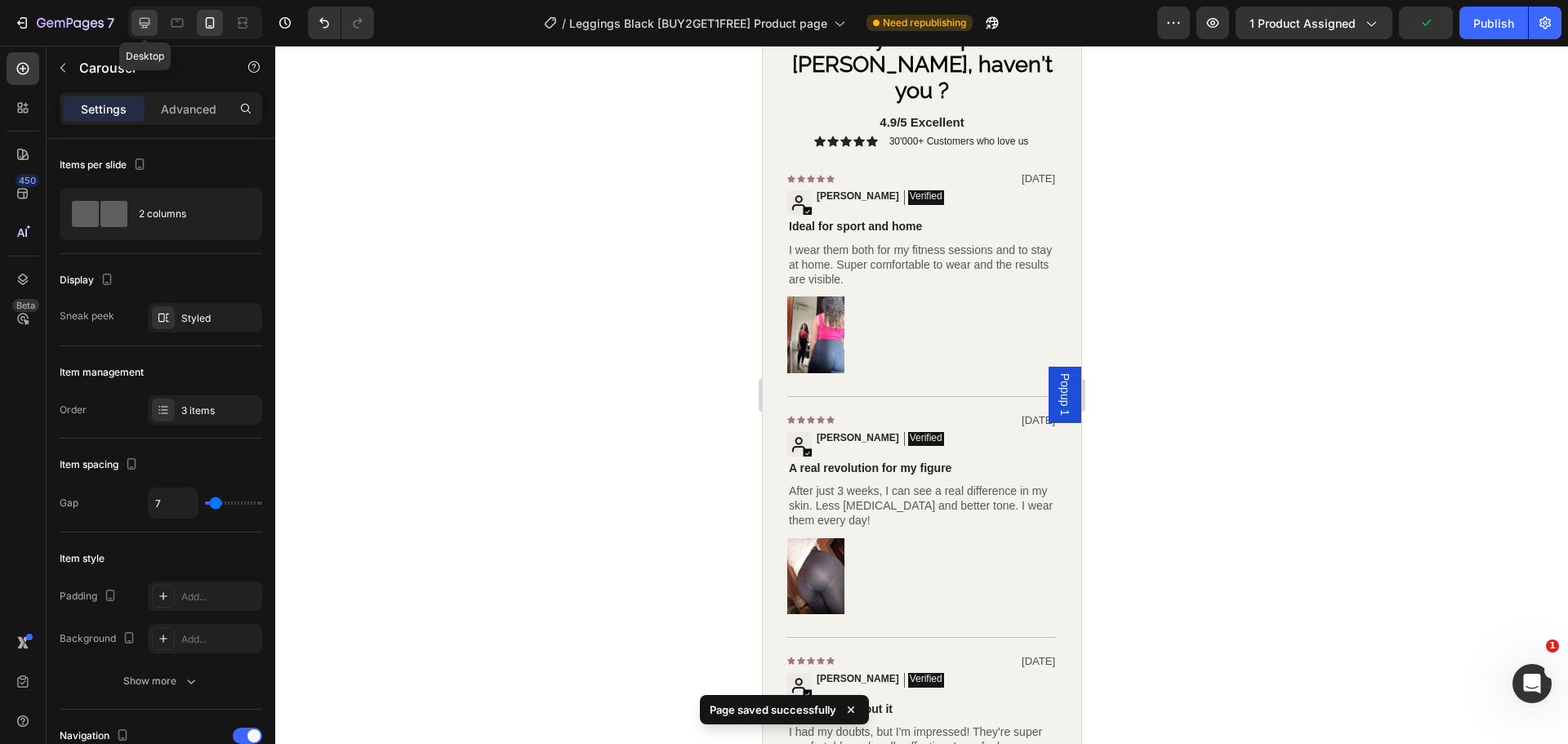
click at [146, 13] on div at bounding box center [144, 22] width 26 height 26
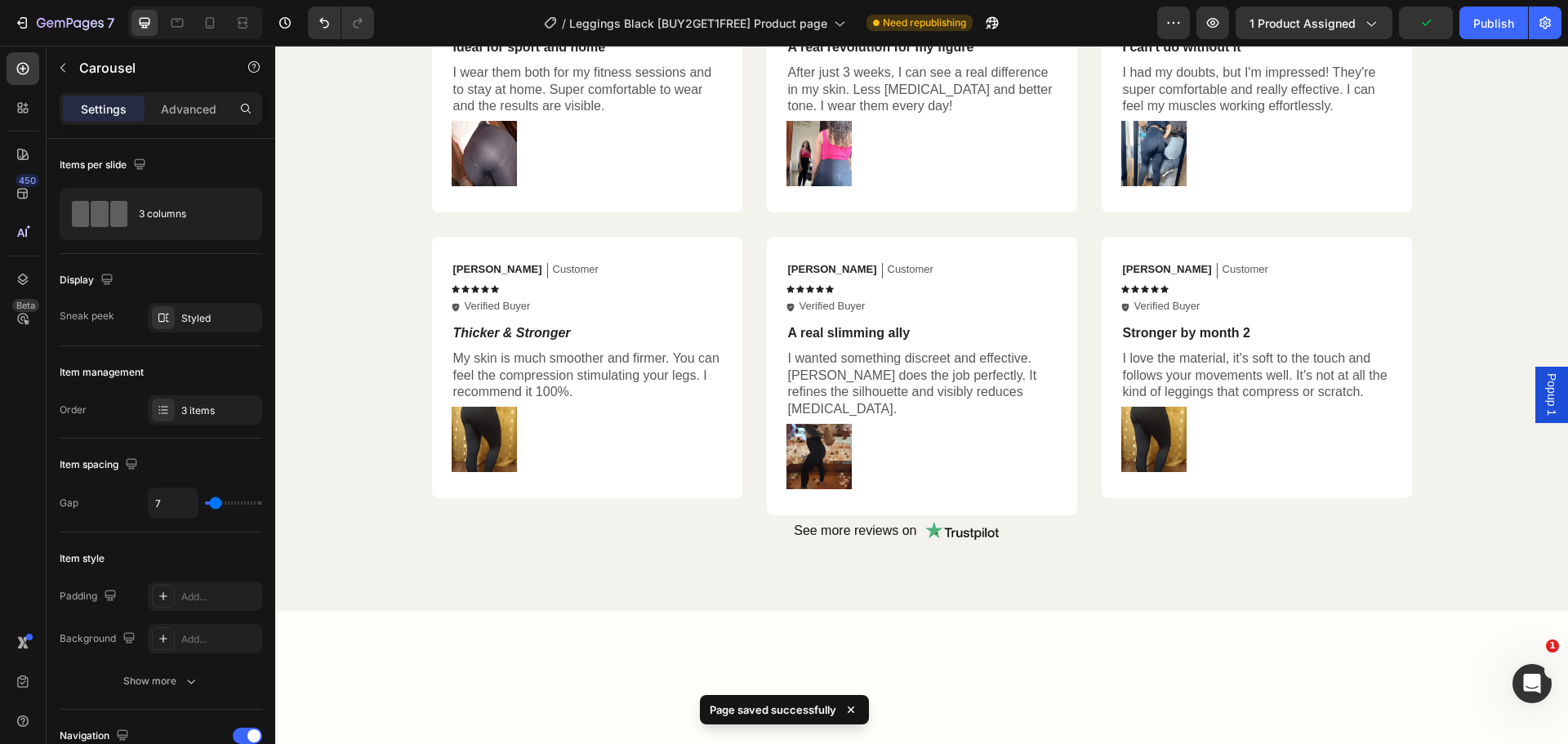
scroll to position [3857, 0]
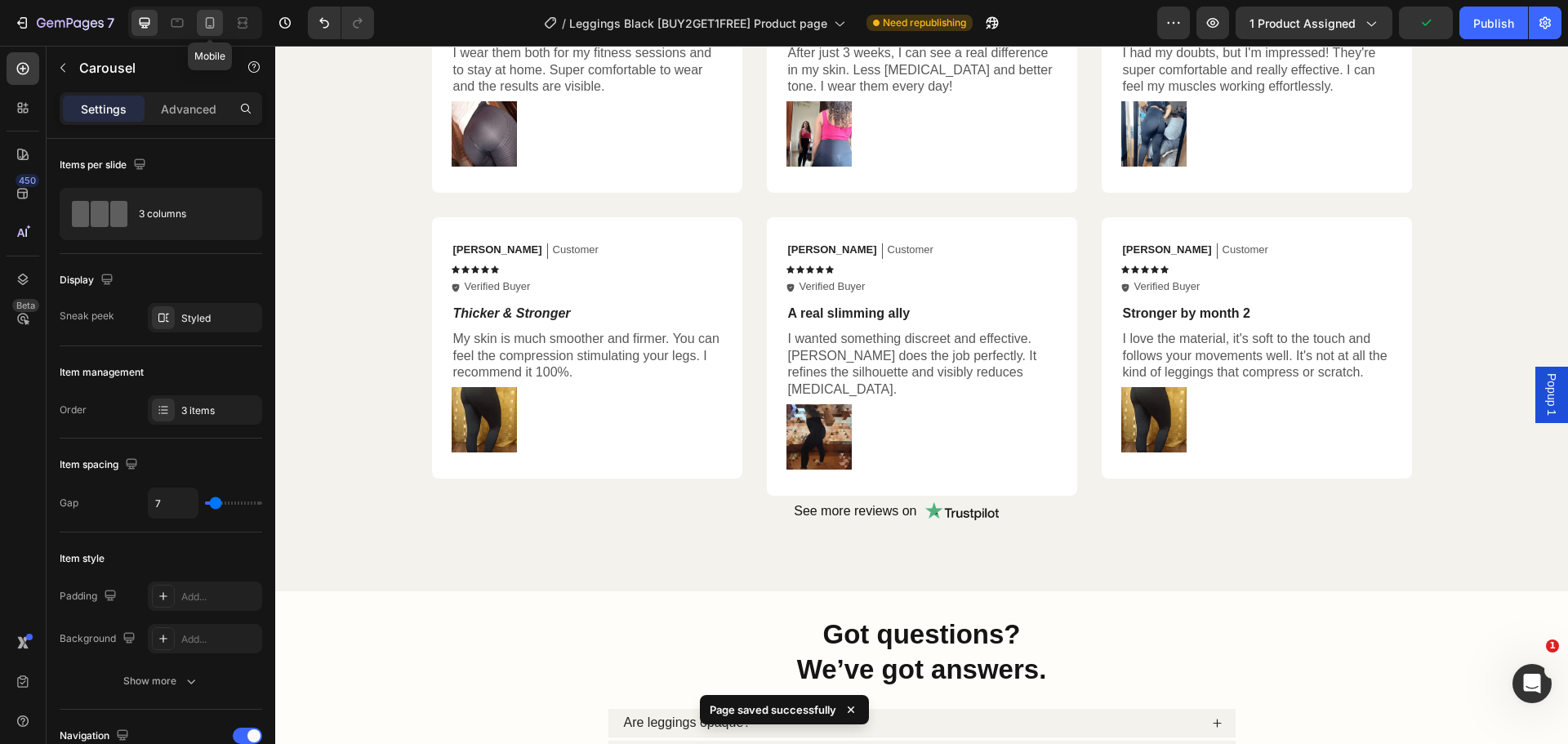
click at [210, 20] on icon at bounding box center [210, 23] width 17 height 17
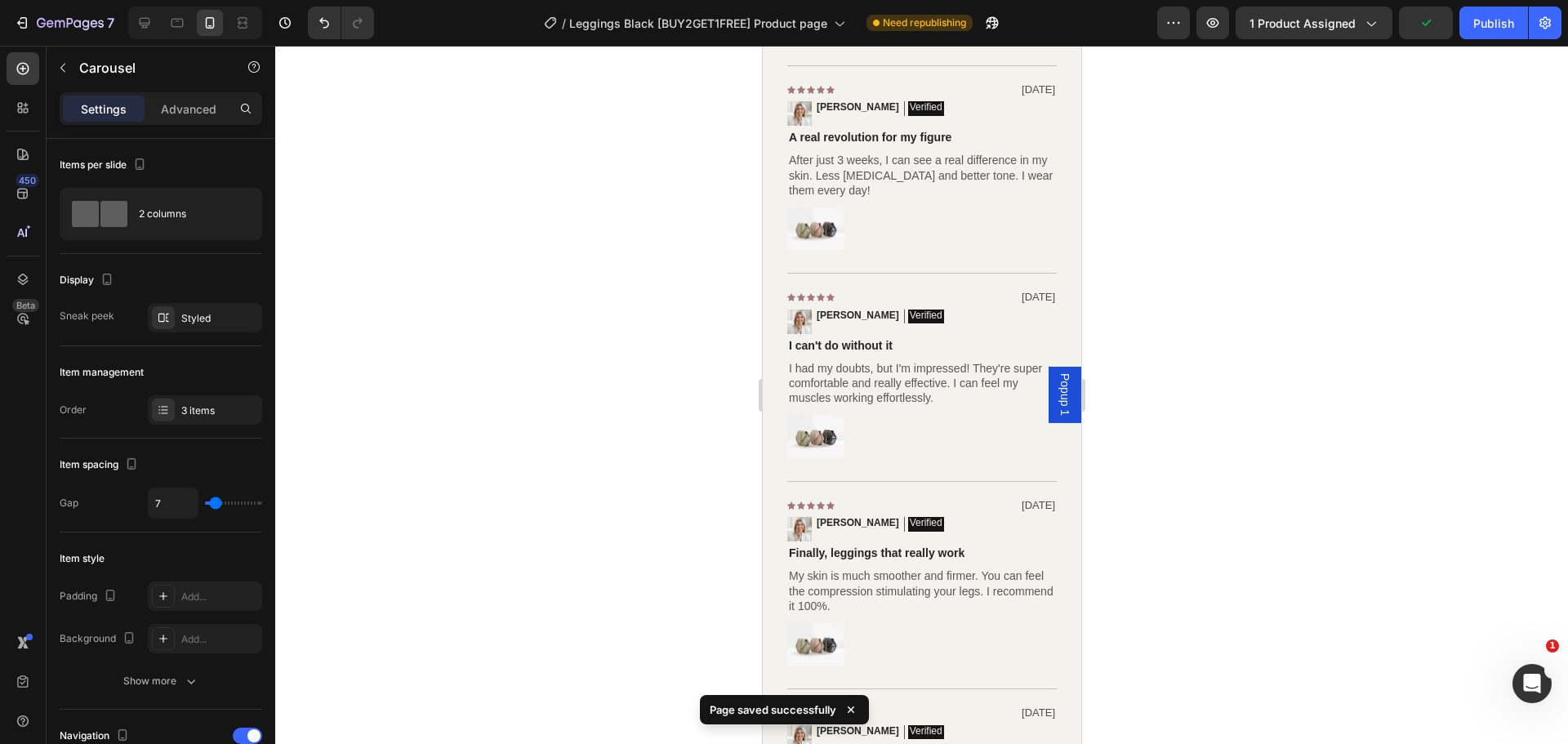
scroll to position [3790, 0]
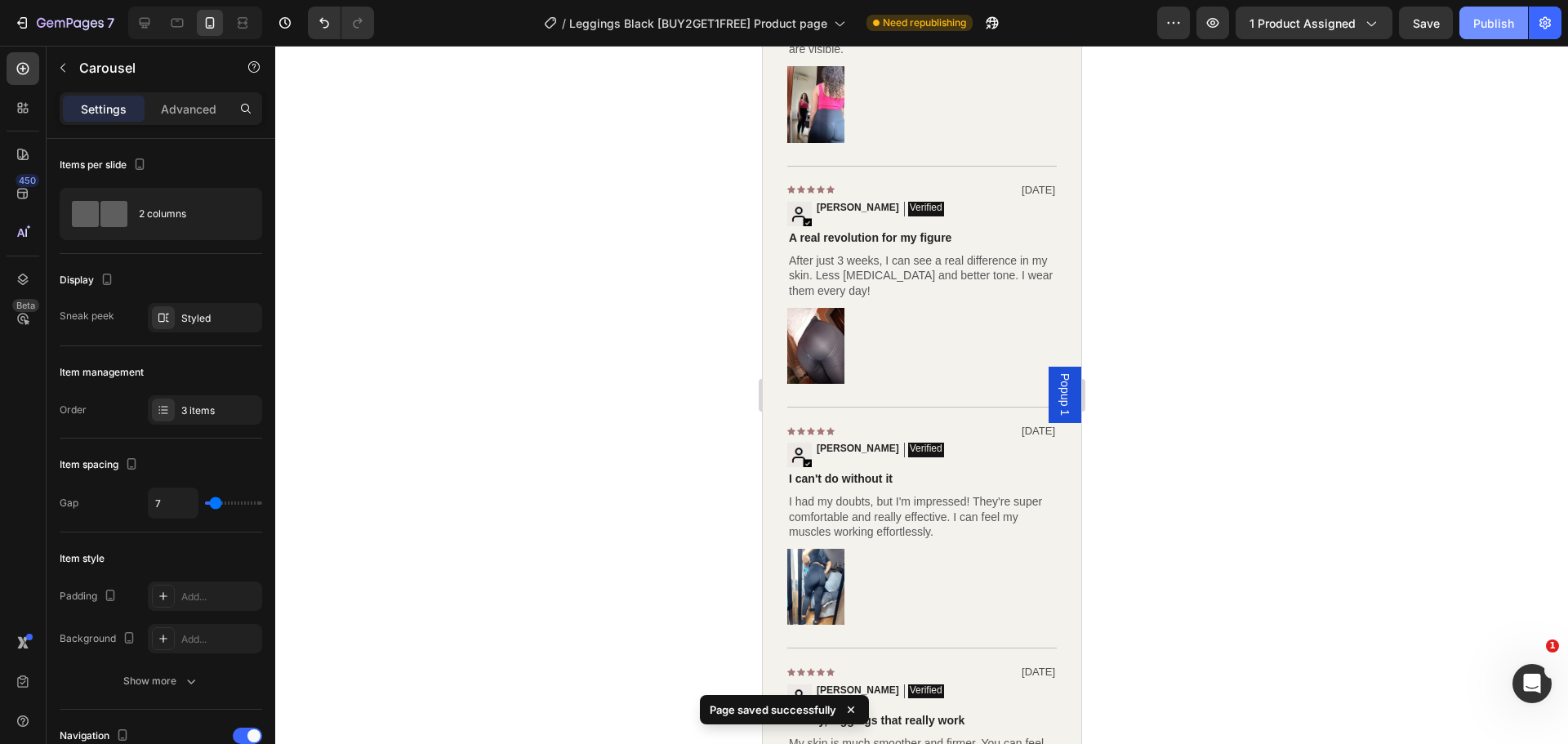
click at [1487, 21] on div "Publish" at bounding box center [1493, 23] width 41 height 17
